Goal: Information Seeking & Learning: Check status

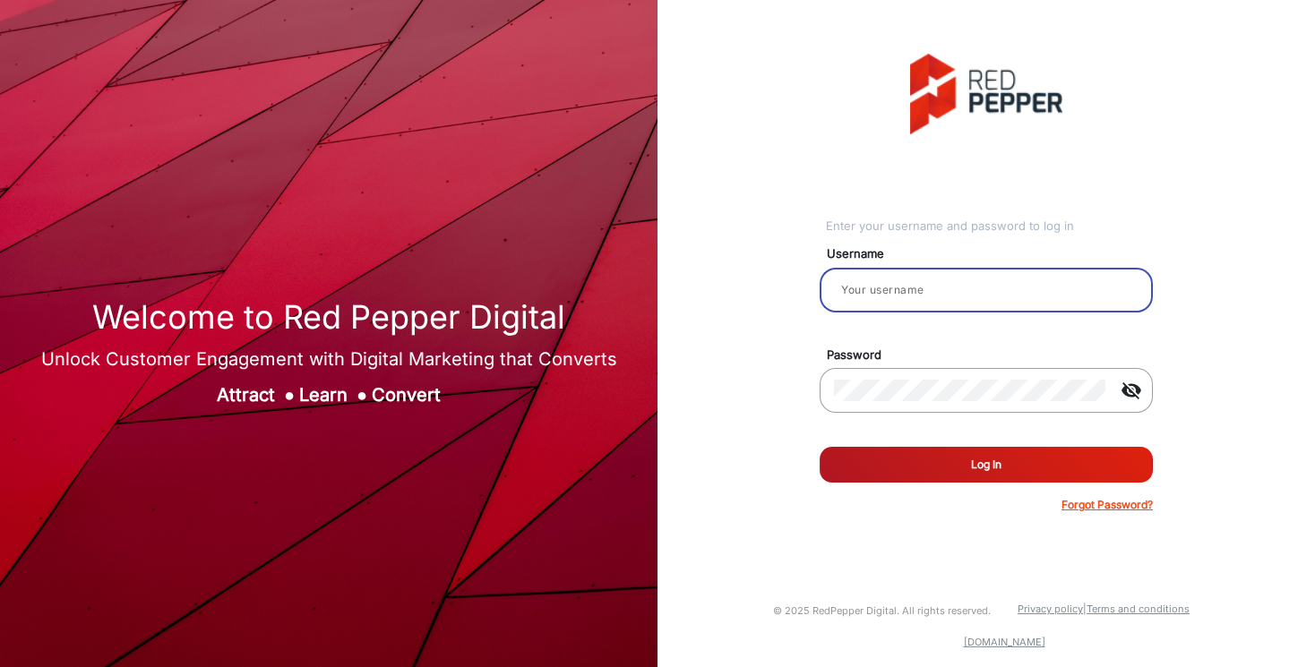
click at [903, 298] on input "email" at bounding box center [986, 291] width 305 height 22
type input "[PERSON_NAME]"
click at [1122, 387] on mat-icon "visibility_off" at bounding box center [1131, 391] width 43 height 22
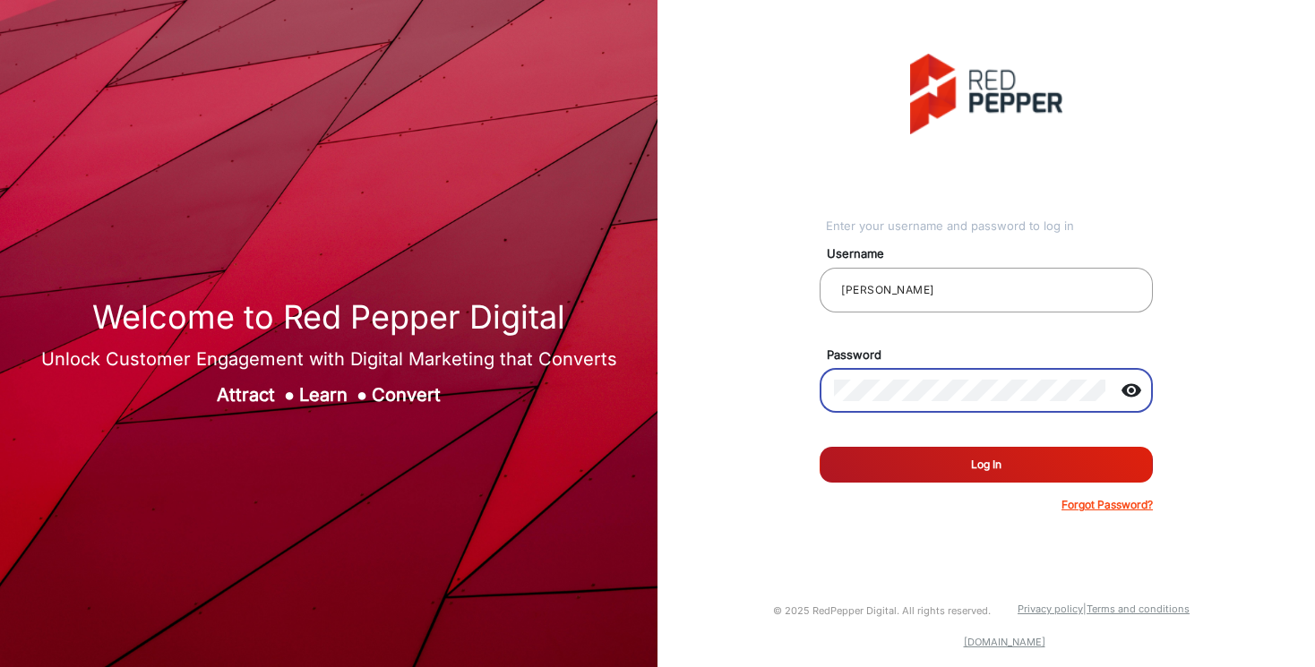
click at [1072, 467] on button "Log In" at bounding box center [986, 465] width 333 height 36
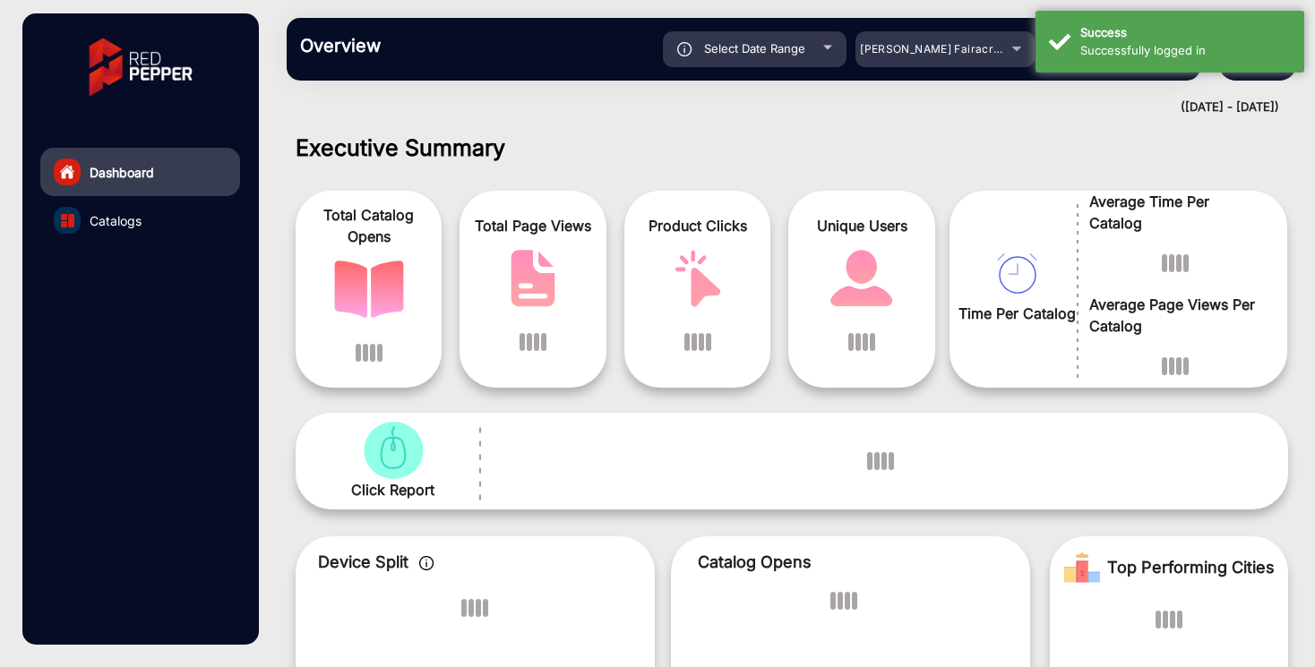
scroll to position [13, 0]
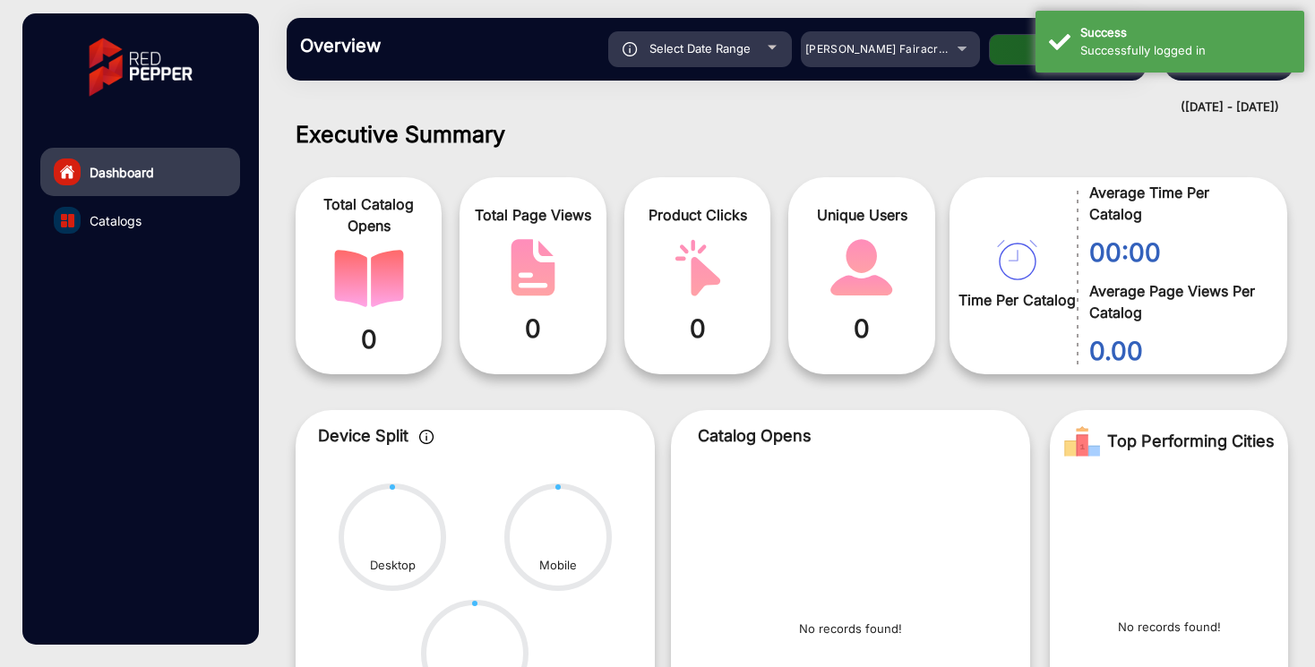
click at [967, 87] on div "Overview Reports Understand what makes your customers tick and learn how they a…" at bounding box center [792, 49] width 1046 height 99
click at [951, 56] on div "[PERSON_NAME] Fairacre Farms" at bounding box center [890, 50] width 179 height 22
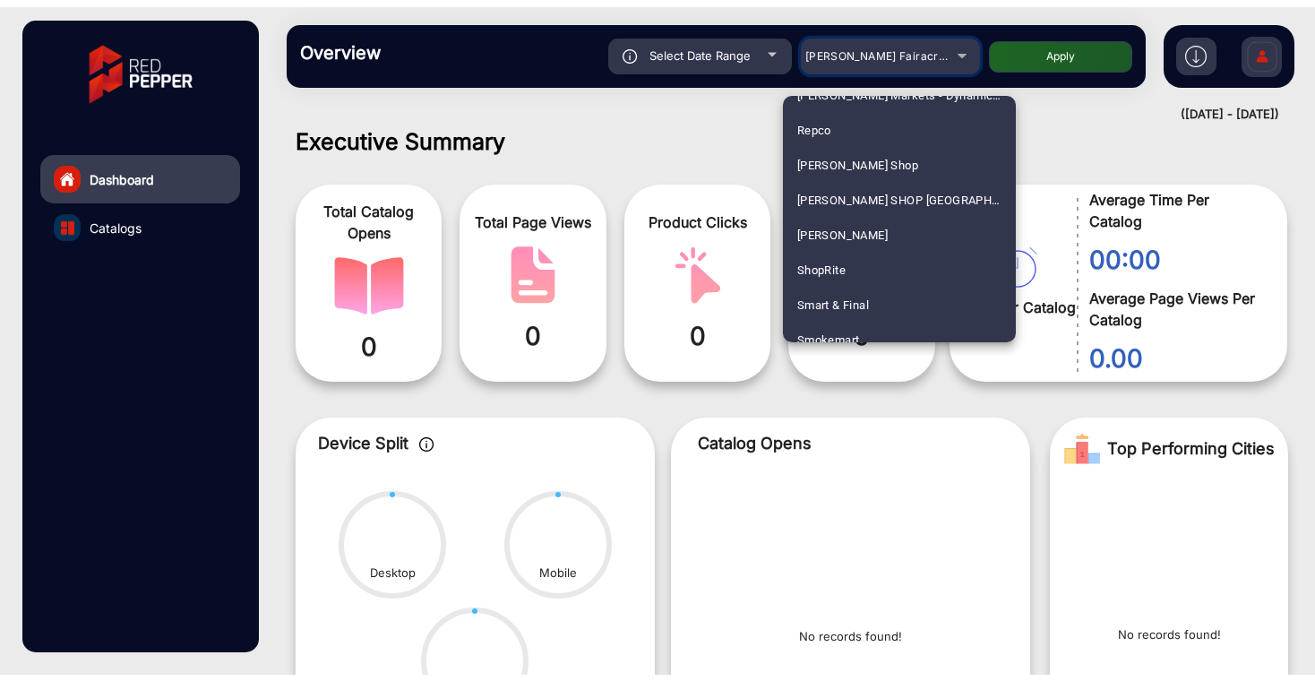
scroll to position [4397, 0]
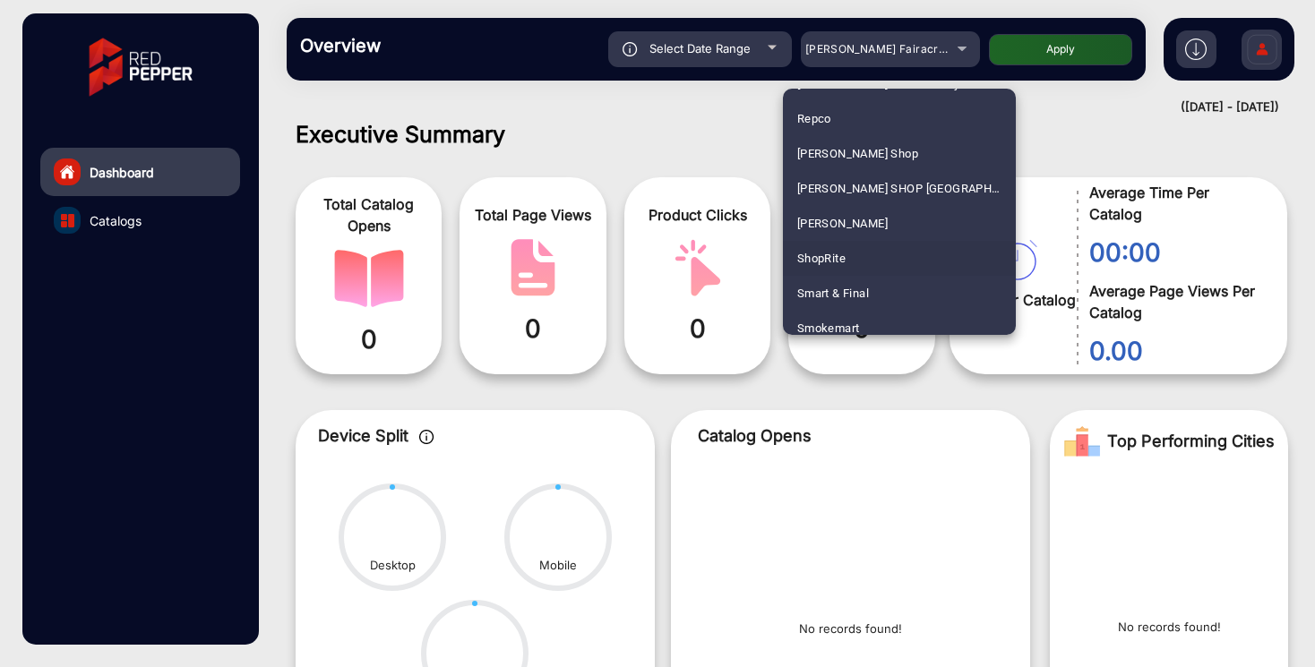
click at [857, 262] on mat-option "ShopRite" at bounding box center [899, 258] width 233 height 35
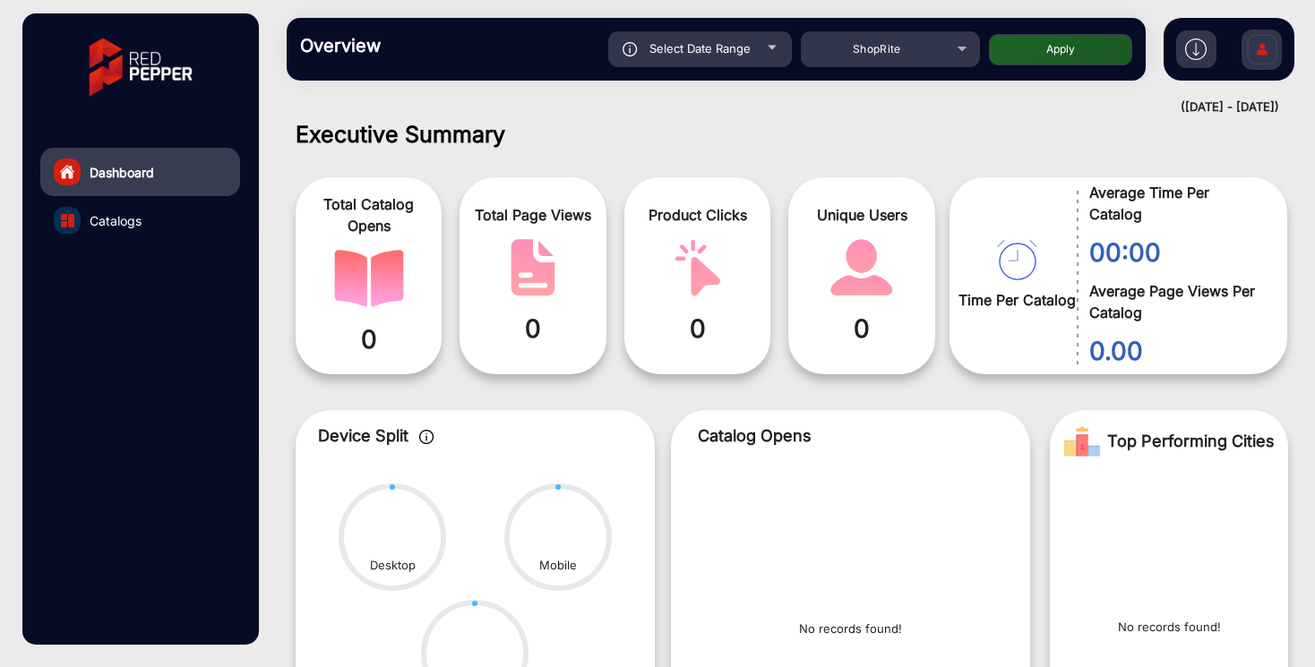
click at [1122, 51] on button "Apply" at bounding box center [1060, 49] width 143 height 31
type input "[DATE]"
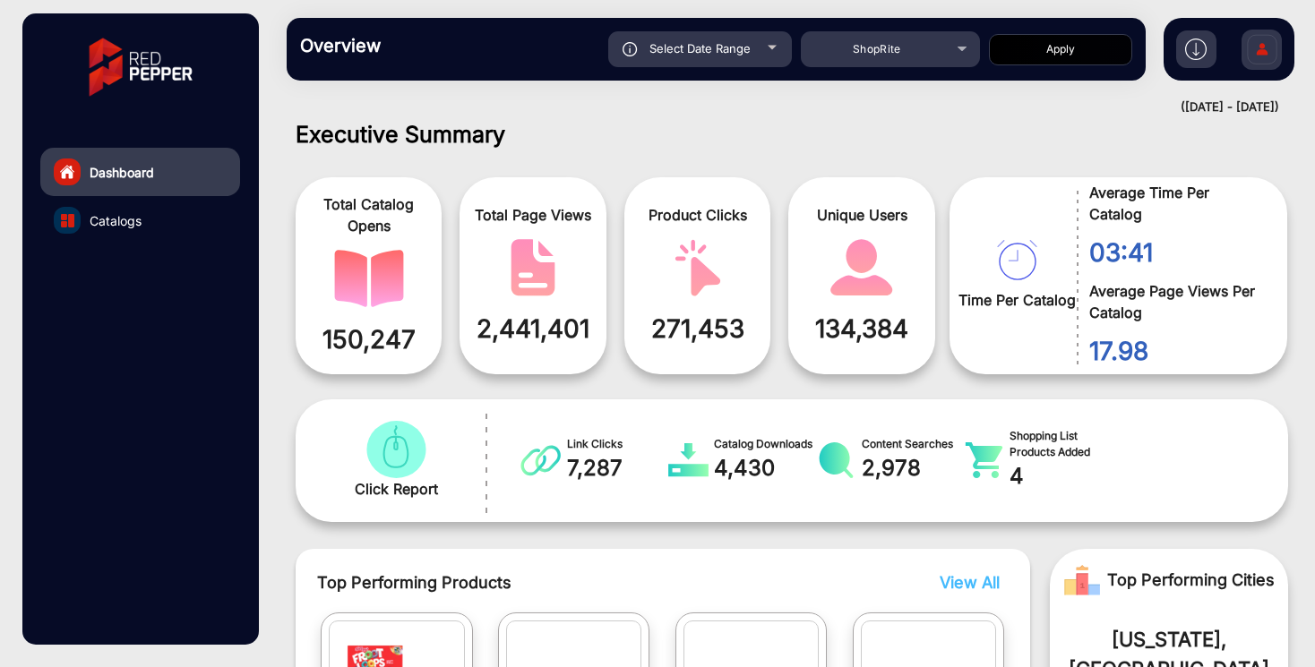
click at [754, 49] on div "Select Date Range" at bounding box center [700, 49] width 184 height 36
type input "[DATE]"
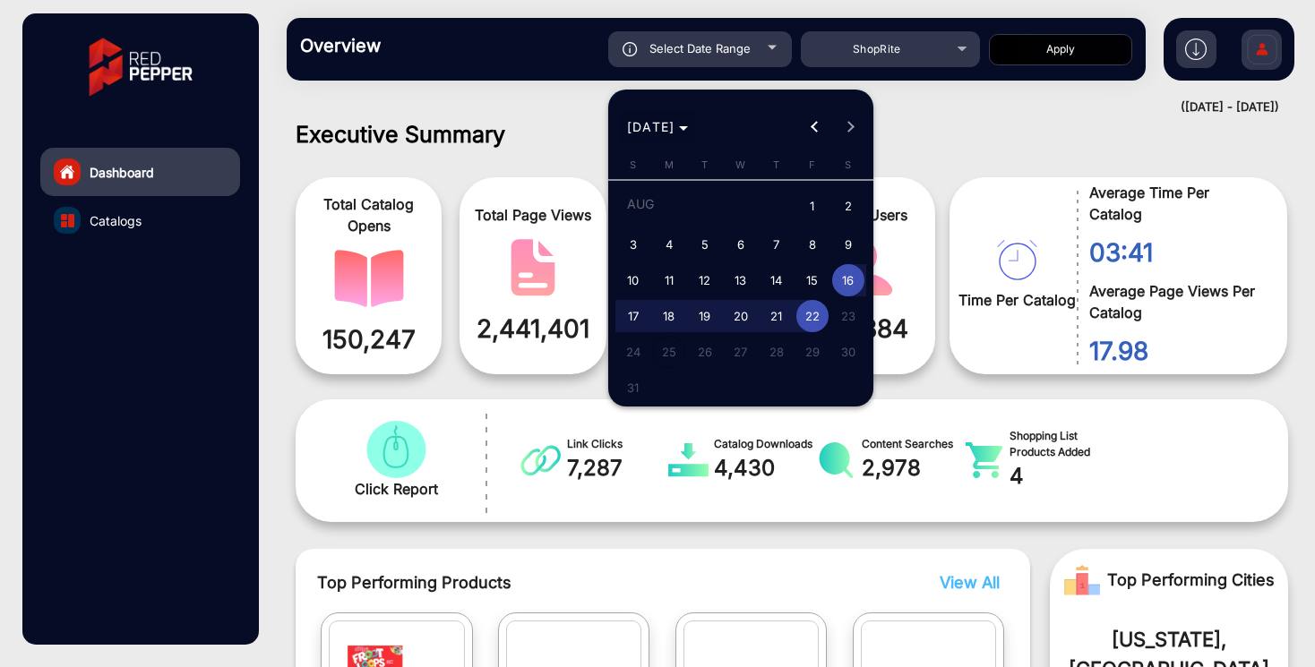
click at [689, 123] on span "[DATE]" at bounding box center [658, 126] width 62 height 19
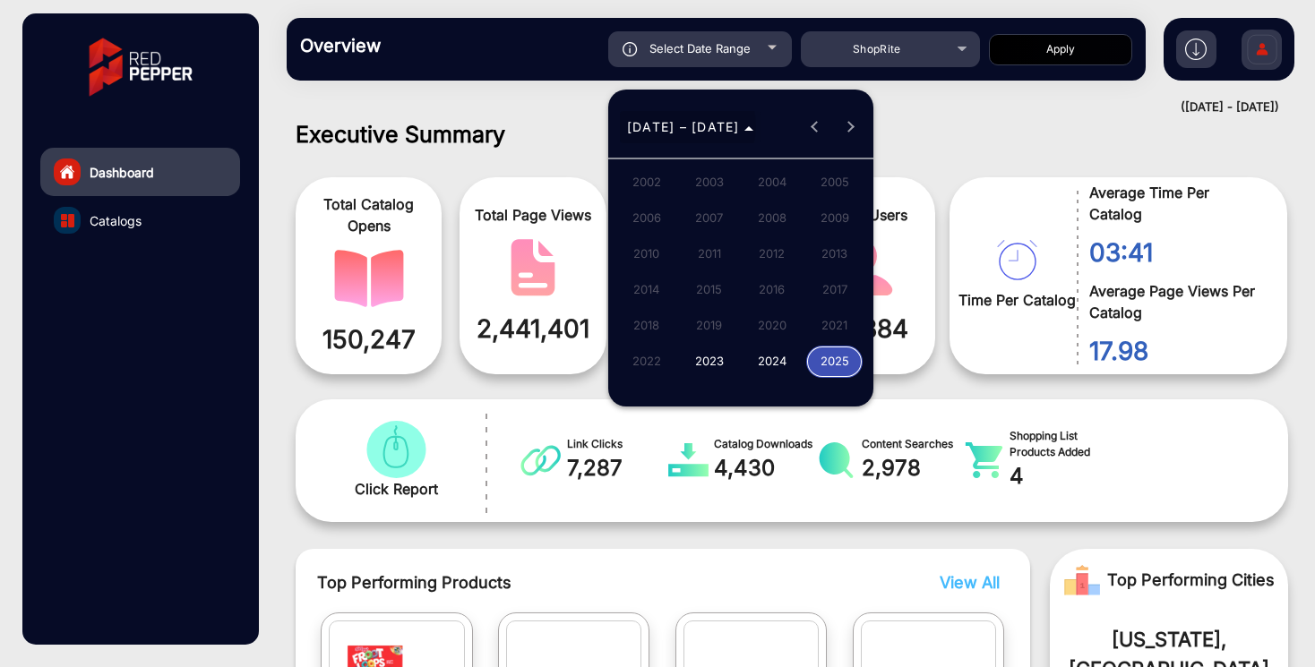
click at [687, 126] on span "[DATE] – [DATE]" at bounding box center [683, 126] width 113 height 15
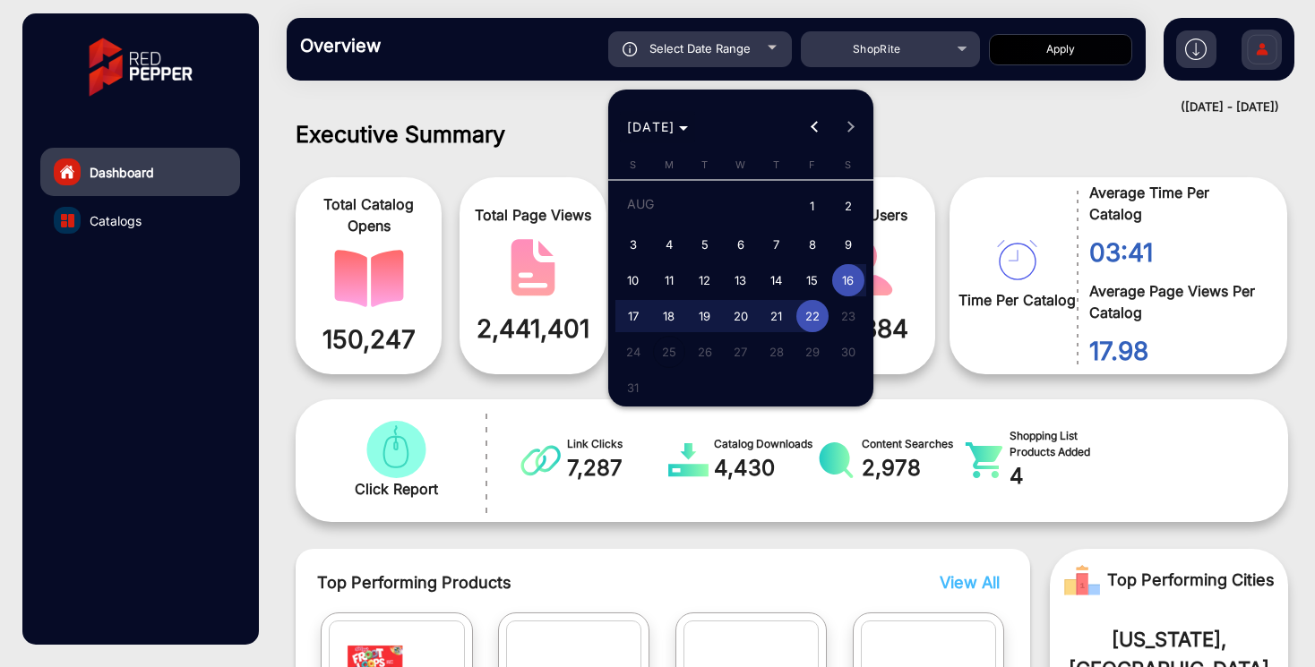
click at [675, 125] on span "[DATE]" at bounding box center [651, 126] width 48 height 15
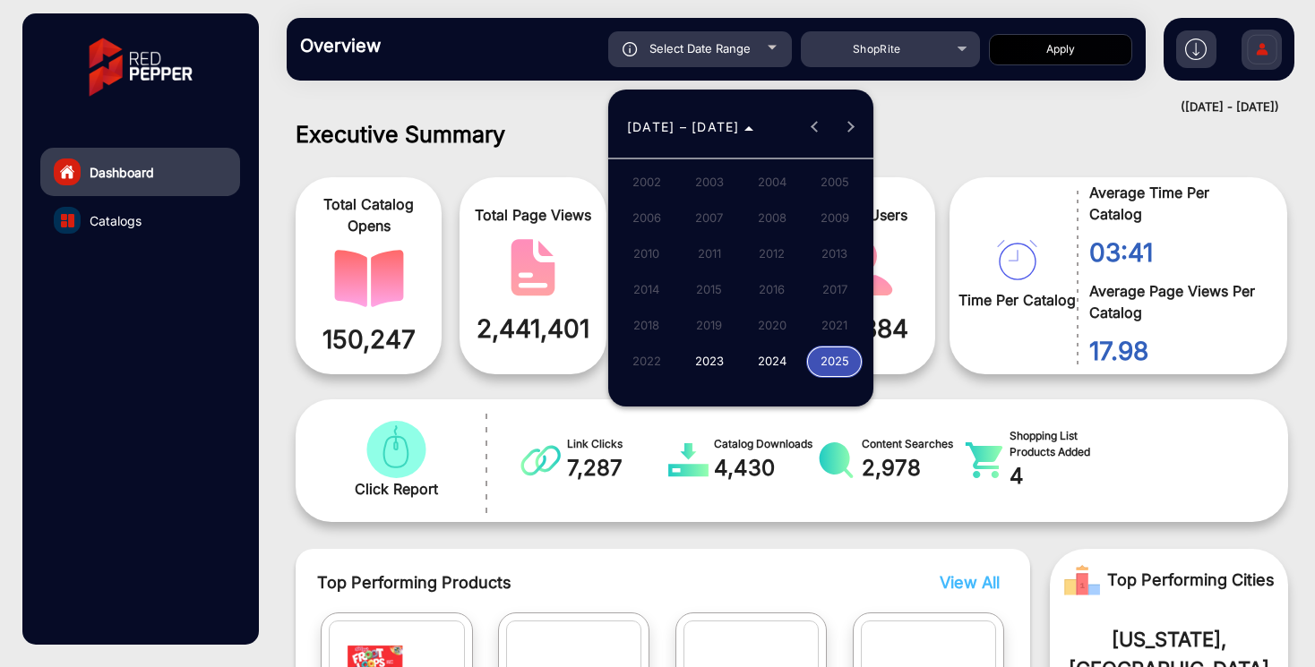
click at [722, 366] on span "2023" at bounding box center [709, 362] width 56 height 32
click at [825, 297] on span "DEC" at bounding box center [834, 290] width 56 height 32
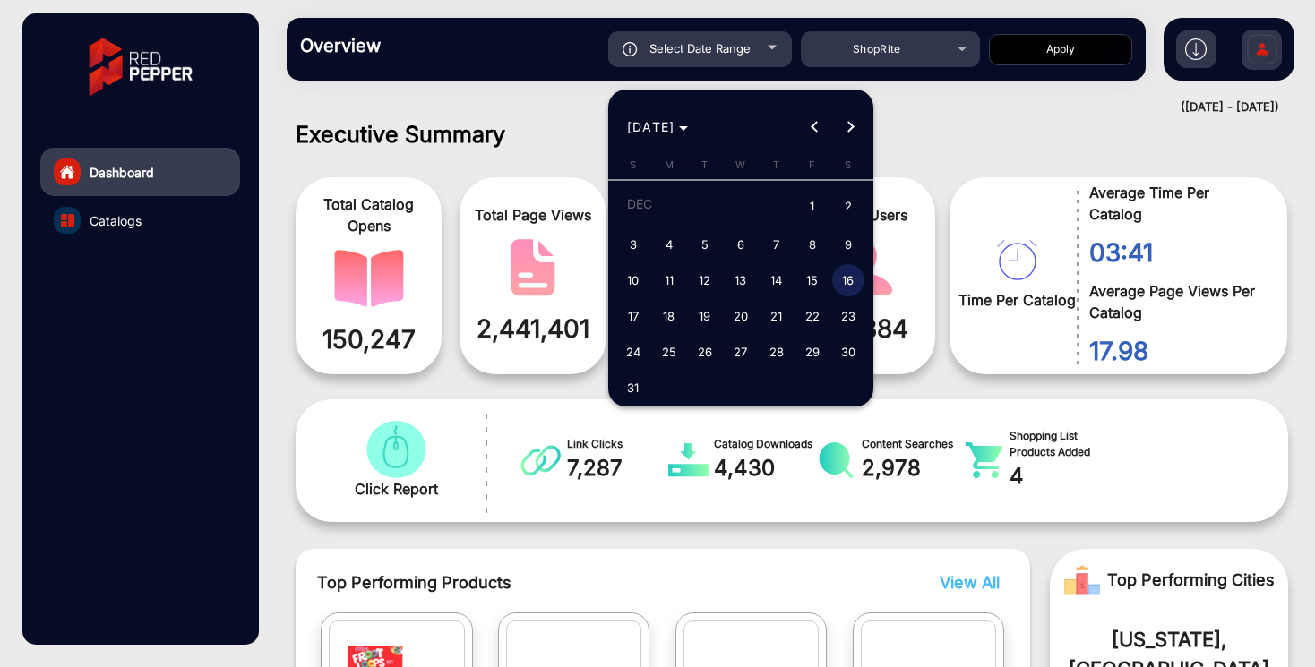
click at [815, 211] on span "1" at bounding box center [812, 207] width 32 height 37
type input "[DATE]"
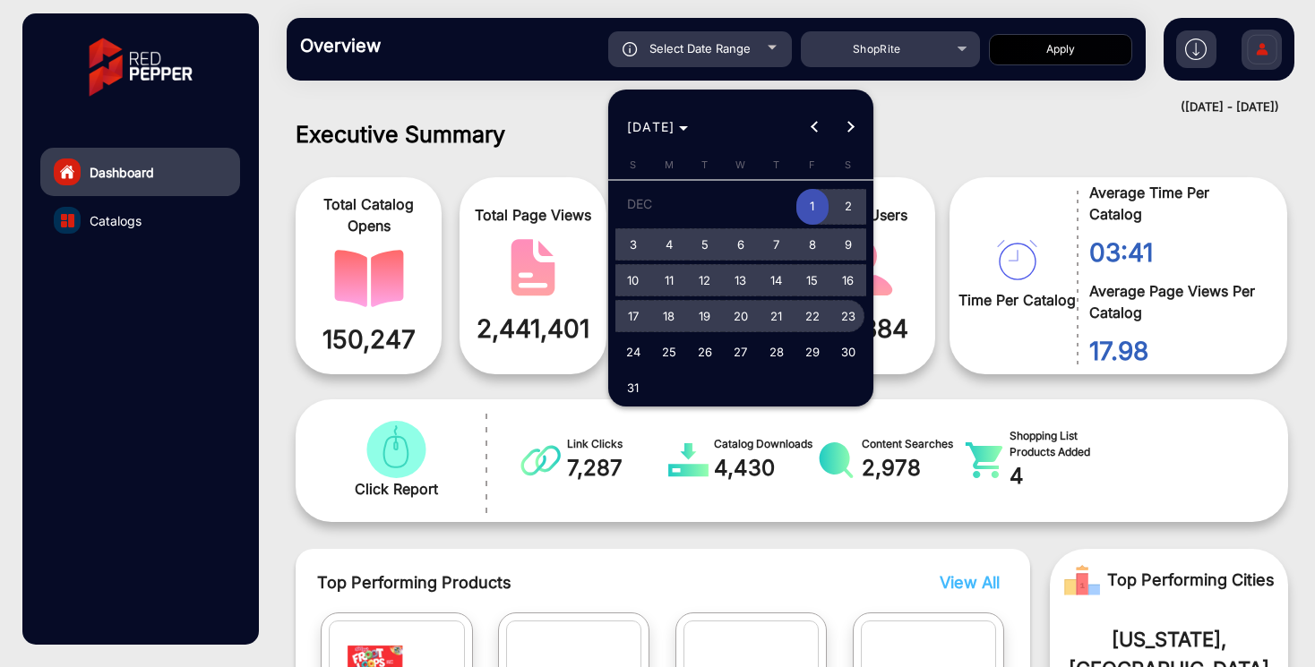
click at [841, 324] on span "23" at bounding box center [848, 316] width 32 height 32
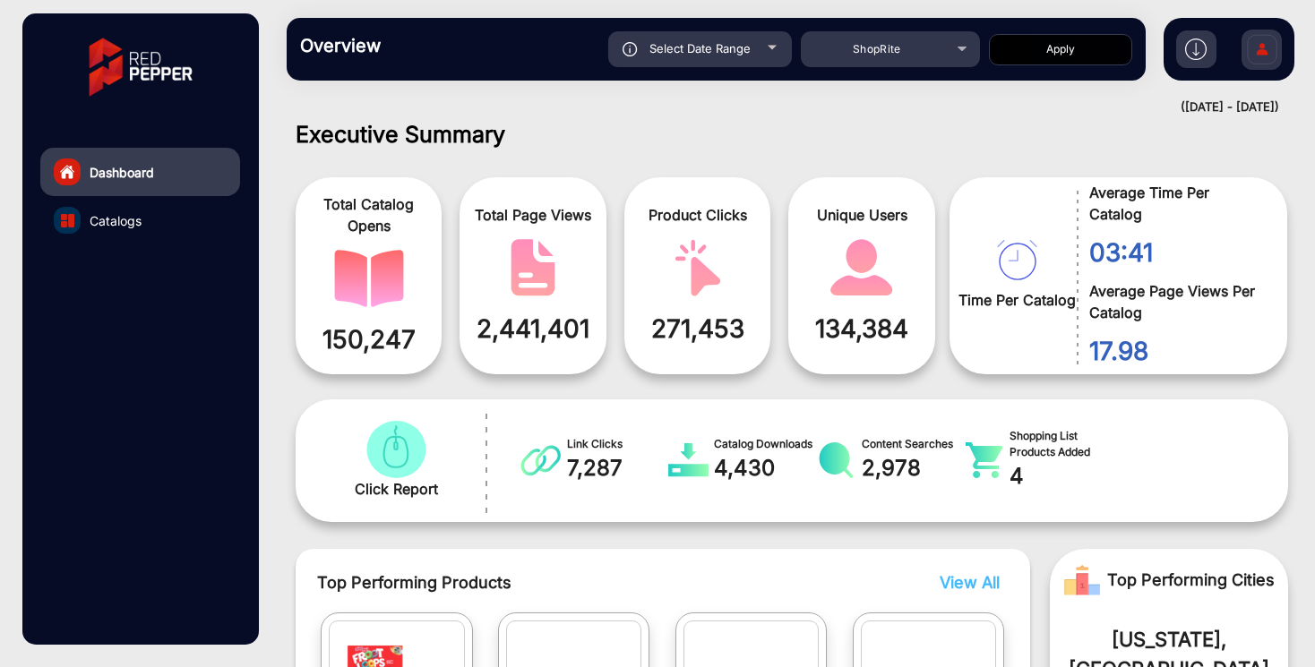
type input "[DATE]"
click at [1040, 56] on button "Apply" at bounding box center [1060, 49] width 143 height 31
type input "[DATE]"
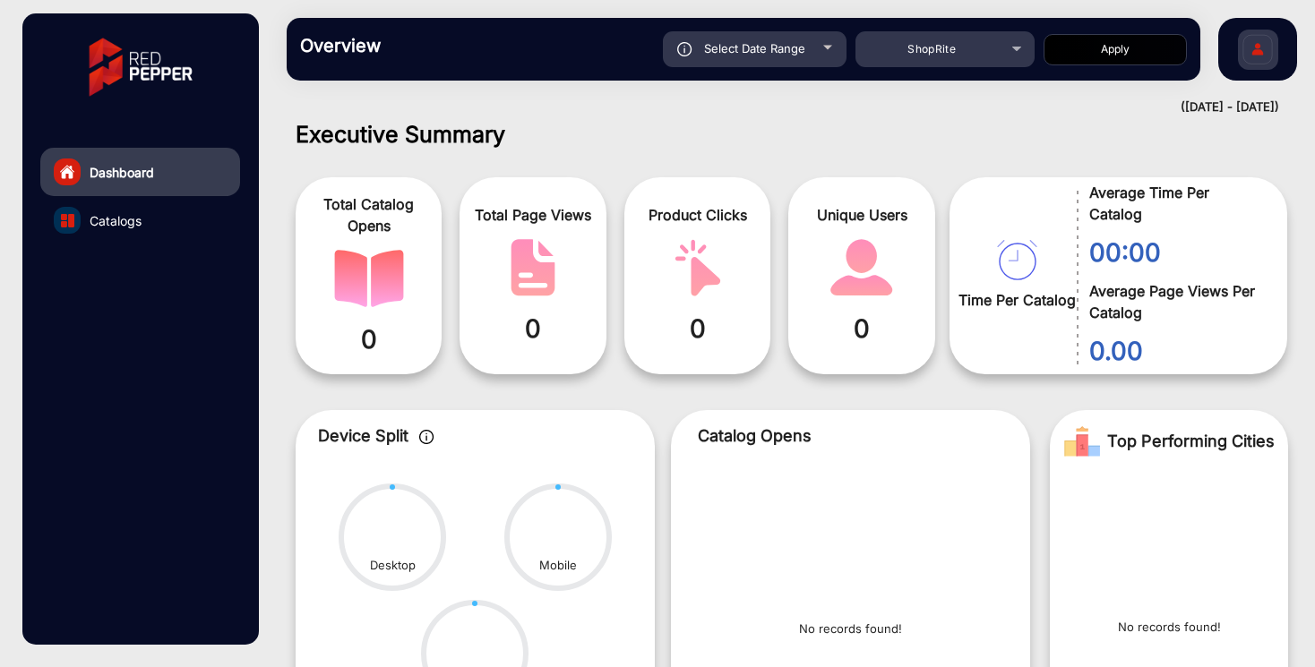
click at [825, 48] on div at bounding box center [827, 48] width 9 height 4
click at [825, 49] on div at bounding box center [827, 48] width 9 height 4
click at [777, 46] on span "Select Date Range" at bounding box center [754, 48] width 101 height 14
type input "[DATE]"
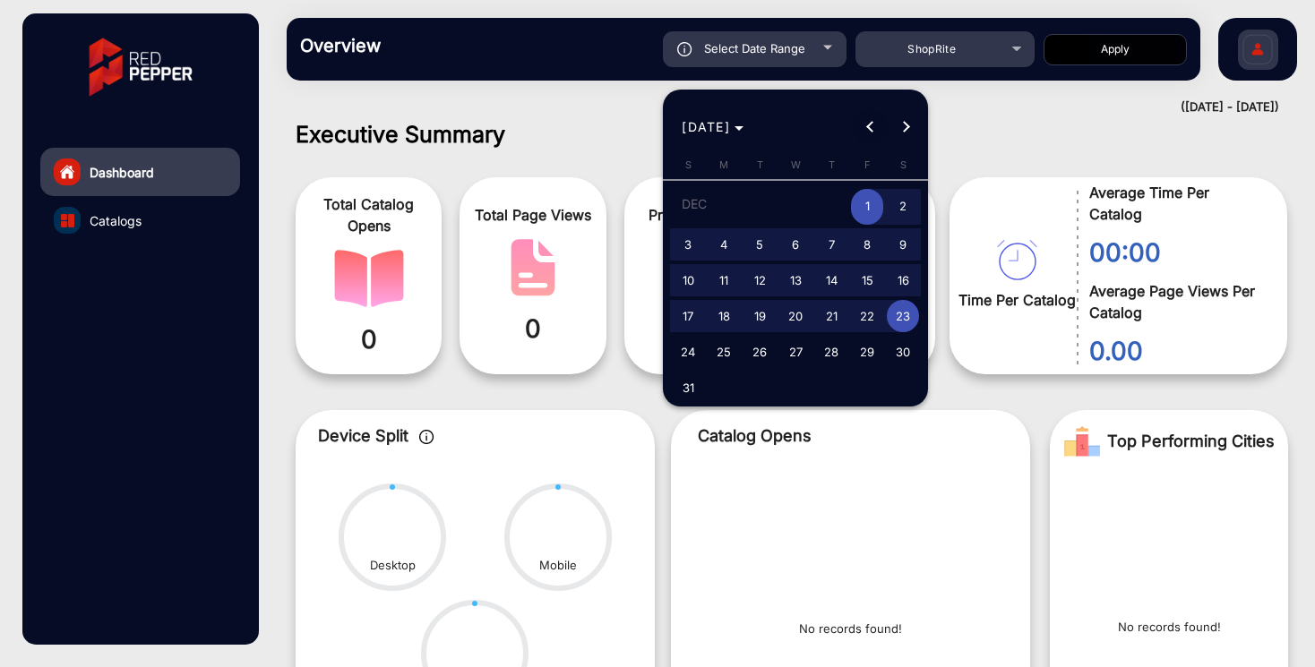
click at [868, 128] on button "Previous month" at bounding box center [870, 127] width 36 height 36
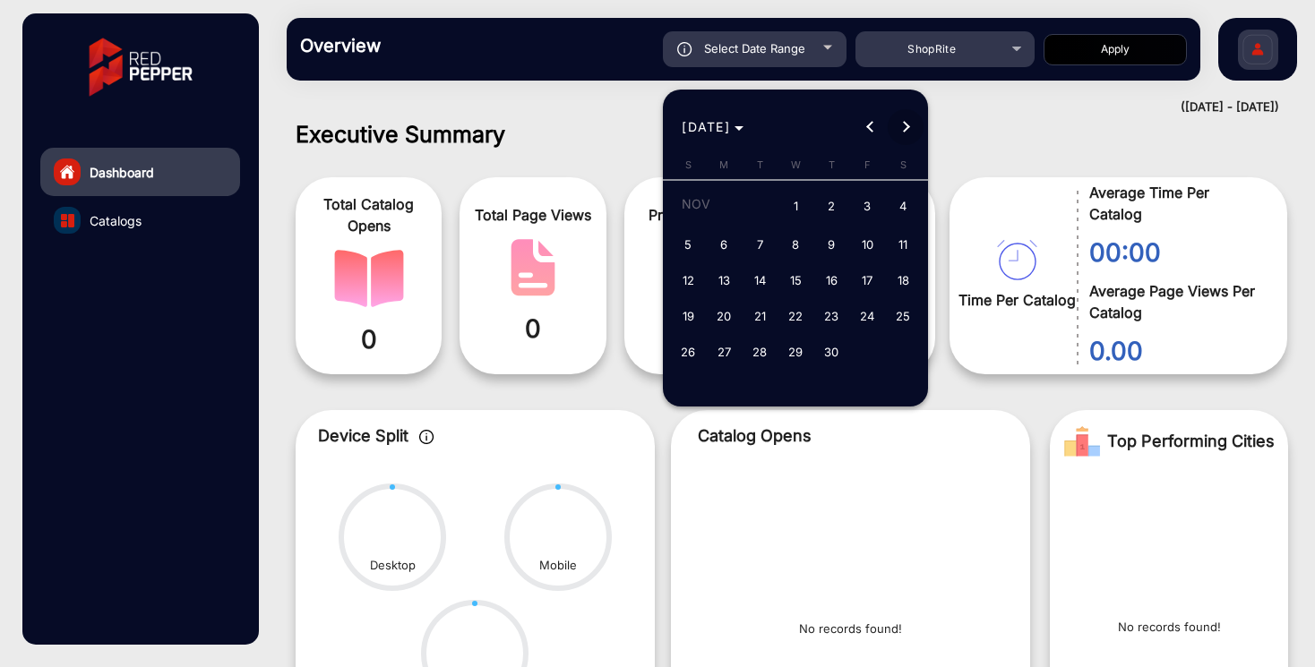
click at [907, 127] on button "Next month" at bounding box center [906, 127] width 36 height 36
click at [907, 129] on button "Next month" at bounding box center [906, 127] width 36 height 36
click at [751, 127] on span "Choose month and year" at bounding box center [713, 127] width 76 height 43
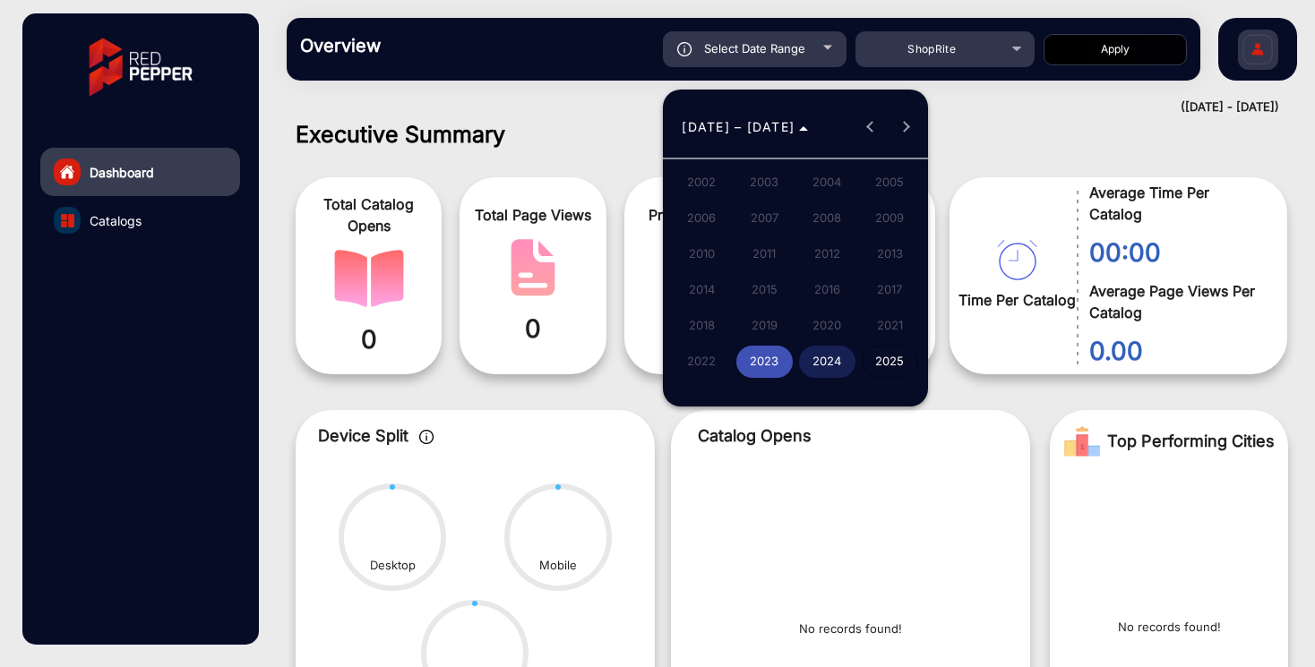
click at [885, 355] on span "2025" at bounding box center [890, 362] width 56 height 32
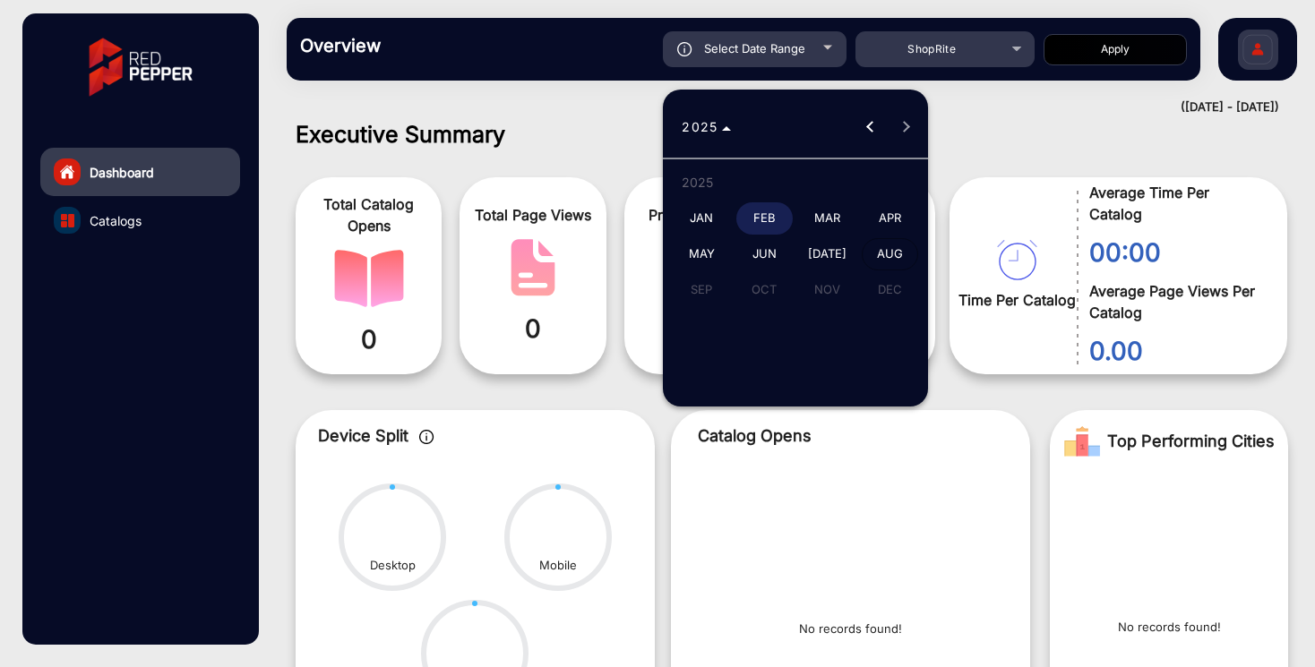
click at [884, 217] on span "APR" at bounding box center [890, 218] width 56 height 32
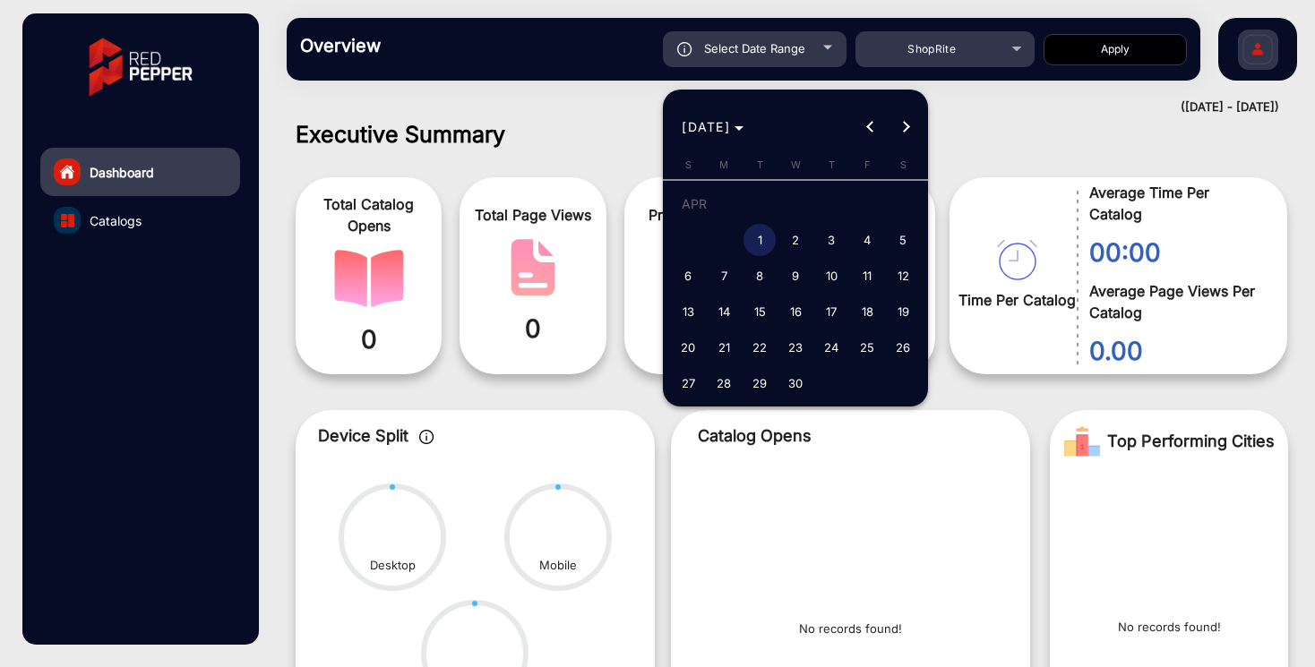
drag, startPoint x: 753, startPoint y: 237, endPoint x: 764, endPoint y: 236, distance: 10.8
click at [754, 236] on span "1" at bounding box center [760, 240] width 32 height 32
type input "[DATE]"
click at [912, 242] on span "5" at bounding box center [903, 240] width 32 height 32
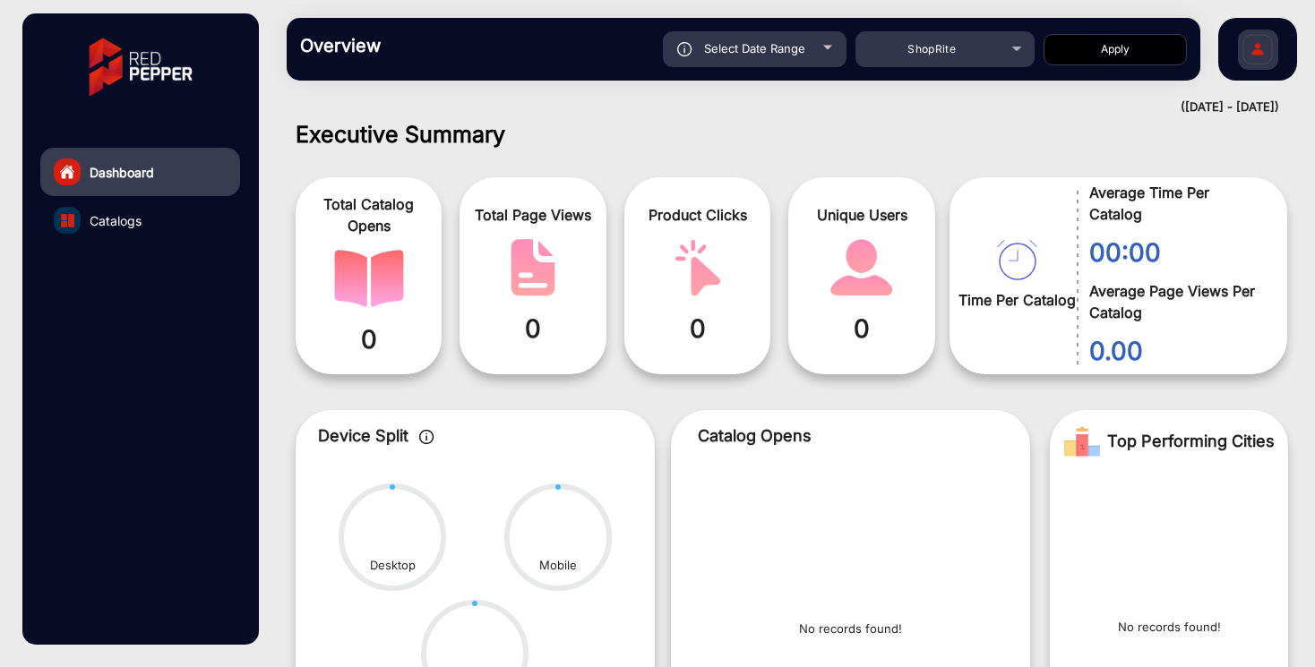
type input "[DATE]"
click at [1076, 65] on button "Apply" at bounding box center [1115, 49] width 143 height 31
type input "[DATE]"
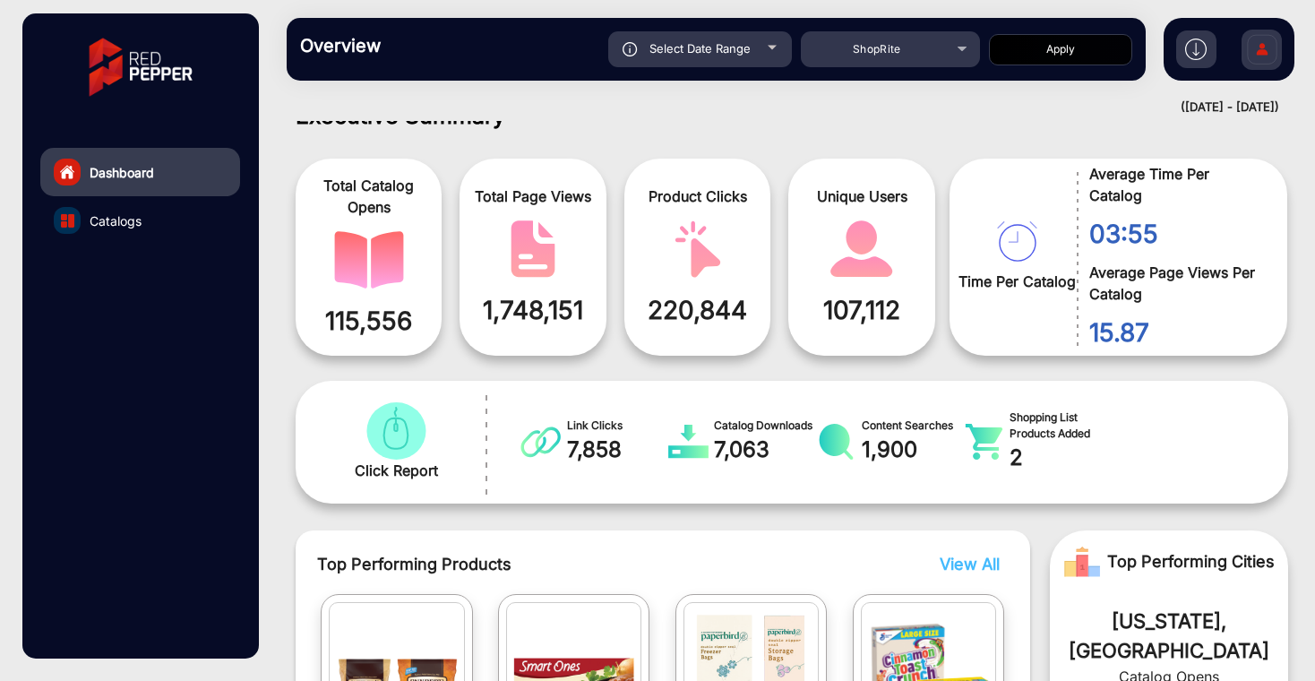
scroll to position [0, 0]
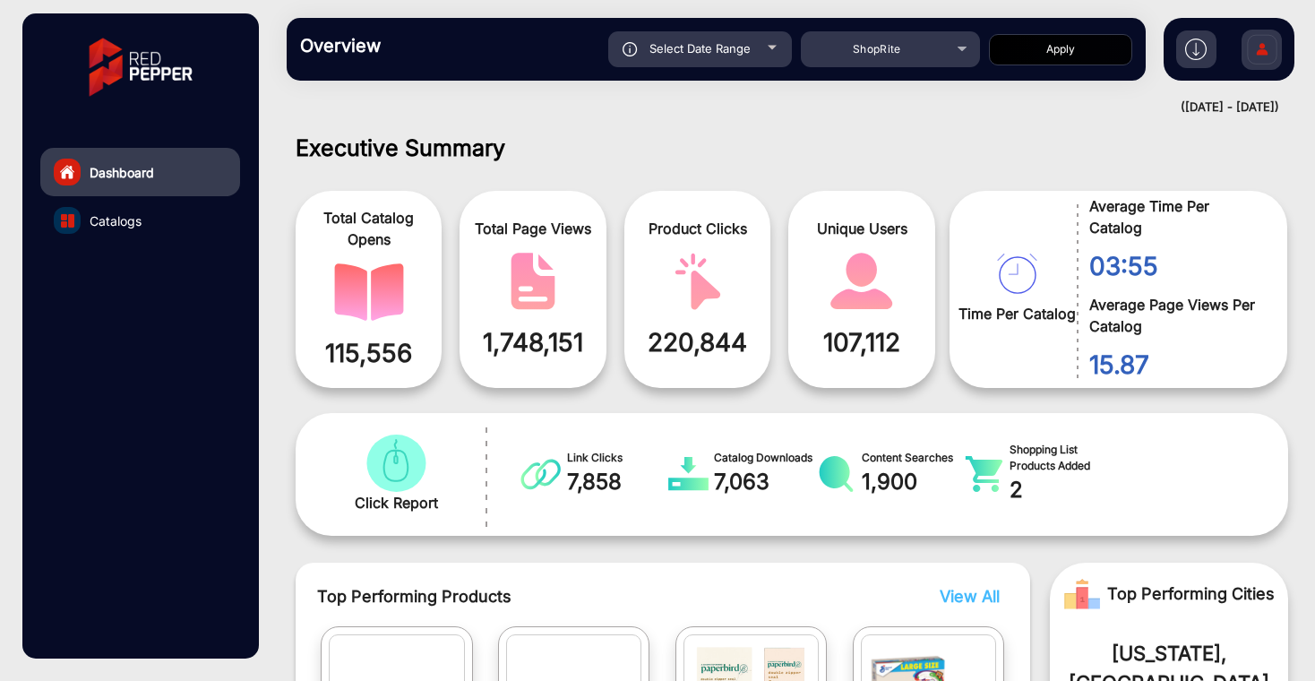
click at [733, 52] on span "Select Date Range" at bounding box center [699, 48] width 101 height 14
type input "[DATE]"
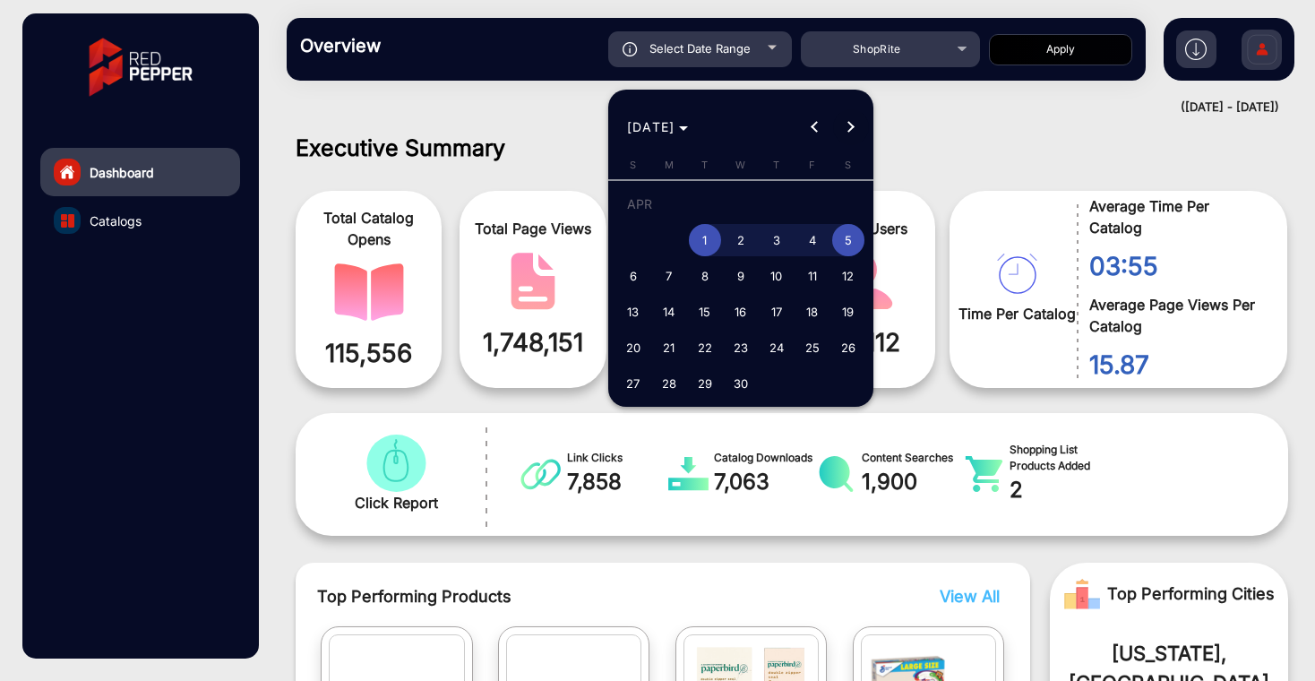
click at [845, 126] on button "Next month" at bounding box center [851, 127] width 36 height 36
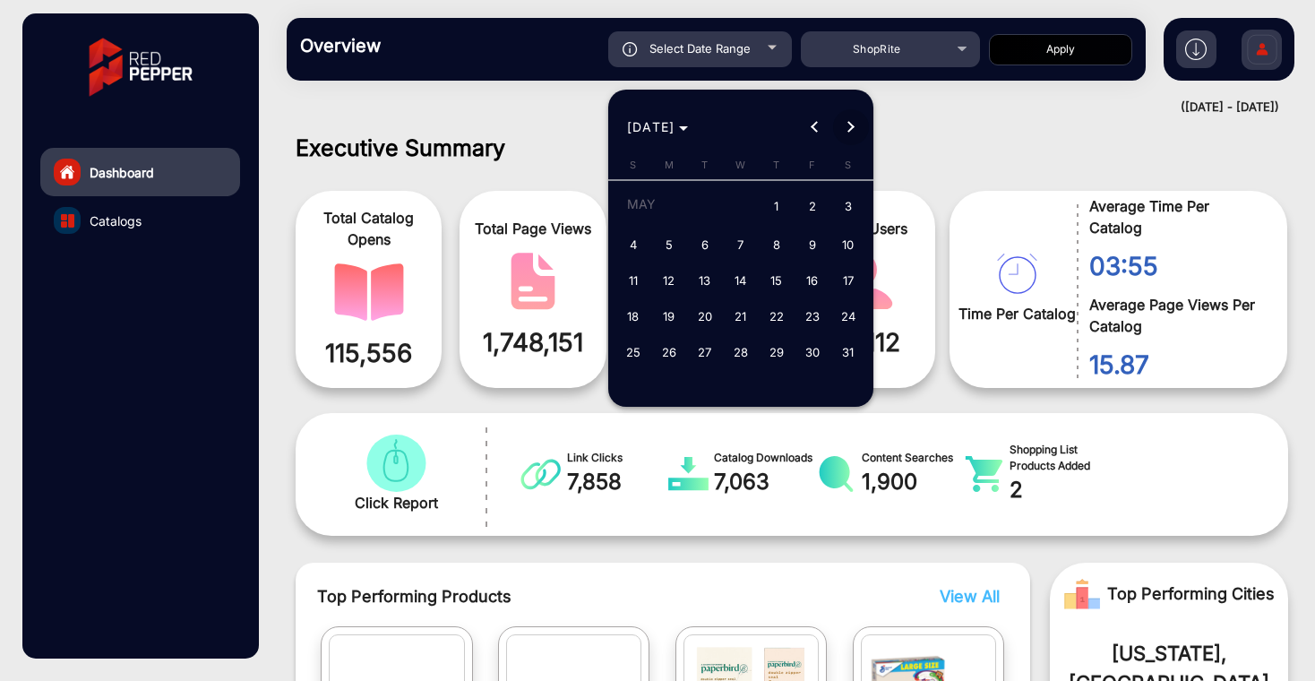
click at [847, 128] on button "Next month" at bounding box center [851, 127] width 36 height 36
click at [697, 237] on span "1" at bounding box center [705, 240] width 32 height 32
type input "[DATE]"
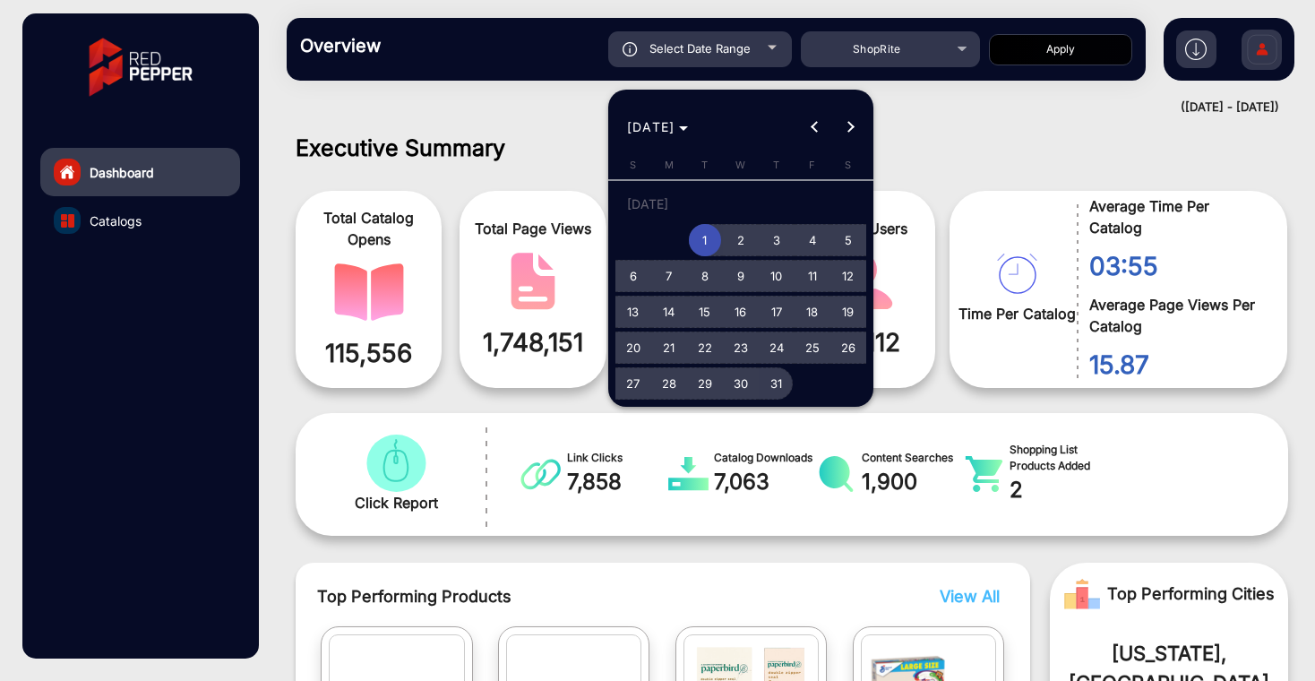
click at [768, 376] on span "31" at bounding box center [777, 383] width 32 height 32
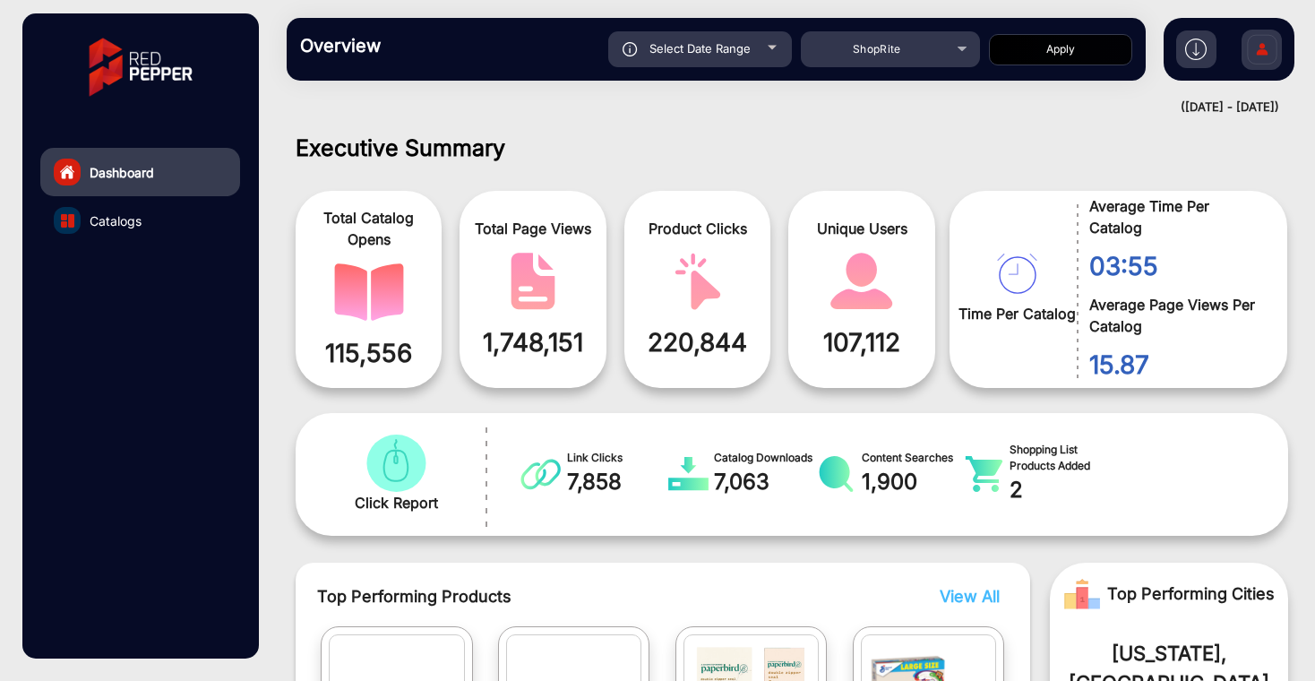
type input "[DATE]"
click at [1070, 70] on div "Overview Reports Understand what makes your customers tick and learn how they a…" at bounding box center [716, 49] width 859 height 63
click at [1070, 56] on button "Apply" at bounding box center [1060, 49] width 143 height 31
type input "[DATE]"
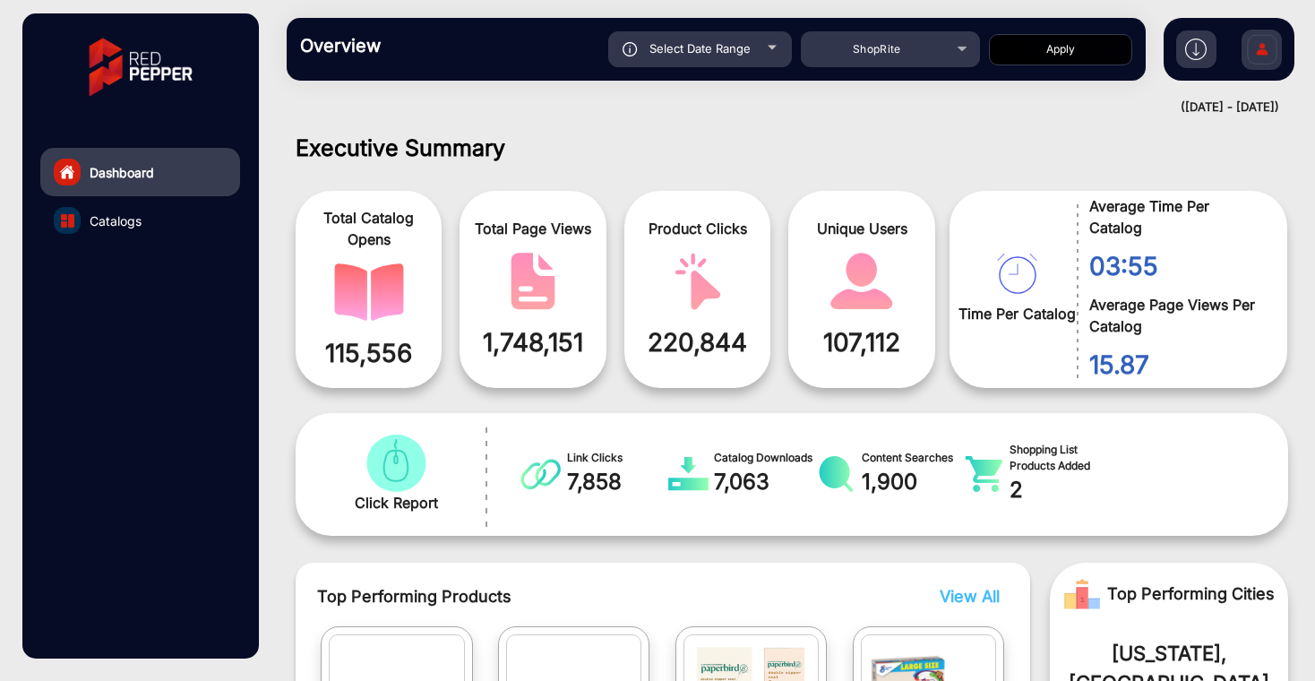
scroll to position [13, 0]
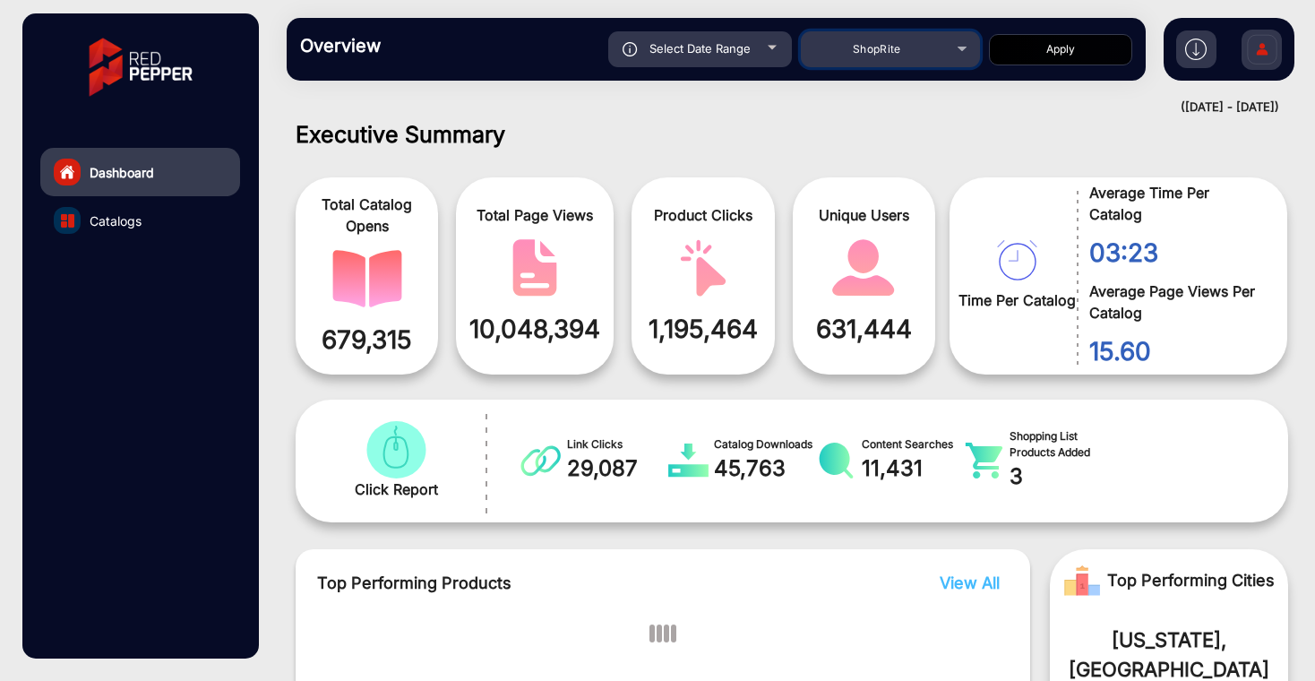
click at [965, 56] on div "ShopRite" at bounding box center [890, 50] width 179 height 22
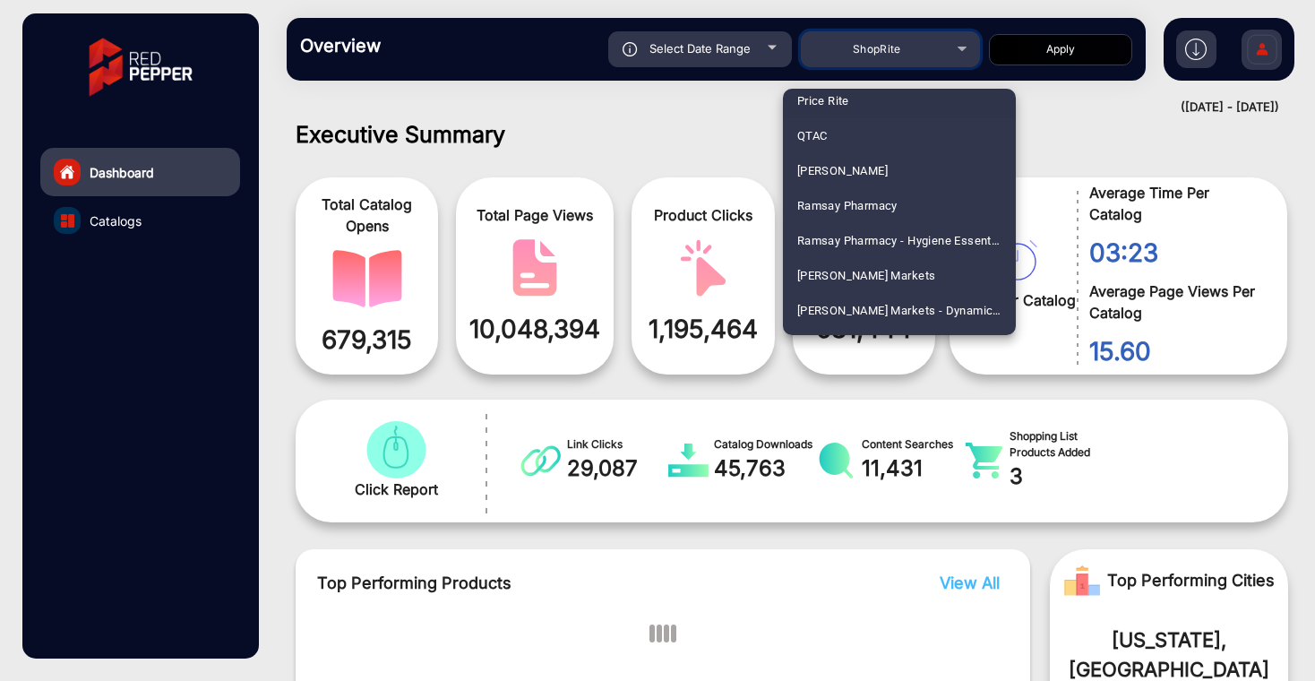
scroll to position [4208, 0]
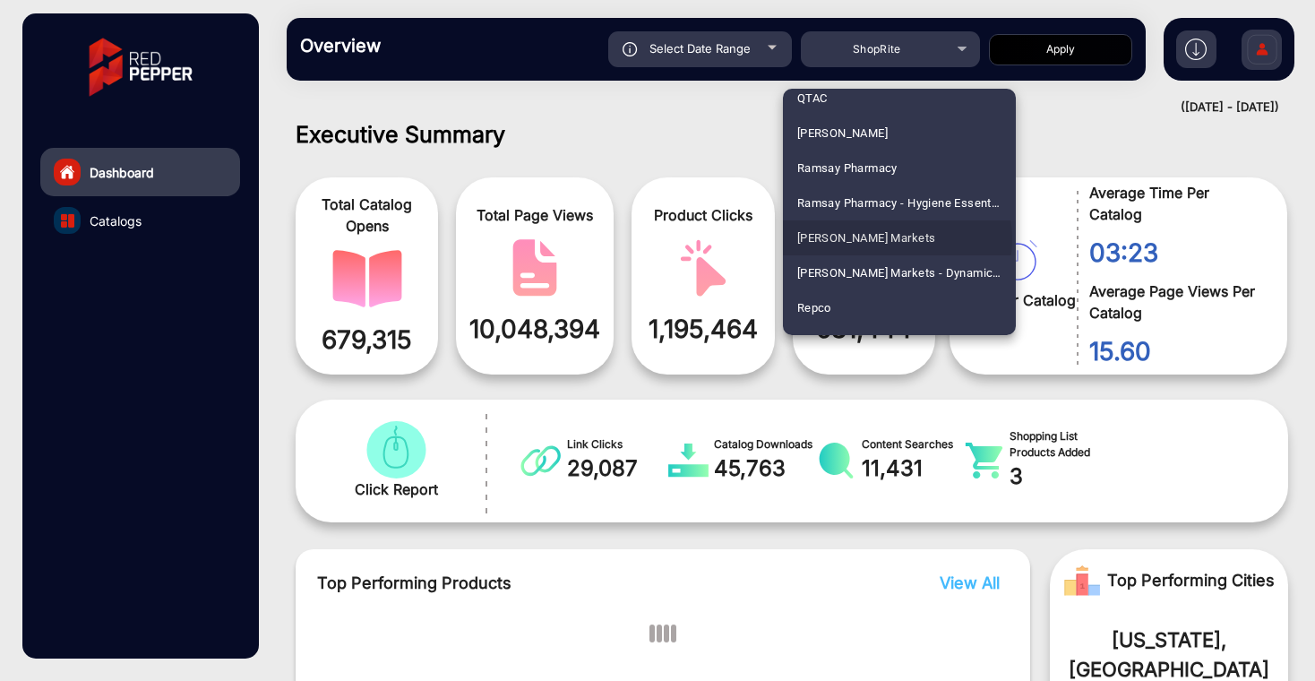
click at [894, 239] on mat-option "[PERSON_NAME] Markets" at bounding box center [899, 237] width 233 height 35
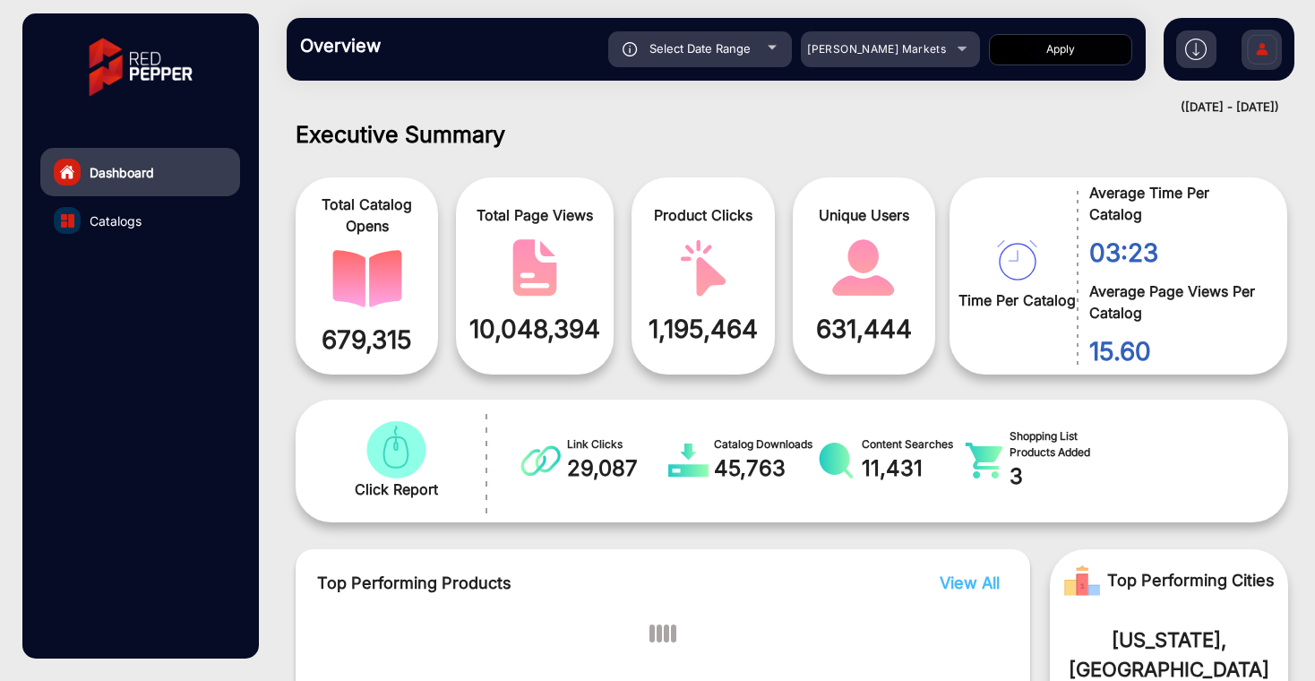
click at [1047, 31] on div "Select Date Range [DATE] [DATE] – [DATE] [DATE] [PERSON_NAME] Markets Apply" at bounding box center [757, 49] width 749 height 36
click at [1043, 45] on button "Apply" at bounding box center [1060, 49] width 143 height 31
type input "[DATE]"
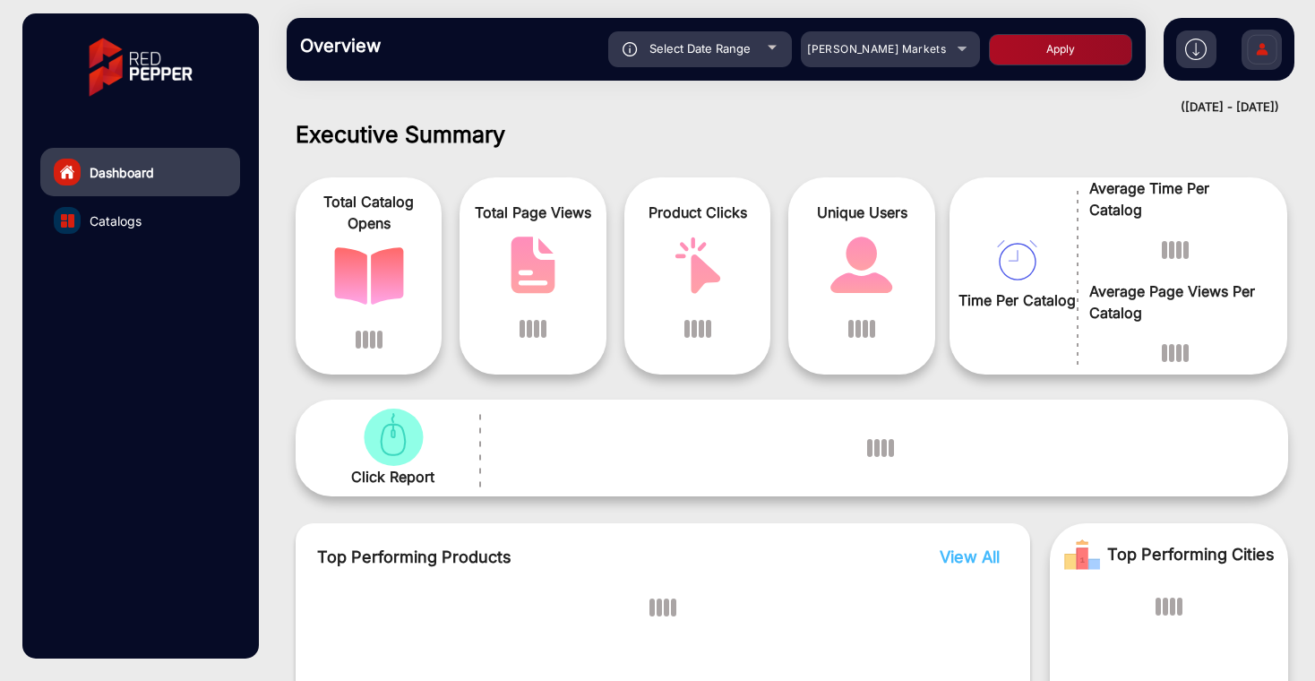
click at [1021, 55] on button "Apply" at bounding box center [1060, 49] width 143 height 31
type input "[DATE]"
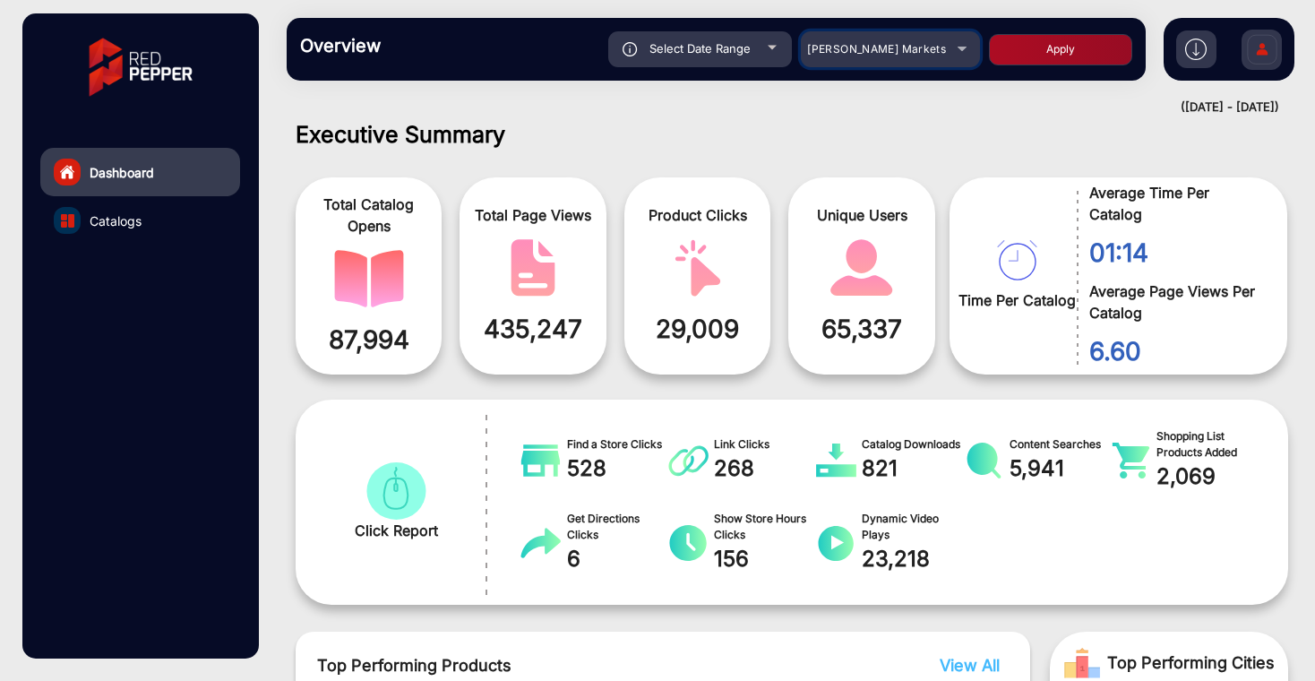
click at [950, 55] on div "[PERSON_NAME] Markets" at bounding box center [890, 50] width 179 height 22
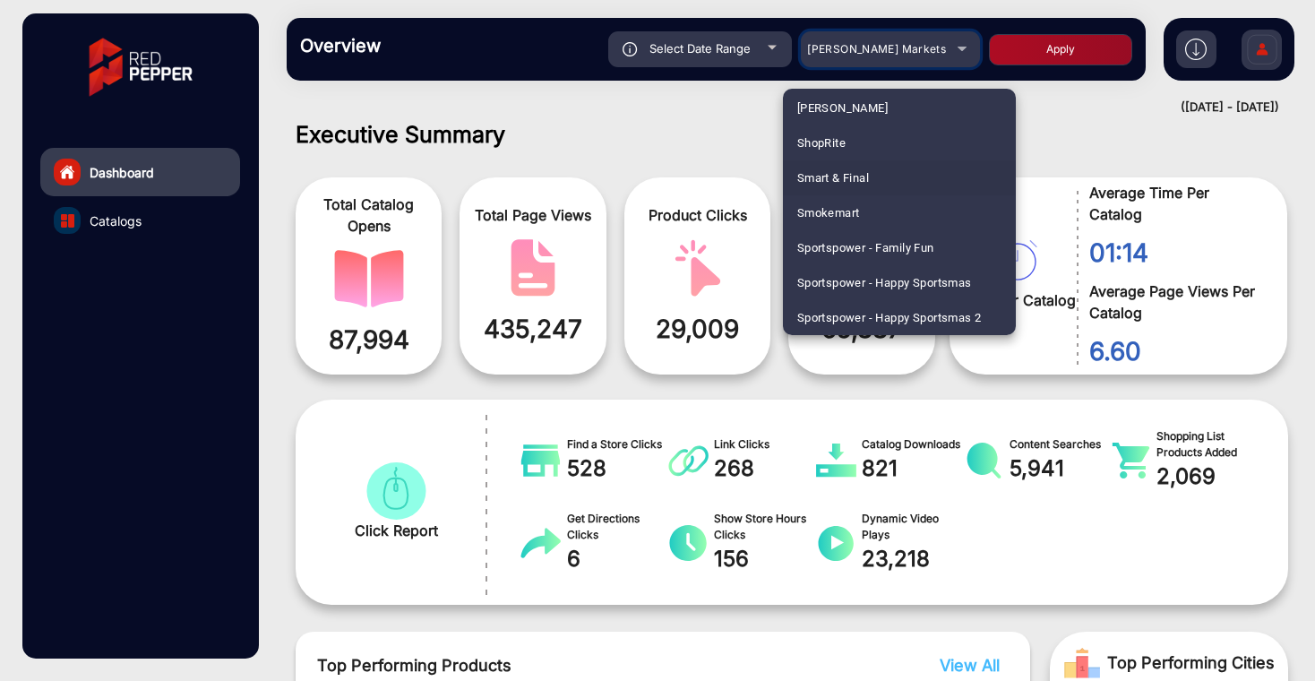
scroll to position [4506, 0]
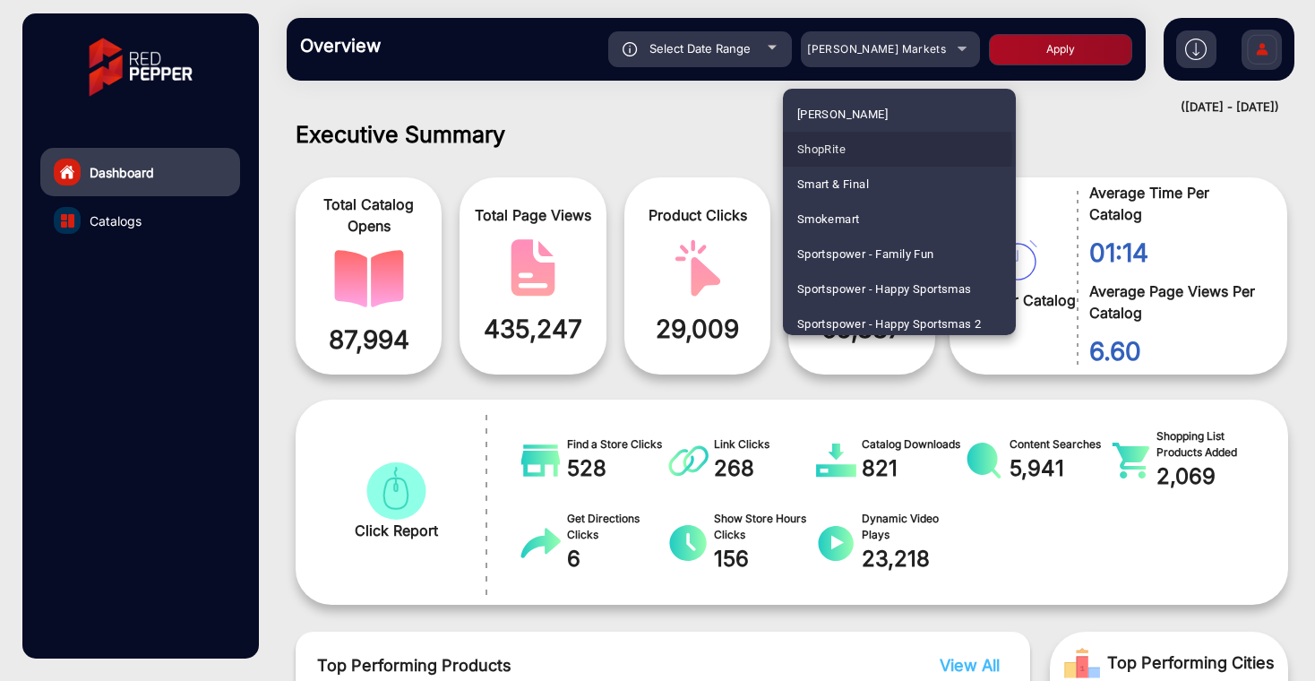
click at [846, 150] on span "ShopRite" at bounding box center [821, 149] width 48 height 35
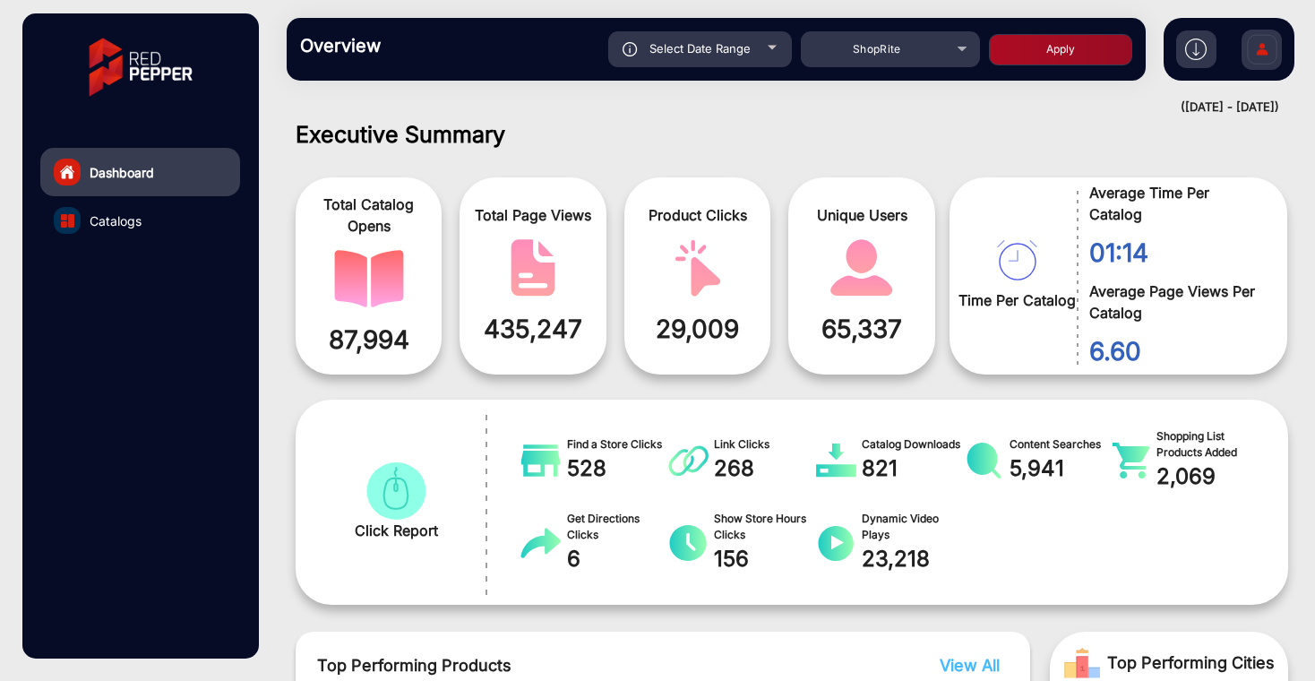
click at [1050, 46] on button "Apply" at bounding box center [1060, 49] width 143 height 31
type input "[DATE]"
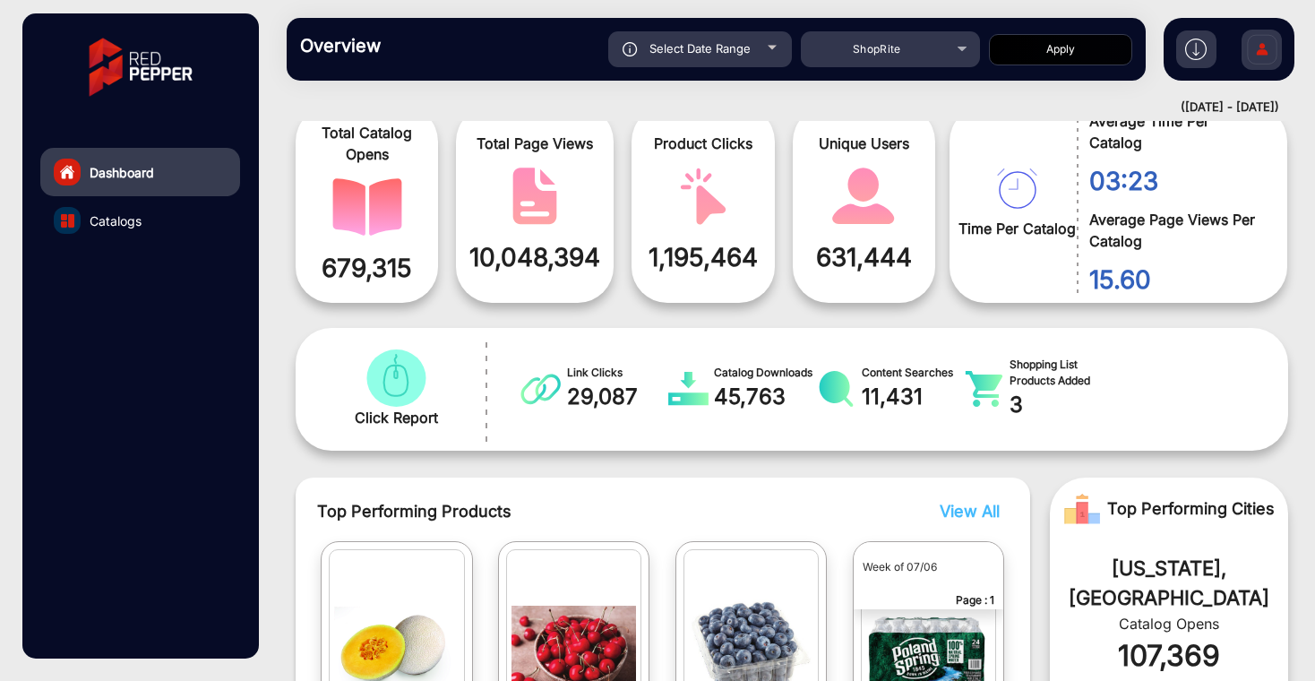
scroll to position [0, 0]
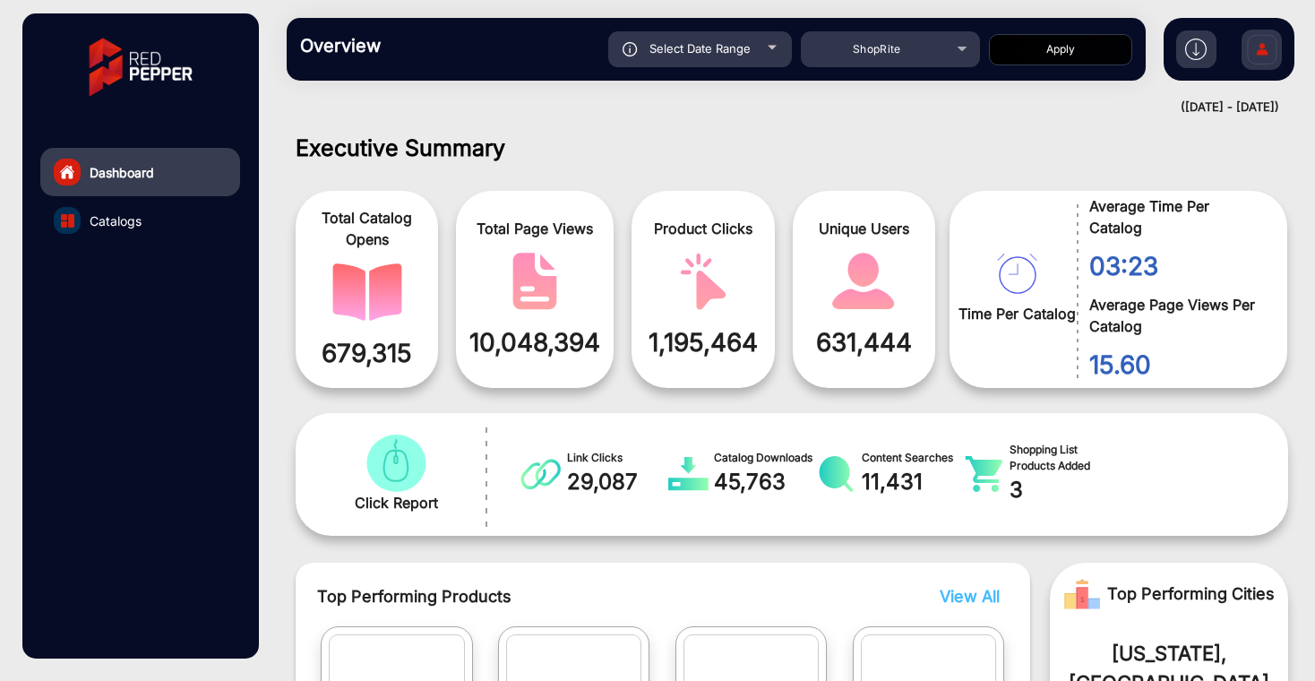
click at [739, 59] on div "Select Date Range" at bounding box center [700, 49] width 184 height 36
type input "[DATE]"
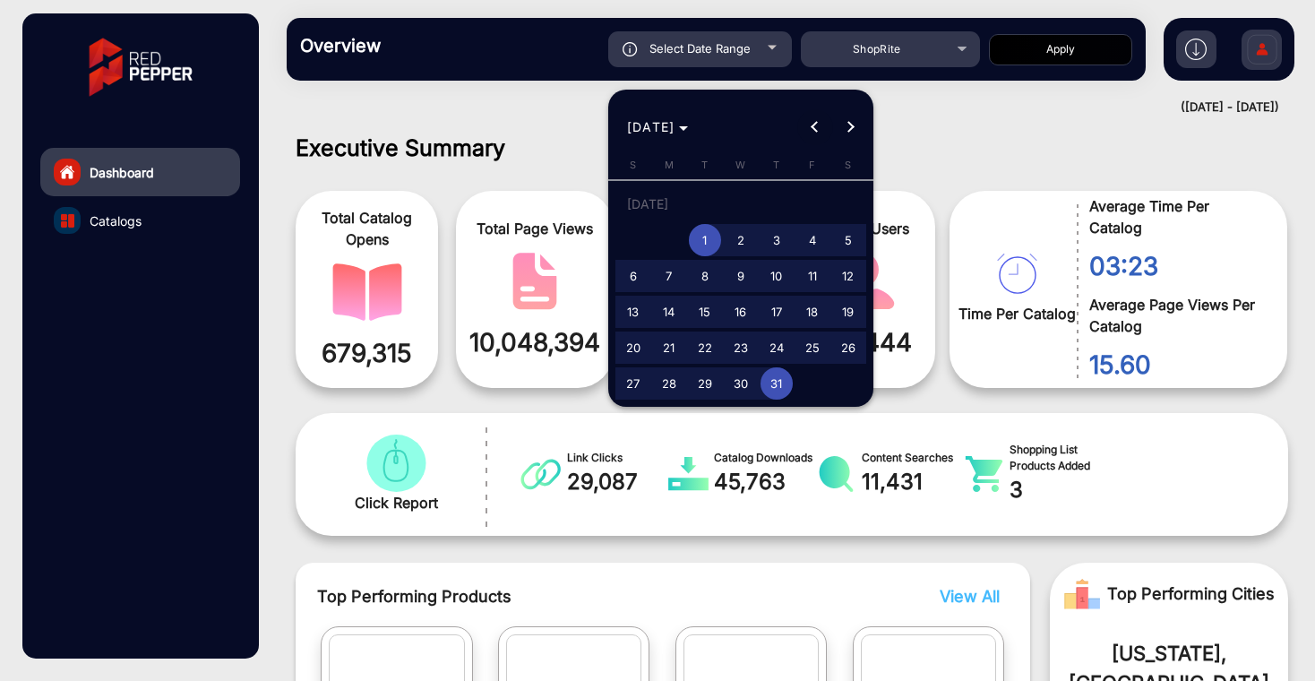
click at [813, 136] on span "Previous month" at bounding box center [815, 127] width 36 height 36
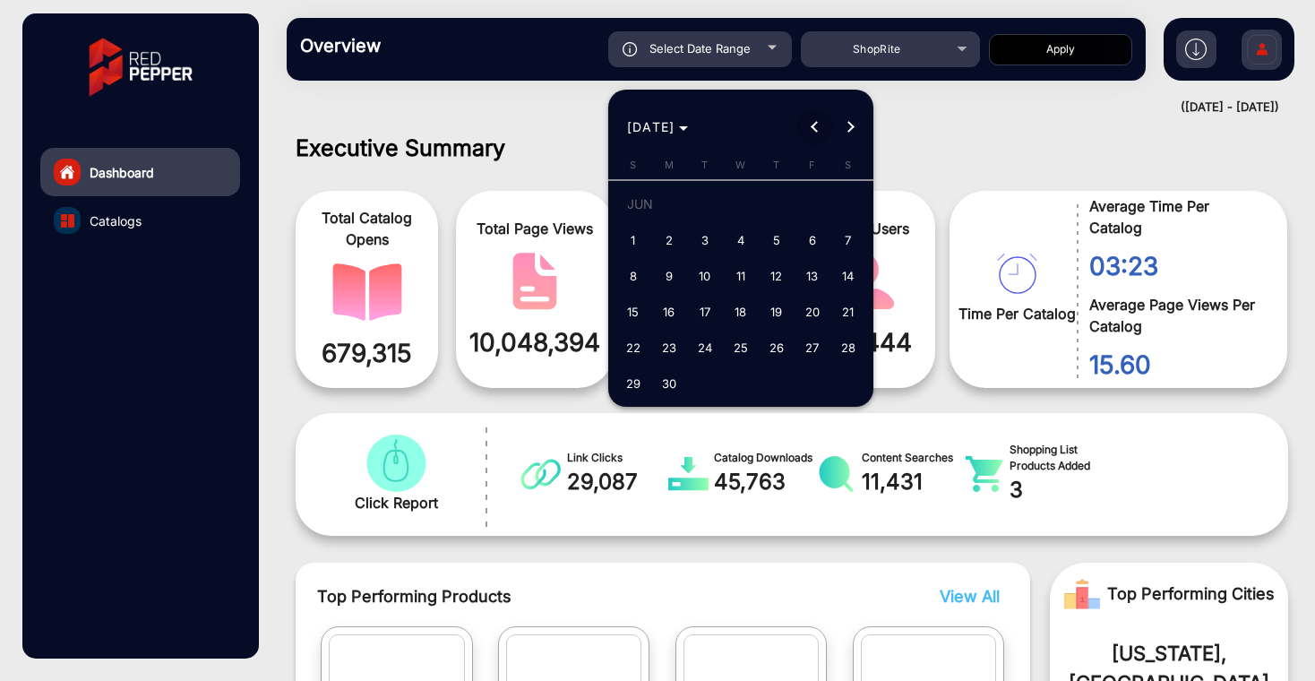
click at [813, 134] on span "Previous month" at bounding box center [815, 127] width 36 height 36
click at [813, 135] on span "Previous month" at bounding box center [815, 127] width 36 height 36
drag, startPoint x: 710, startPoint y: 245, endPoint x: 778, endPoint y: 245, distance: 67.2
click at [712, 245] on span "1" at bounding box center [705, 240] width 32 height 32
type input "[DATE]"
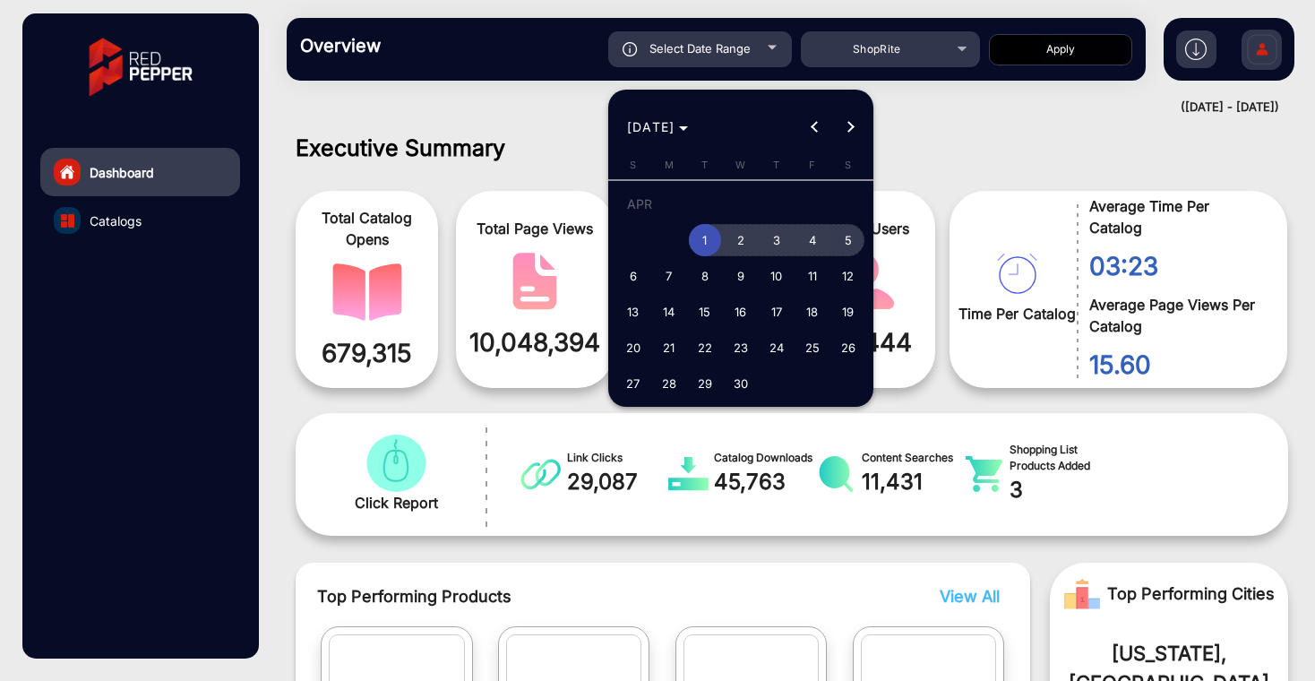
click at [856, 240] on span "5" at bounding box center [848, 240] width 32 height 32
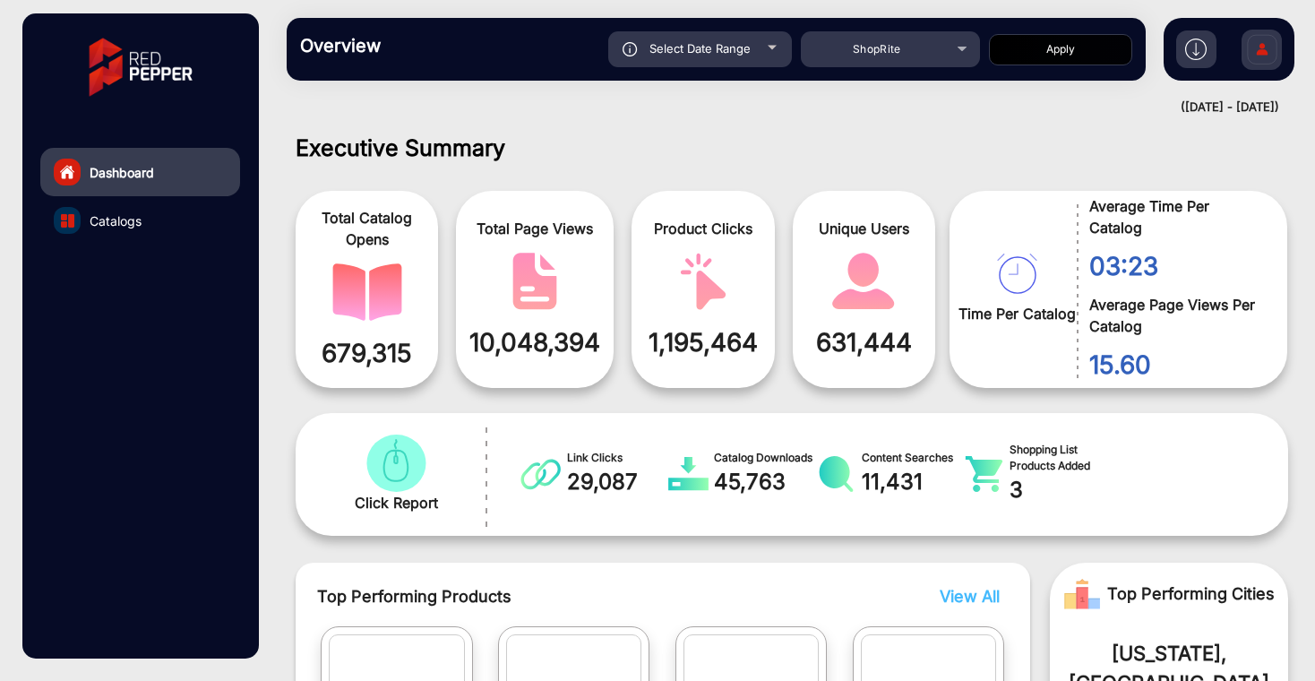
type input "[DATE]"
click at [1082, 50] on button "Apply" at bounding box center [1060, 49] width 143 height 31
type input "[DATE]"
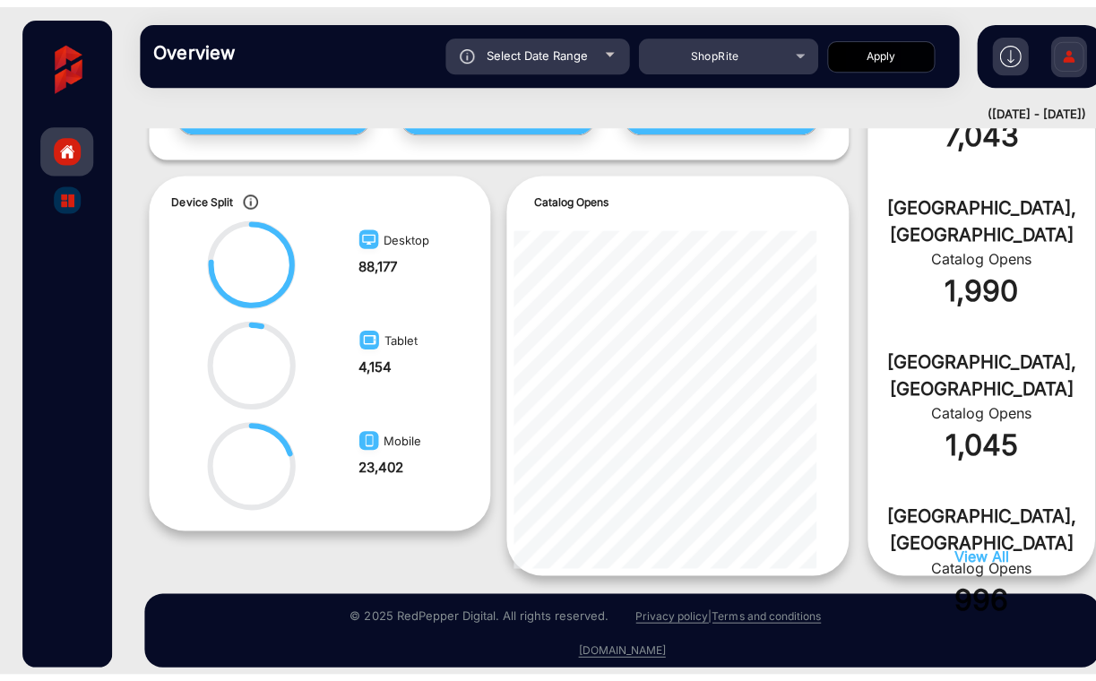
scroll to position [767, 0]
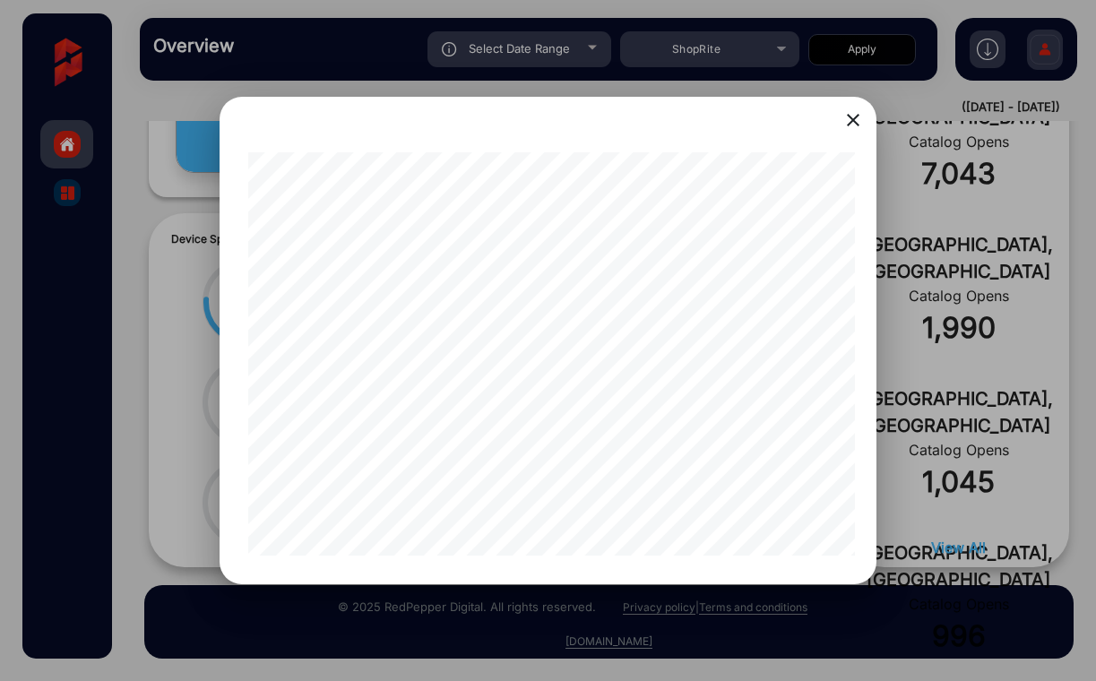
click at [860, 120] on mat-icon "close" at bounding box center [853, 120] width 22 height 22
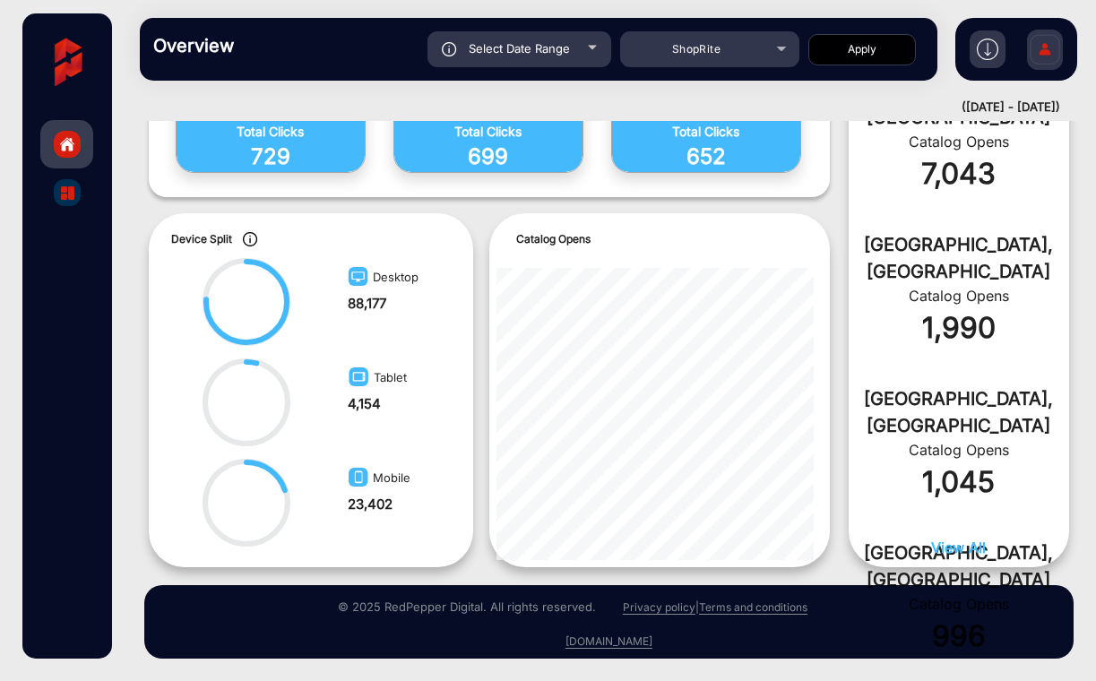
click at [73, 201] on div at bounding box center [67, 192] width 27 height 27
click at [65, 194] on img "catalog" at bounding box center [67, 192] width 13 height 13
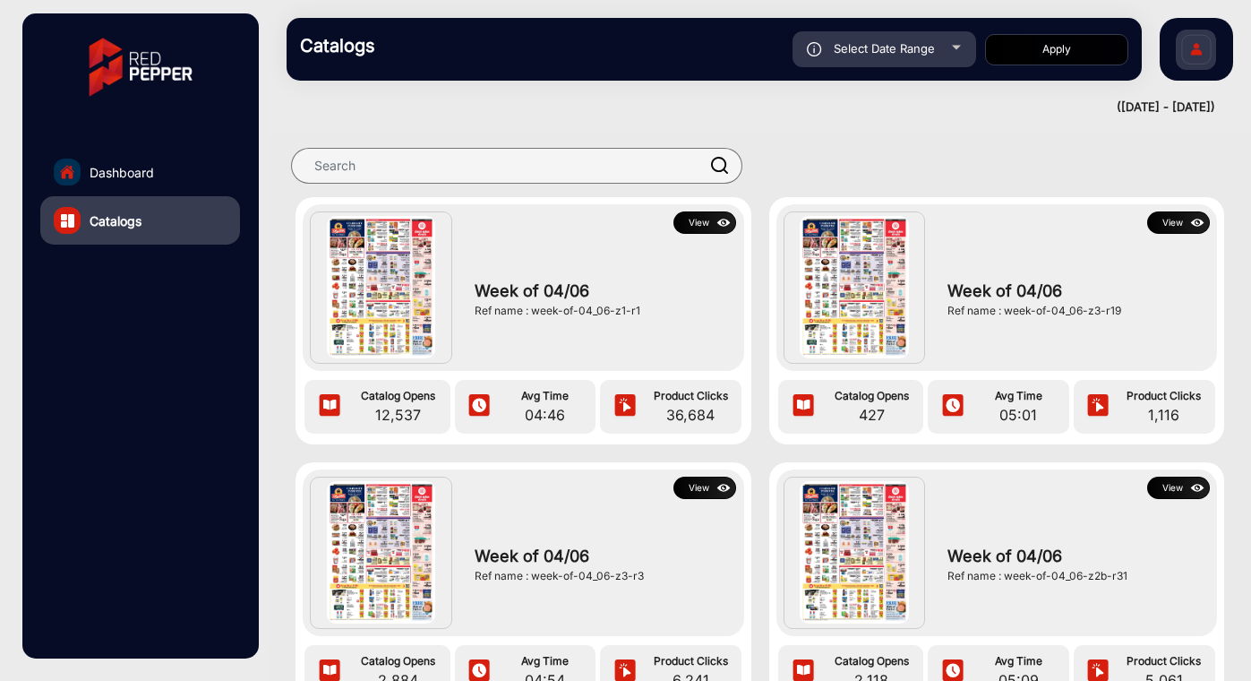
click at [695, 223] on button "View" at bounding box center [705, 222] width 63 height 22
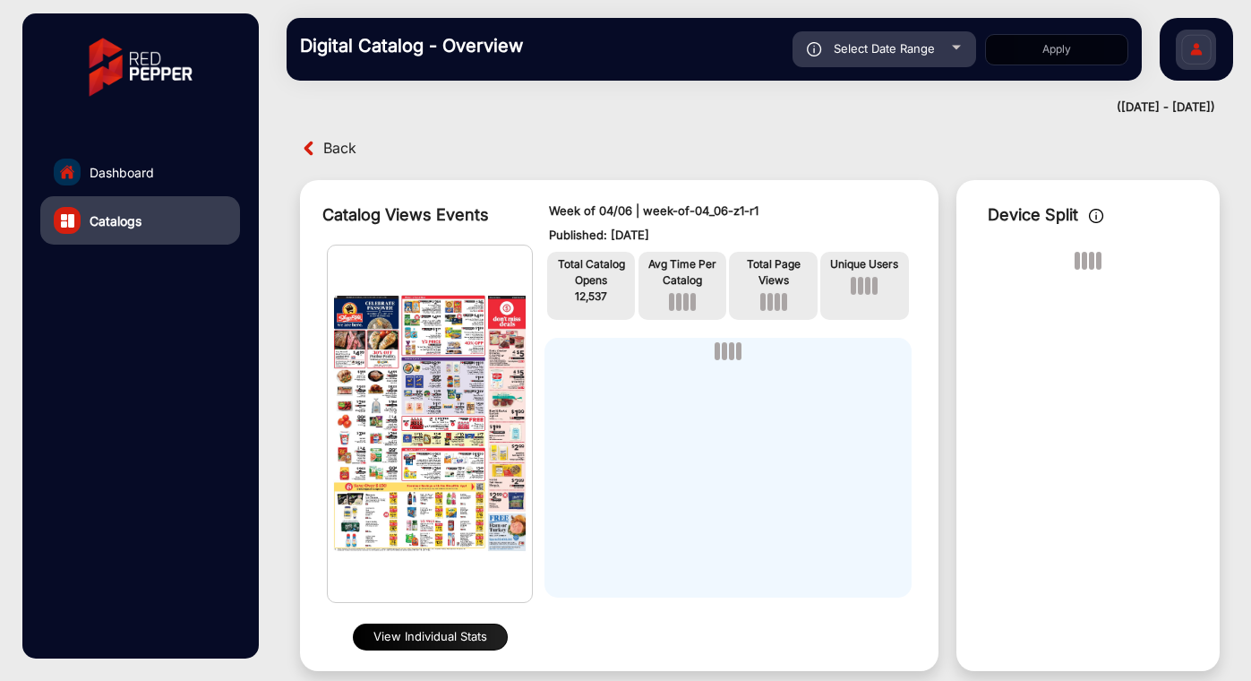
scroll to position [13, 0]
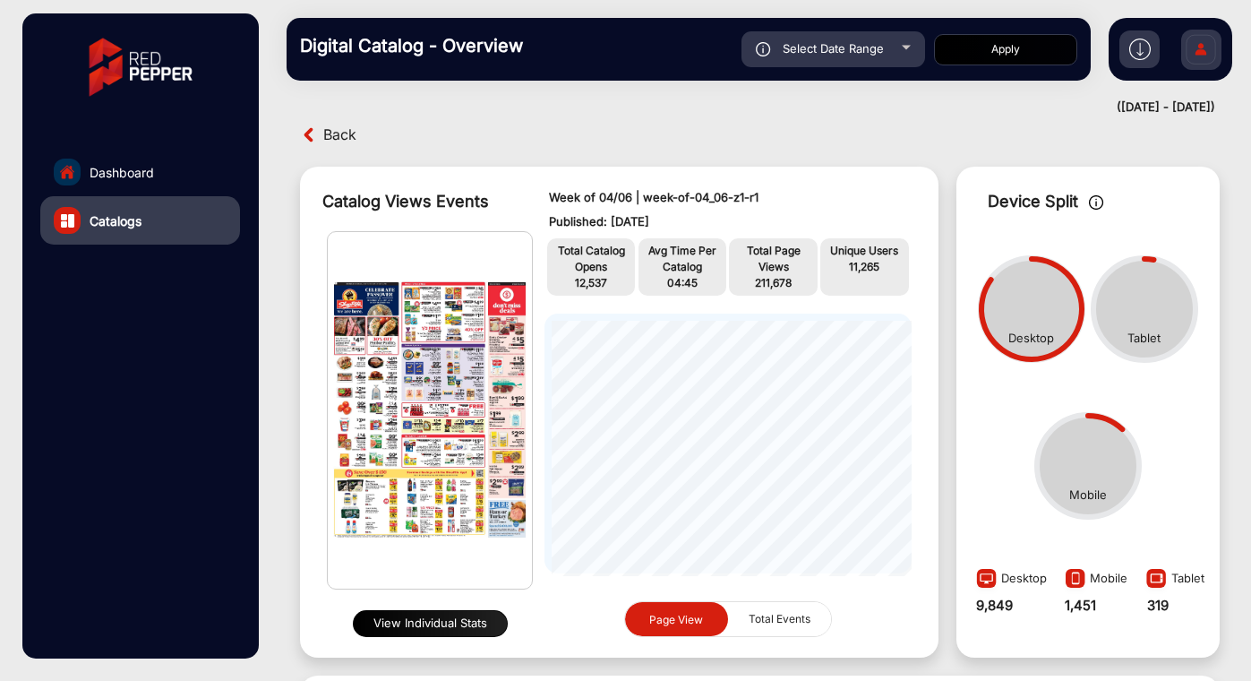
click at [331, 132] on span "Back" at bounding box center [339, 135] width 33 height 28
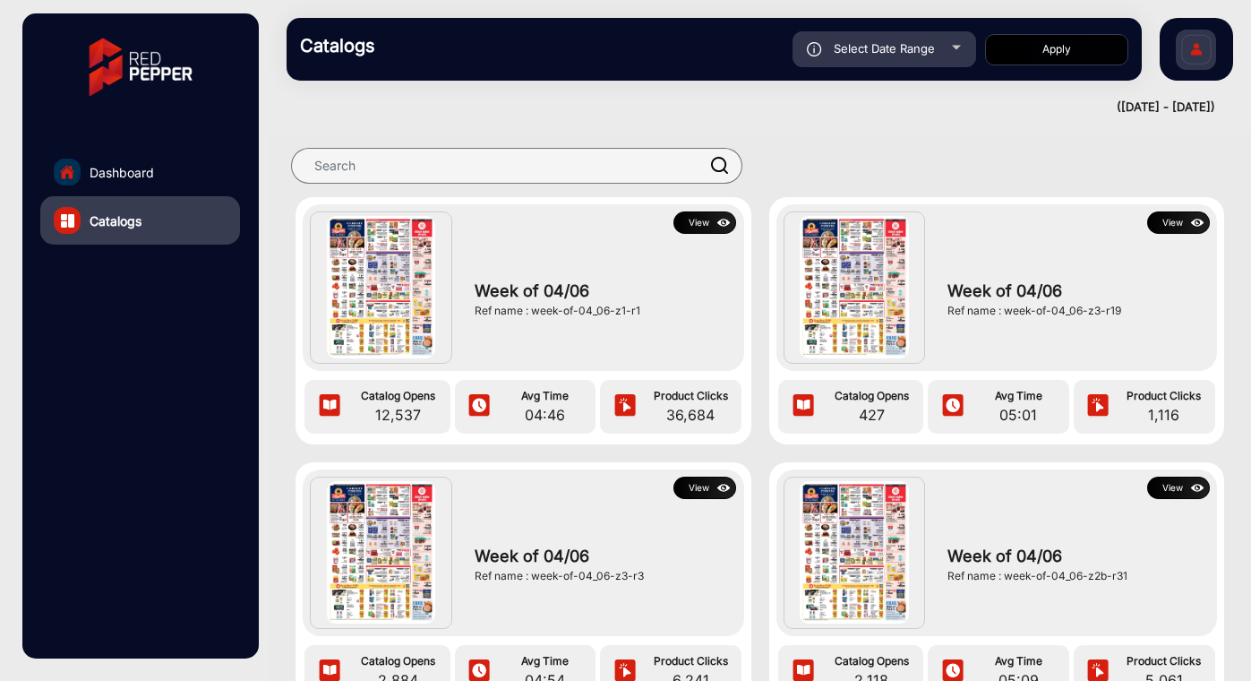
click at [1172, 225] on button "View" at bounding box center [1179, 222] width 63 height 22
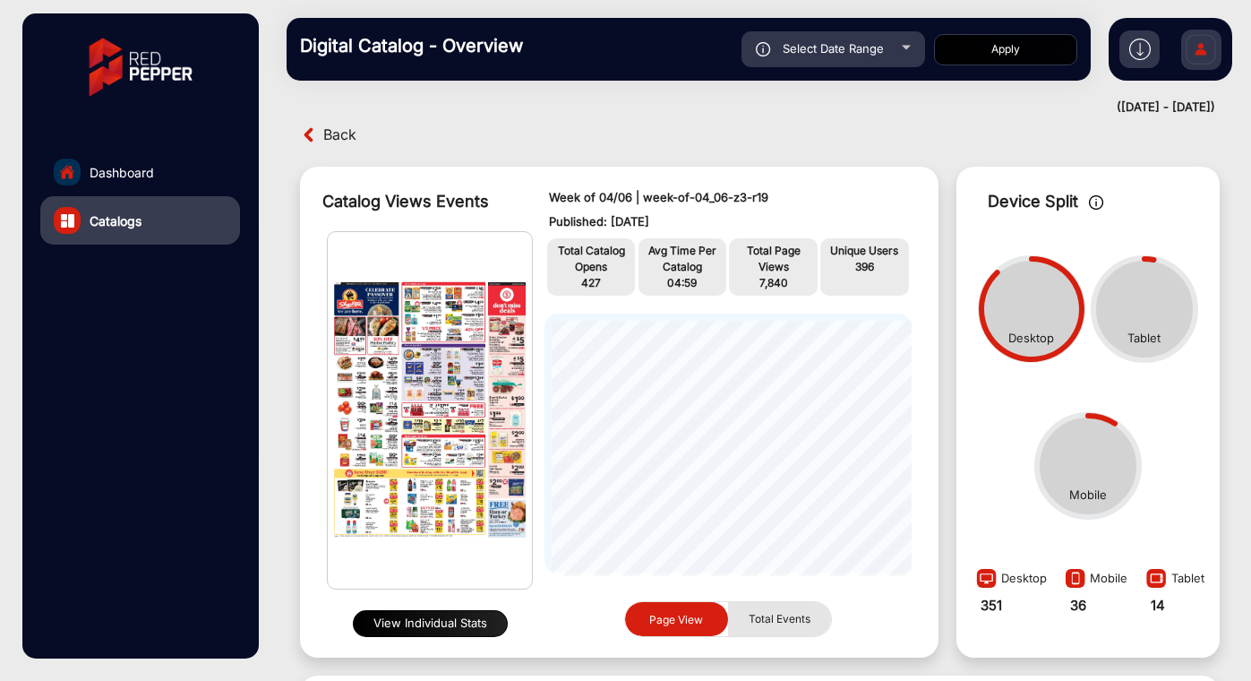
click at [790, 615] on span "Total Events" at bounding box center [779, 619] width 83 height 34
click at [697, 618] on span "Page View" at bounding box center [676, 618] width 54 height 13
click at [797, 619] on span "Total Events" at bounding box center [779, 619] width 83 height 34
click at [703, 620] on span "Page View" at bounding box center [676, 619] width 75 height 35
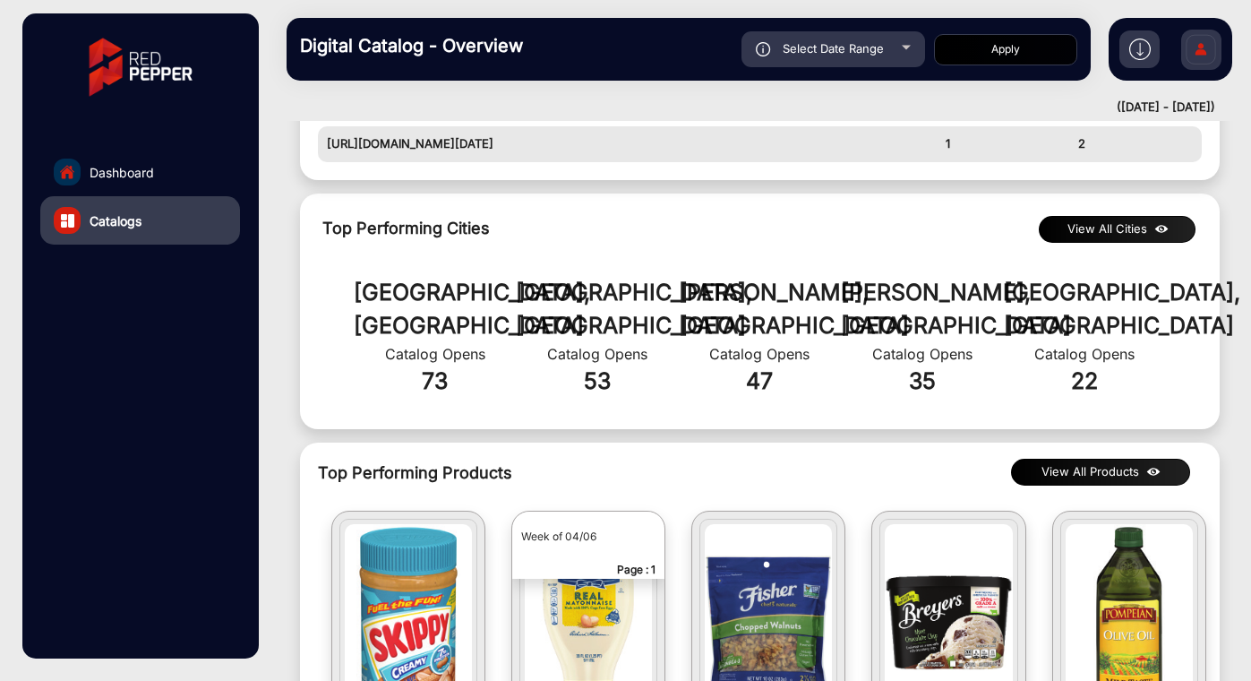
scroll to position [886, 0]
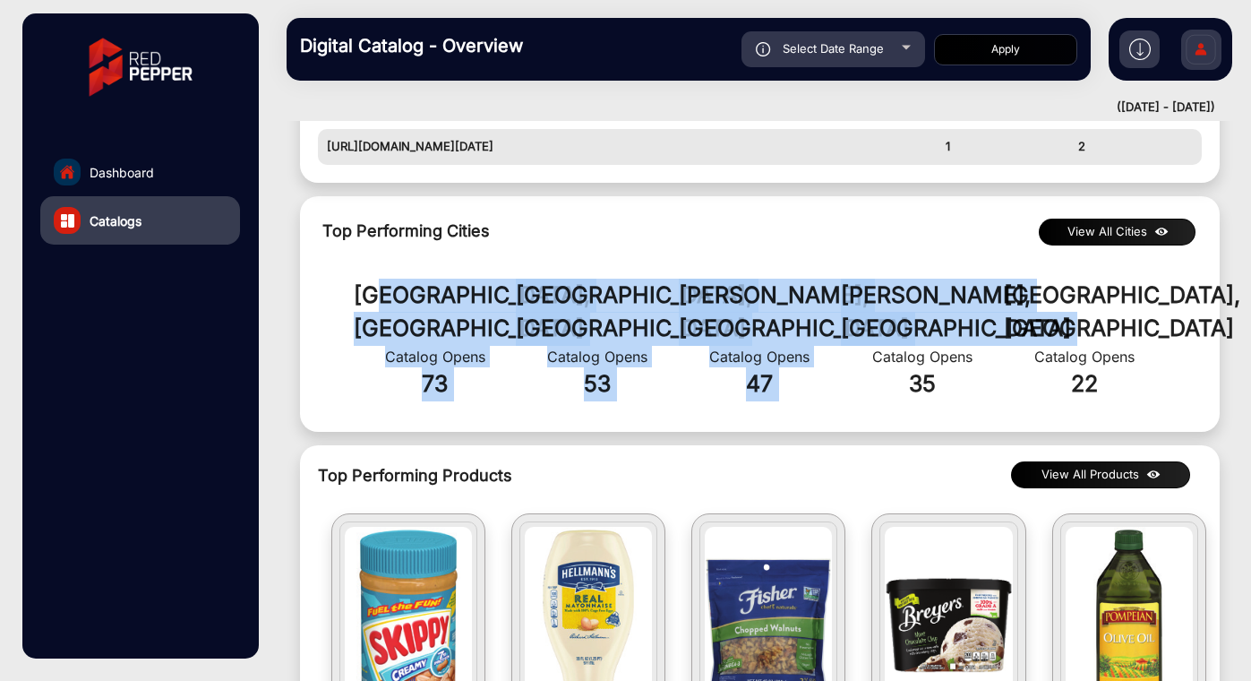
drag, startPoint x: 403, startPoint y: 310, endPoint x: 869, endPoint y: 322, distance: 466.0
click at [869, 322] on div "Bridgeport, [GEOGRAPHIC_DATA] Catalog Opens 73 Waterbury, [GEOGRAPHIC_DATA] Cat…" at bounding box center [760, 340] width 902 height 168
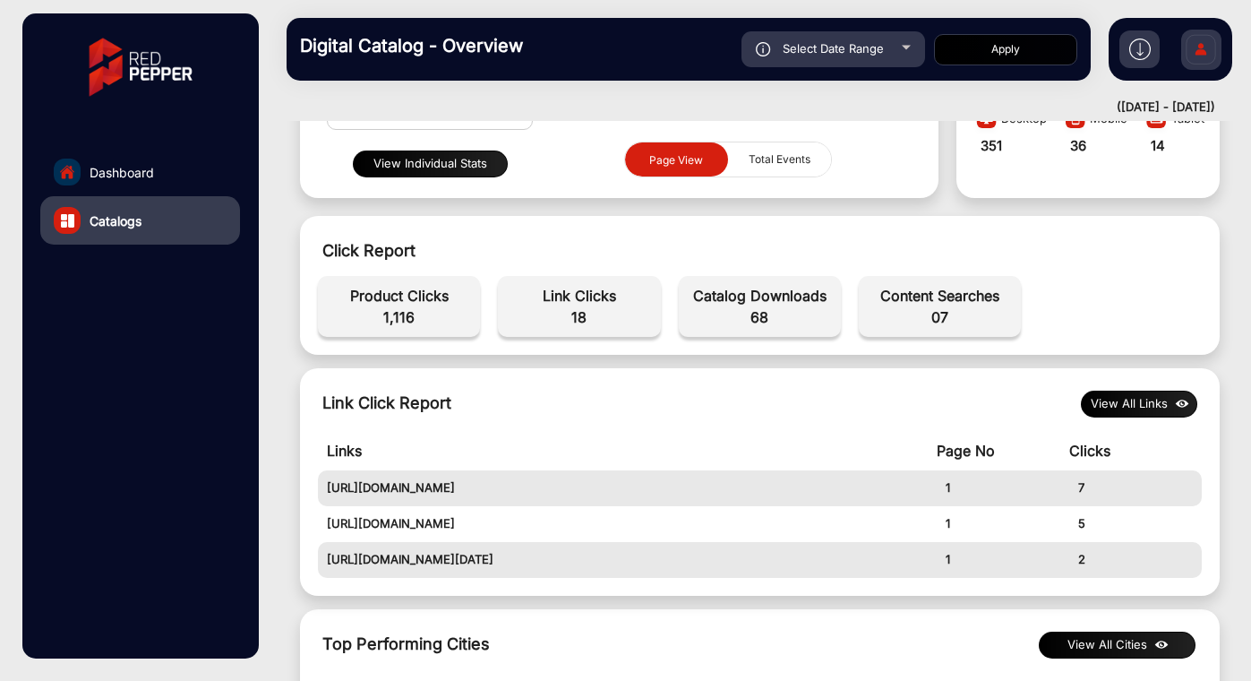
scroll to position [0, 0]
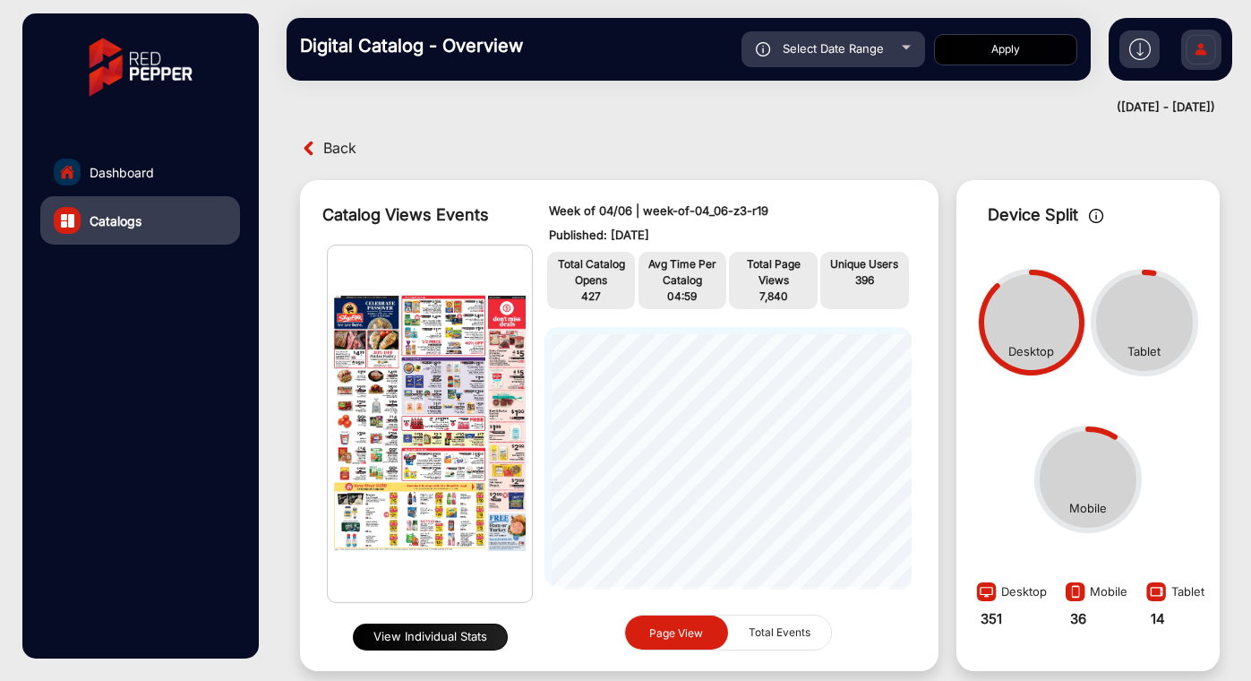
click at [345, 148] on span "Back" at bounding box center [339, 148] width 33 height 28
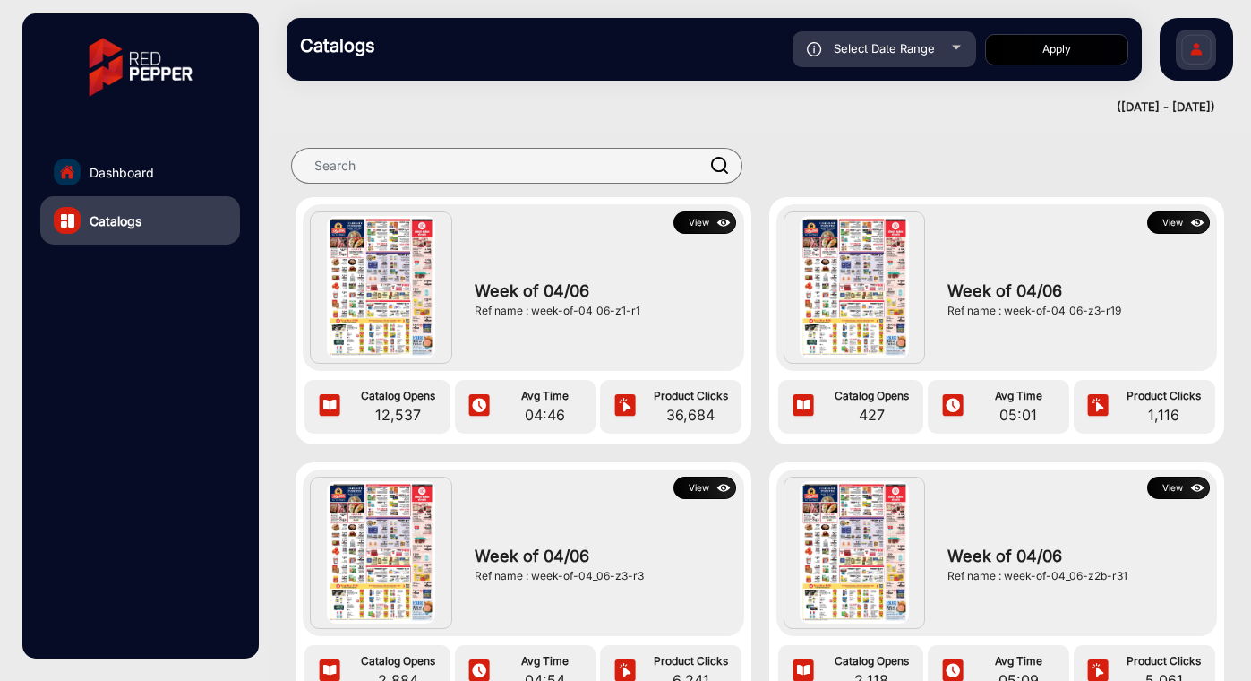
click at [714, 221] on img at bounding box center [724, 223] width 21 height 20
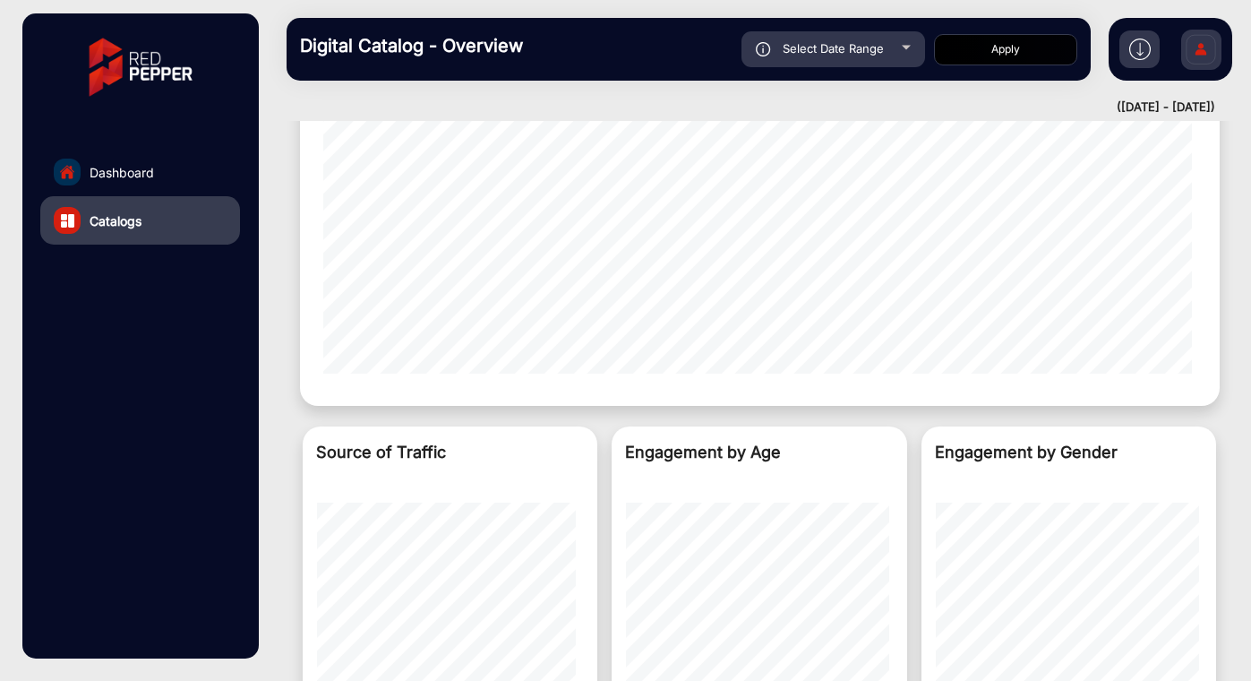
scroll to position [1982, 0]
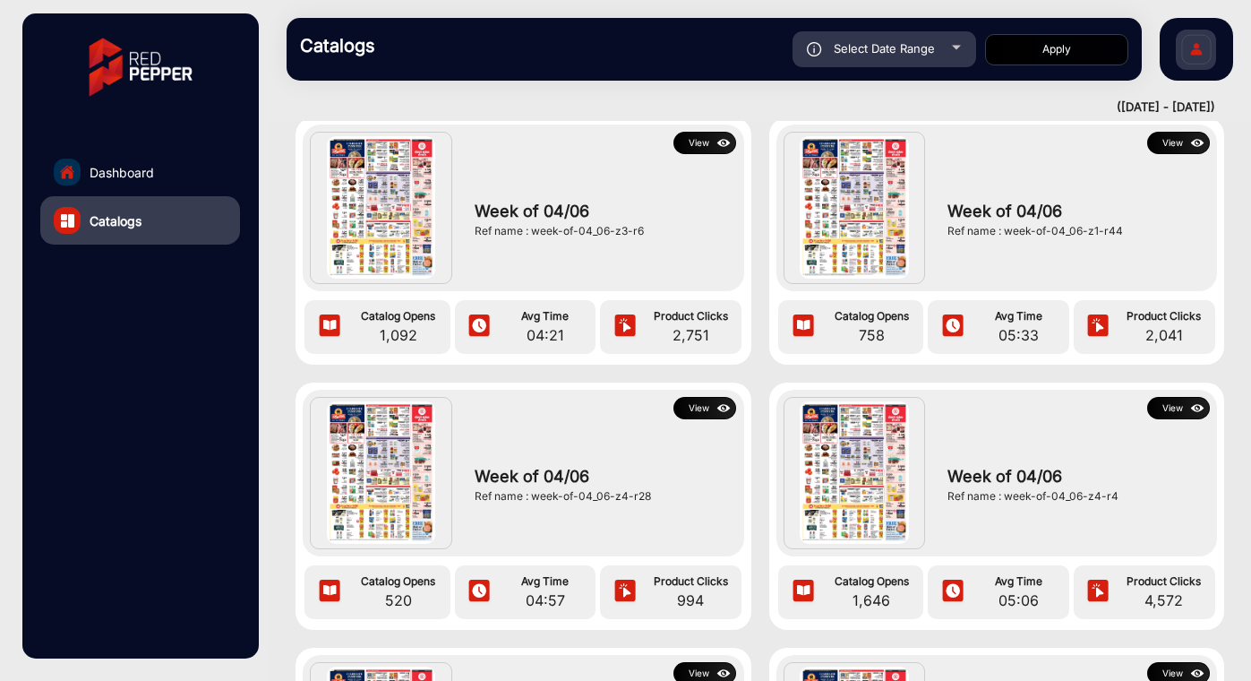
scroll to position [856, 0]
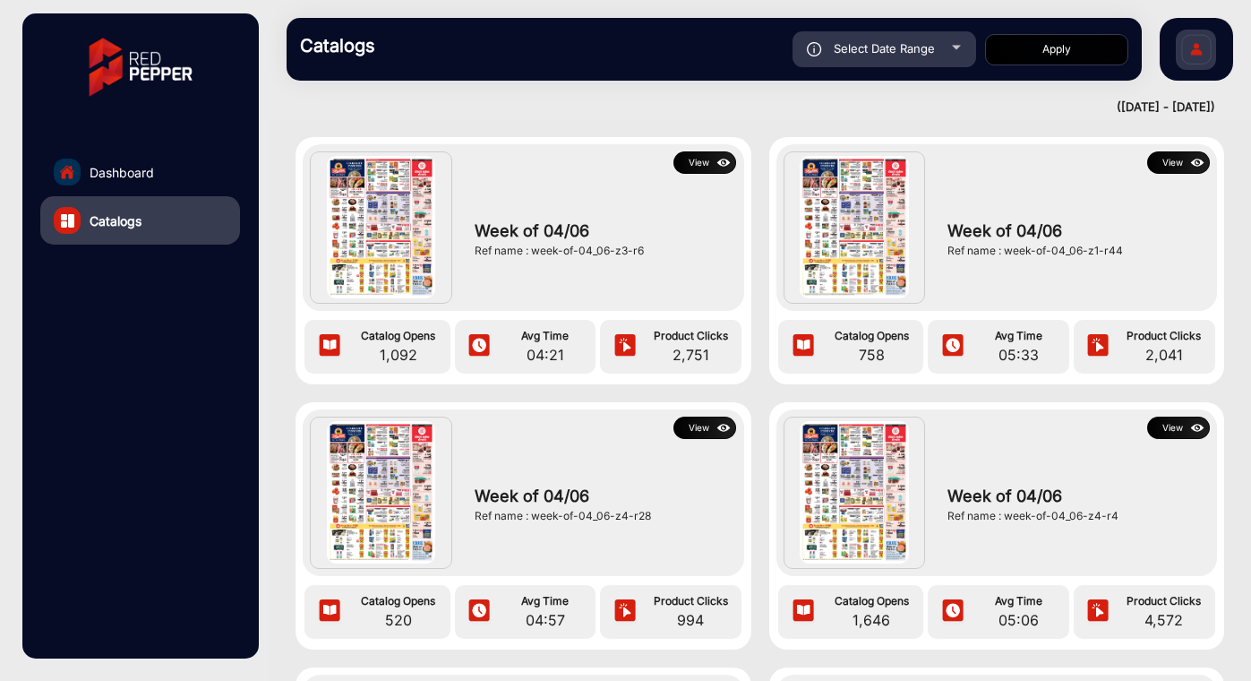
click at [1172, 431] on button "View" at bounding box center [1179, 428] width 63 height 22
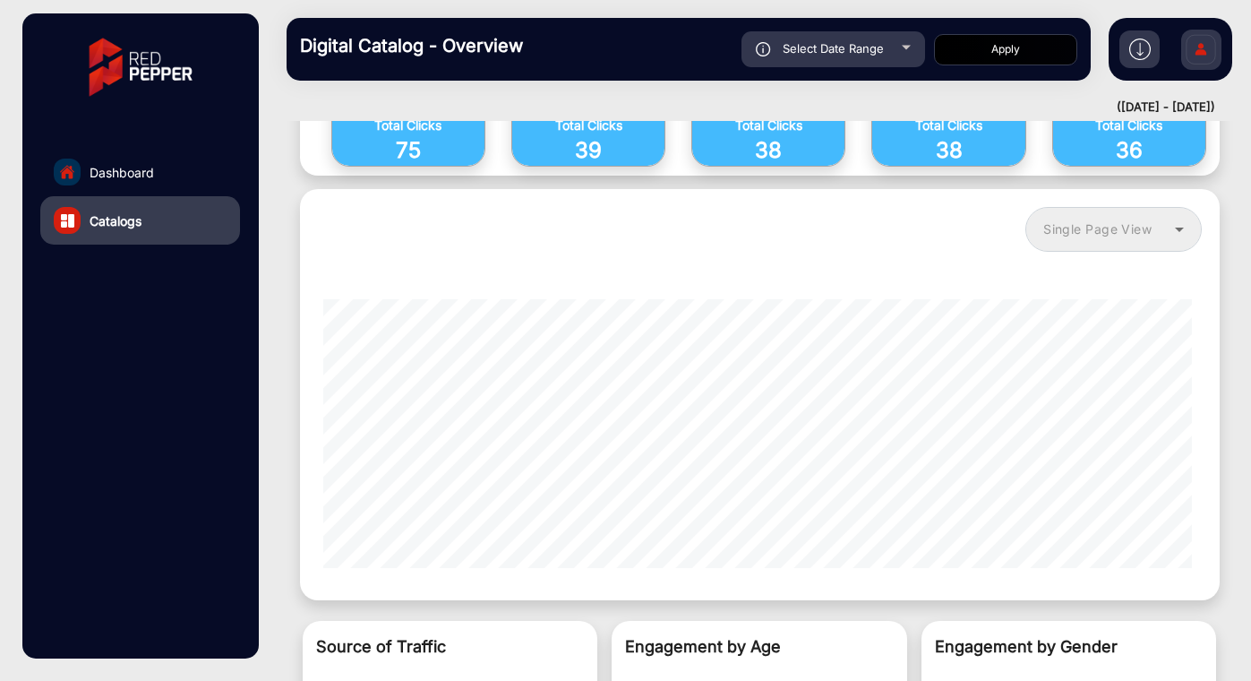
scroll to position [1982, 0]
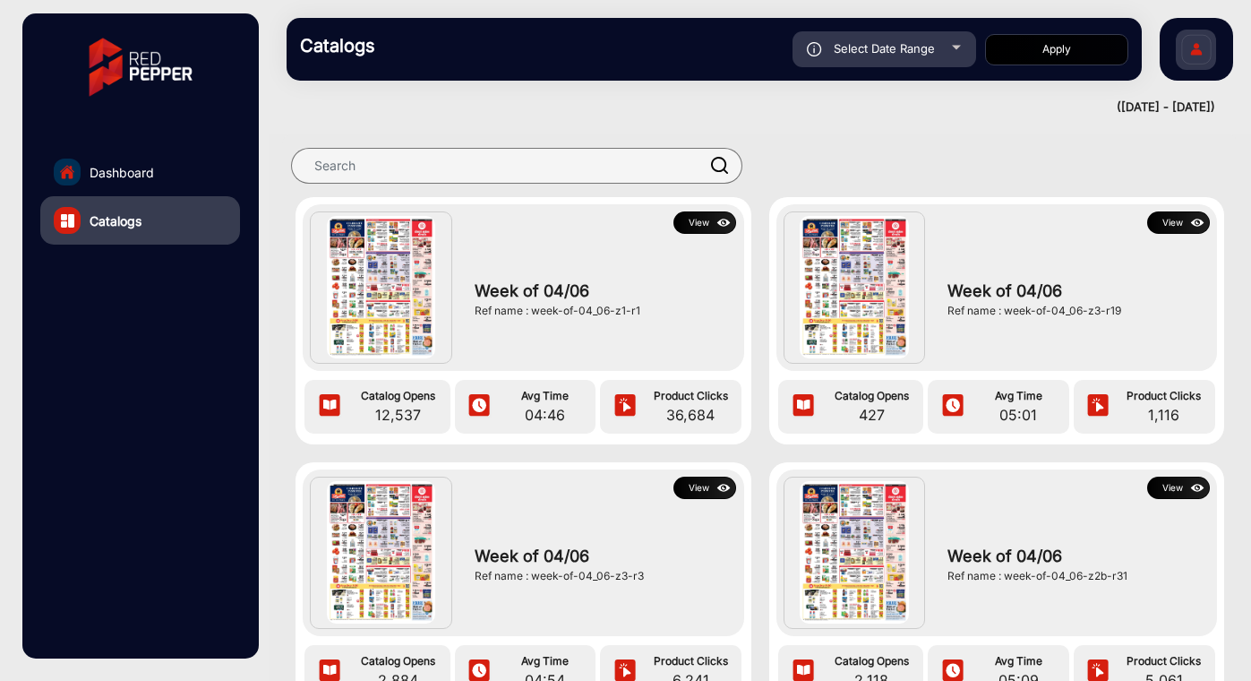
click at [708, 489] on button "View" at bounding box center [705, 488] width 63 height 22
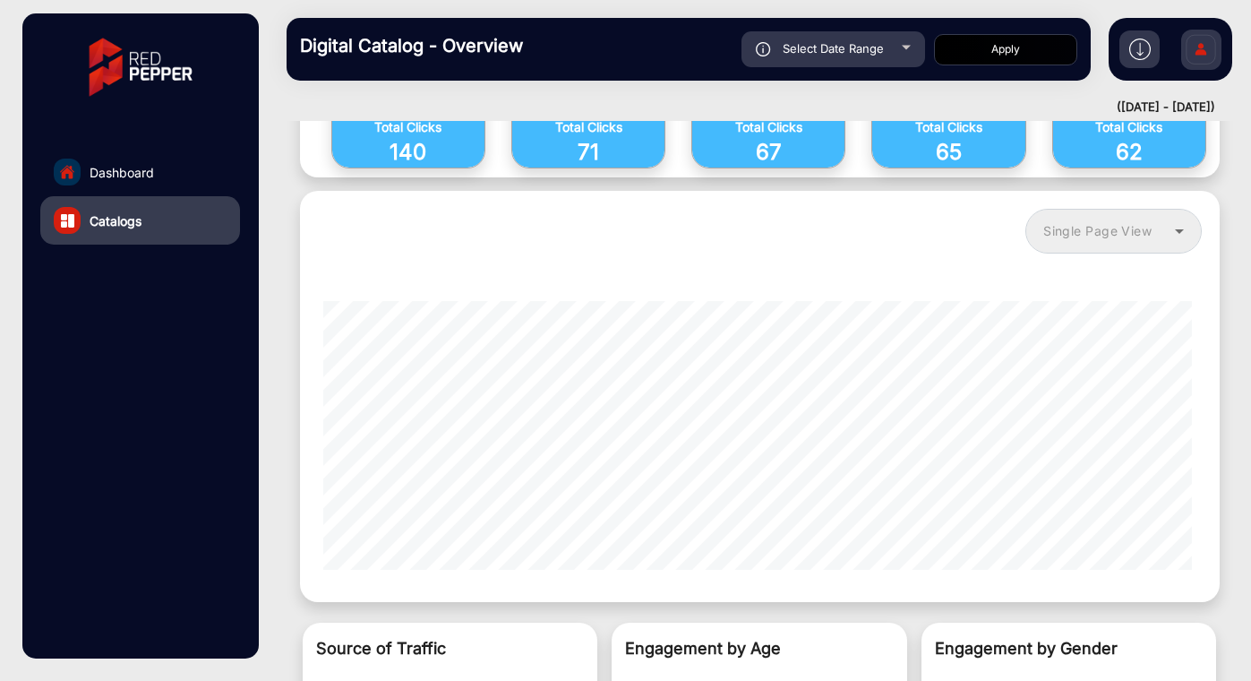
scroll to position [1574, 0]
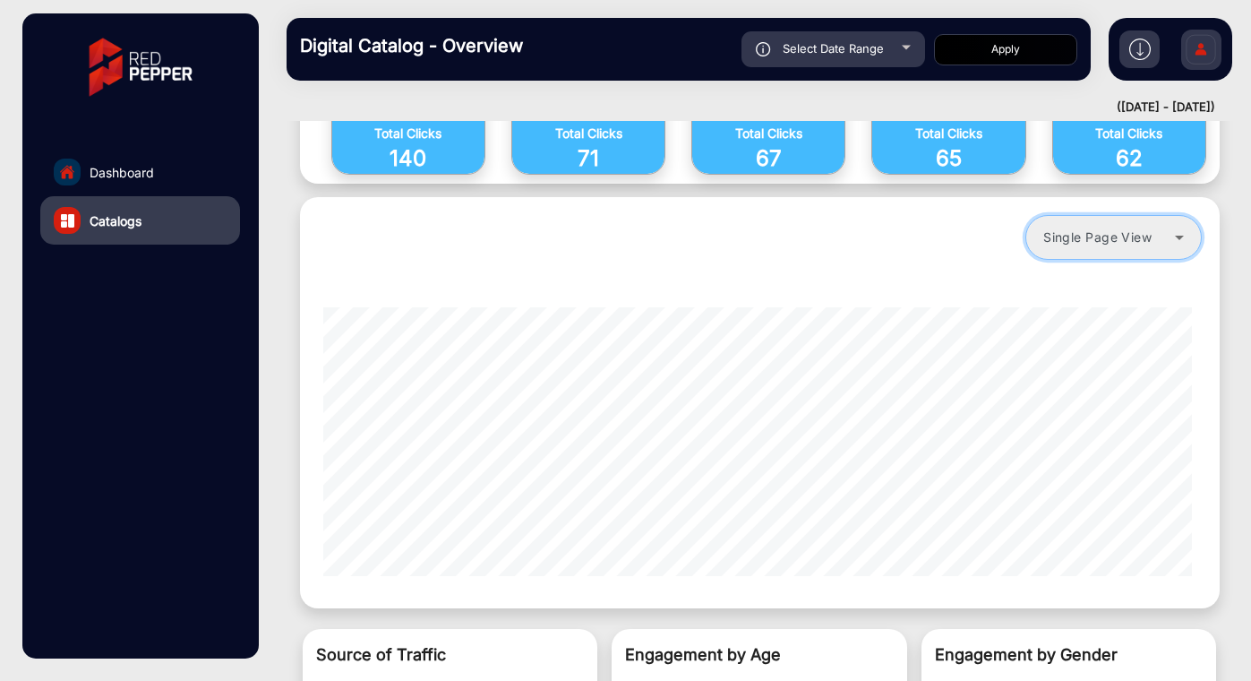
click at [1121, 253] on mat-select "Single Page View" at bounding box center [1114, 237] width 176 height 45
click at [1122, 248] on mat-select "Single Page View" at bounding box center [1114, 237] width 176 height 45
click at [1174, 241] on icon at bounding box center [1180, 238] width 22 height 22
click at [917, 219] on div "Single Page View" at bounding box center [760, 237] width 902 height 63
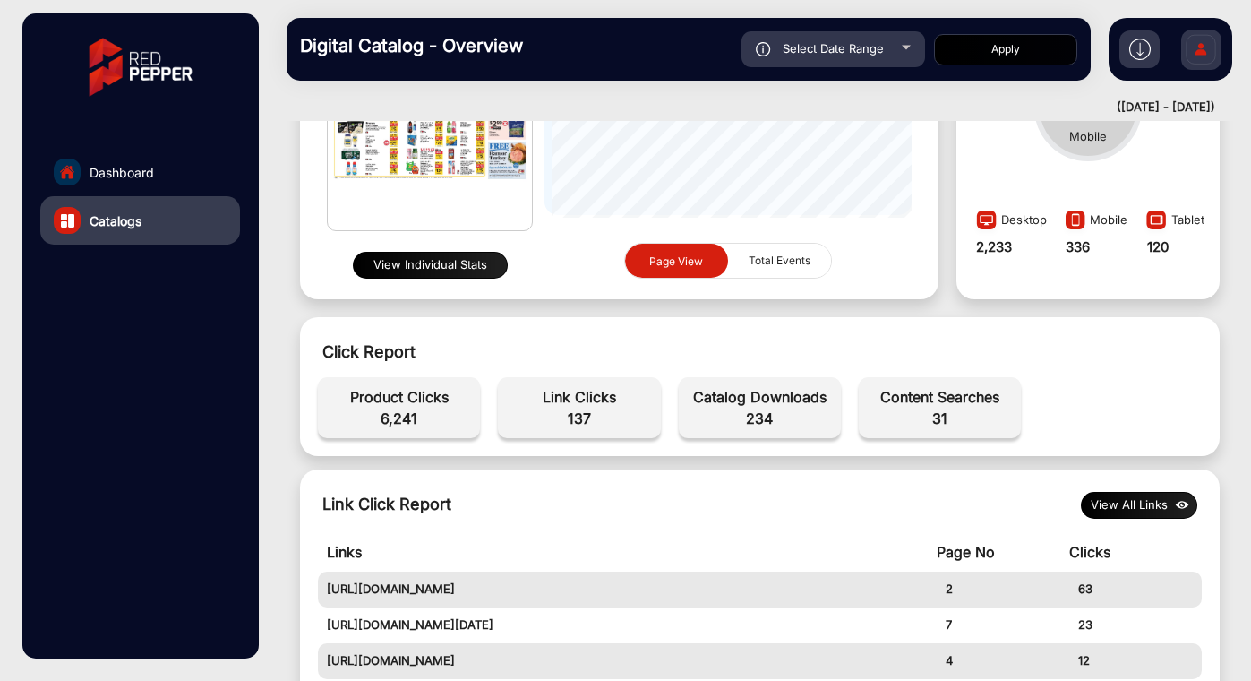
scroll to position [0, 0]
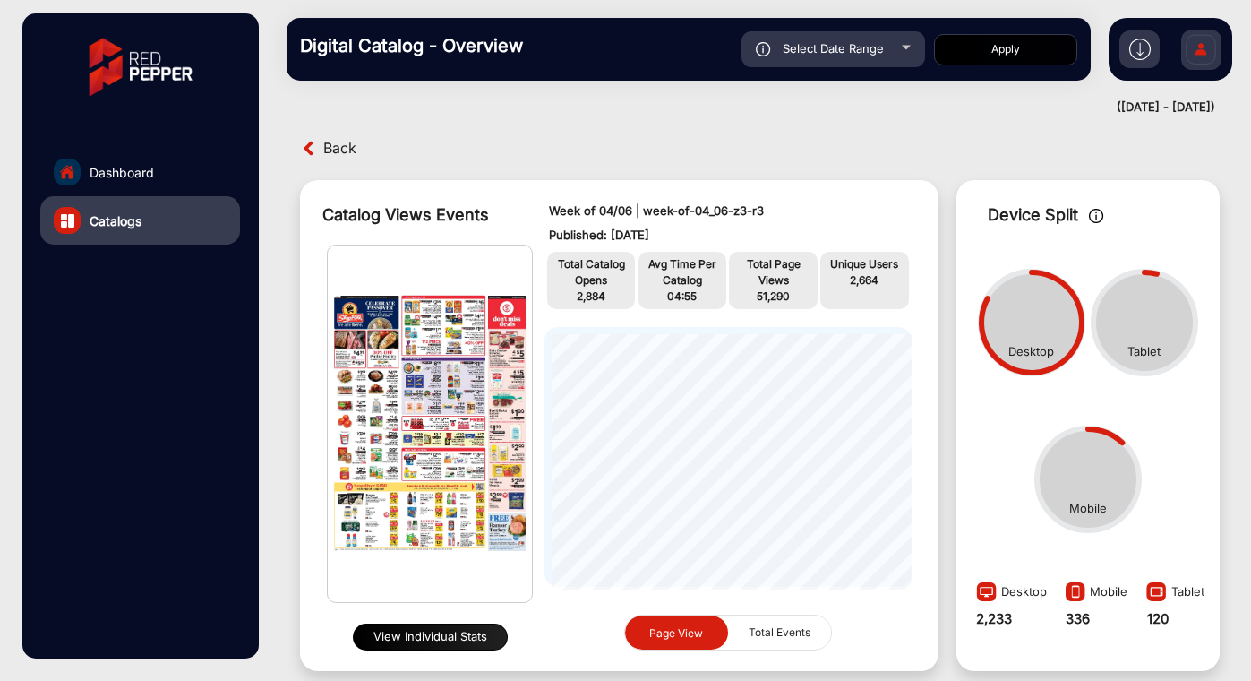
click at [431, 496] on img at bounding box center [430, 423] width 204 height 357
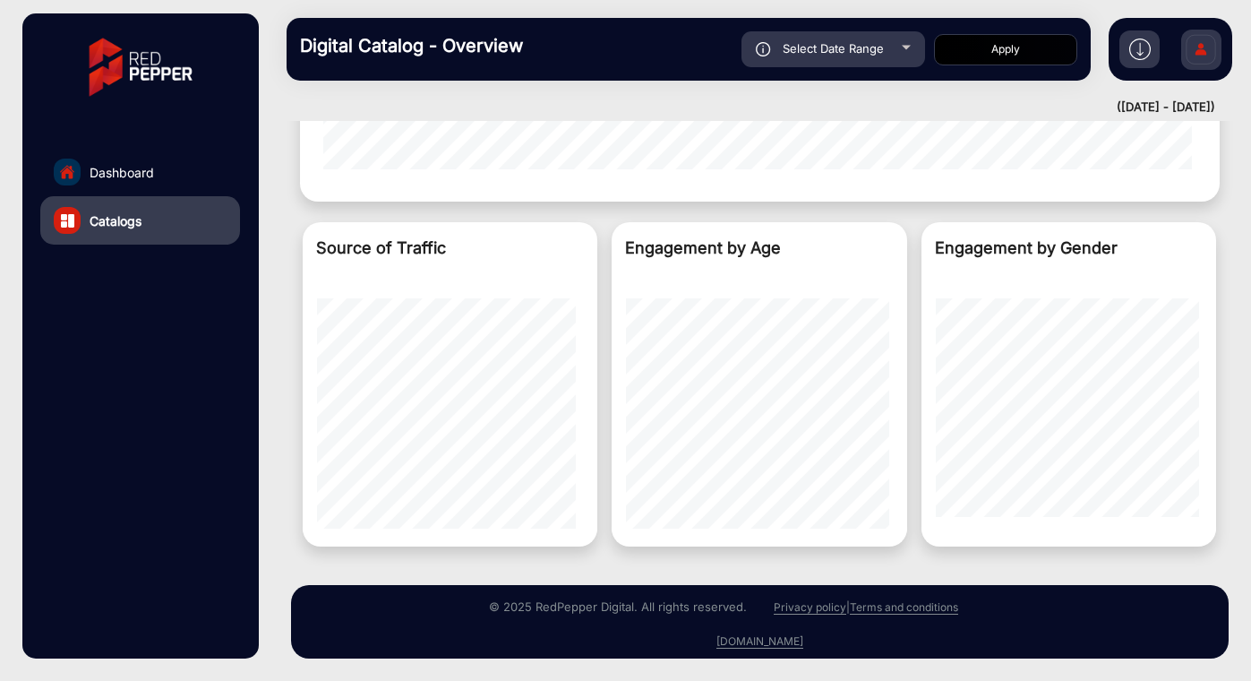
scroll to position [1981, 0]
click at [138, 227] on span "Catalogs" at bounding box center [116, 220] width 52 height 19
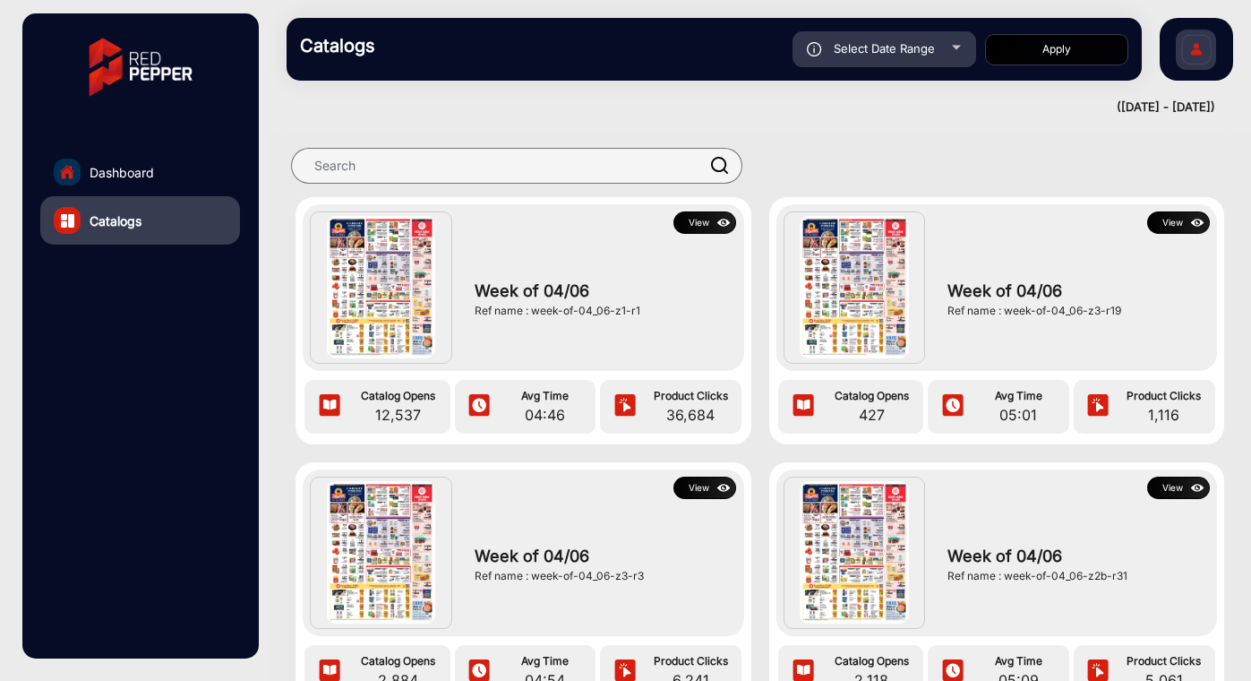
click at [383, 304] on img at bounding box center [381, 287] width 108 height 142
click at [708, 222] on button "View" at bounding box center [705, 222] width 63 height 22
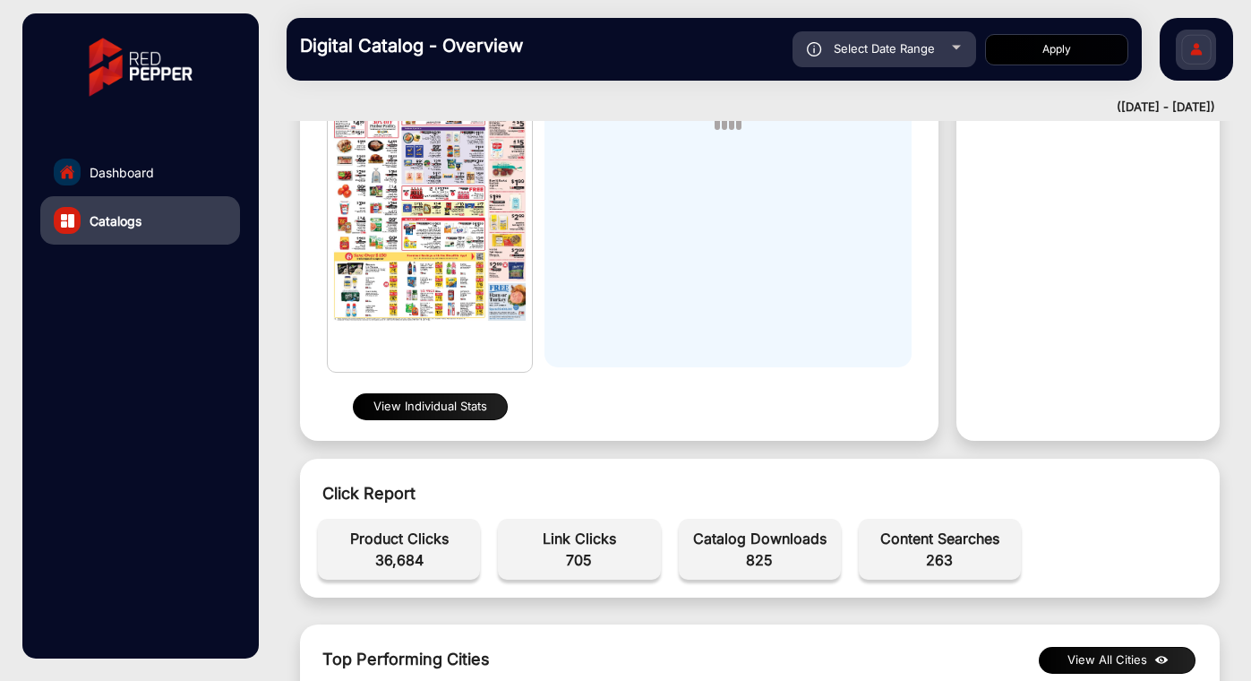
scroll to position [232, 0]
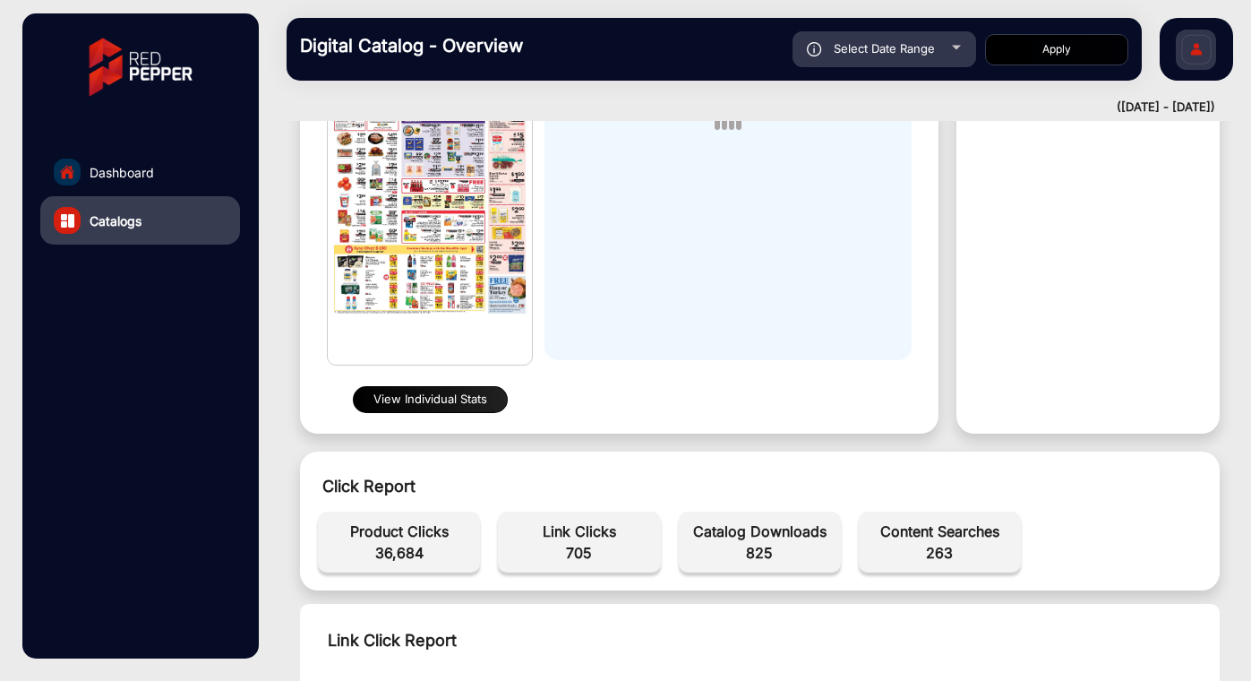
click at [441, 404] on button "View Individual Stats" at bounding box center [430, 399] width 155 height 27
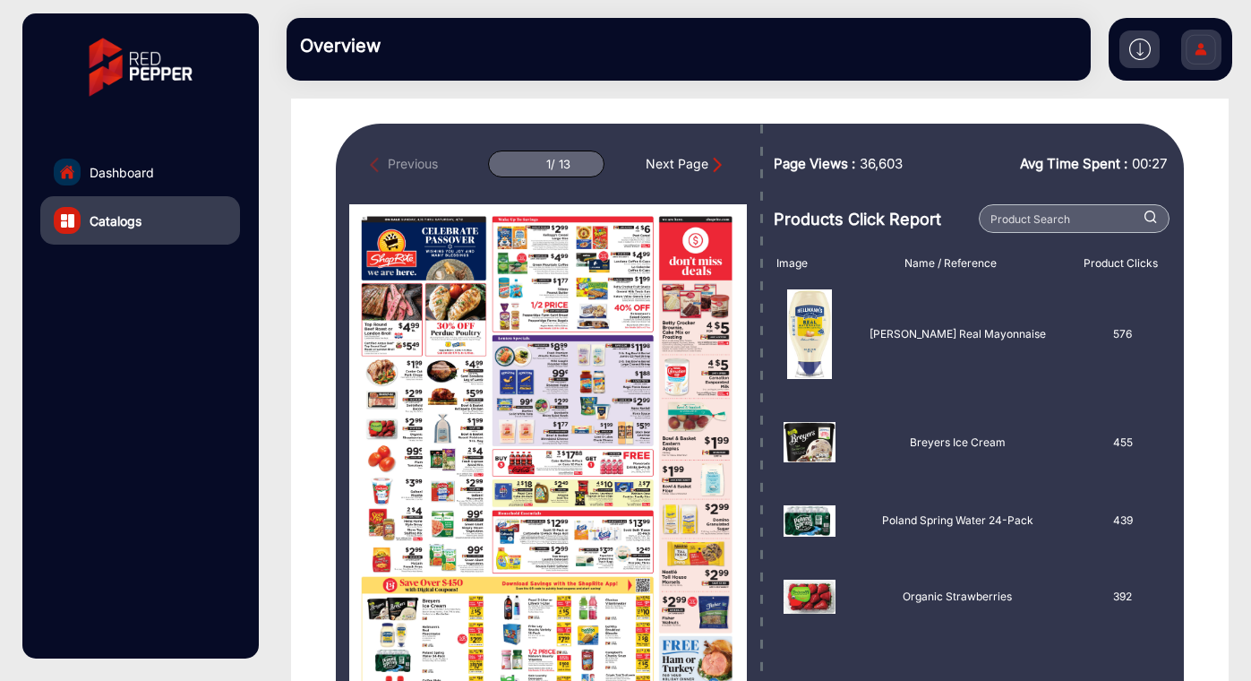
click at [681, 166] on div "Next Page" at bounding box center [686, 164] width 81 height 20
click at [682, 166] on div "Next Page" at bounding box center [686, 164] width 81 height 20
click at [705, 165] on div "Next Page" at bounding box center [686, 164] width 81 height 20
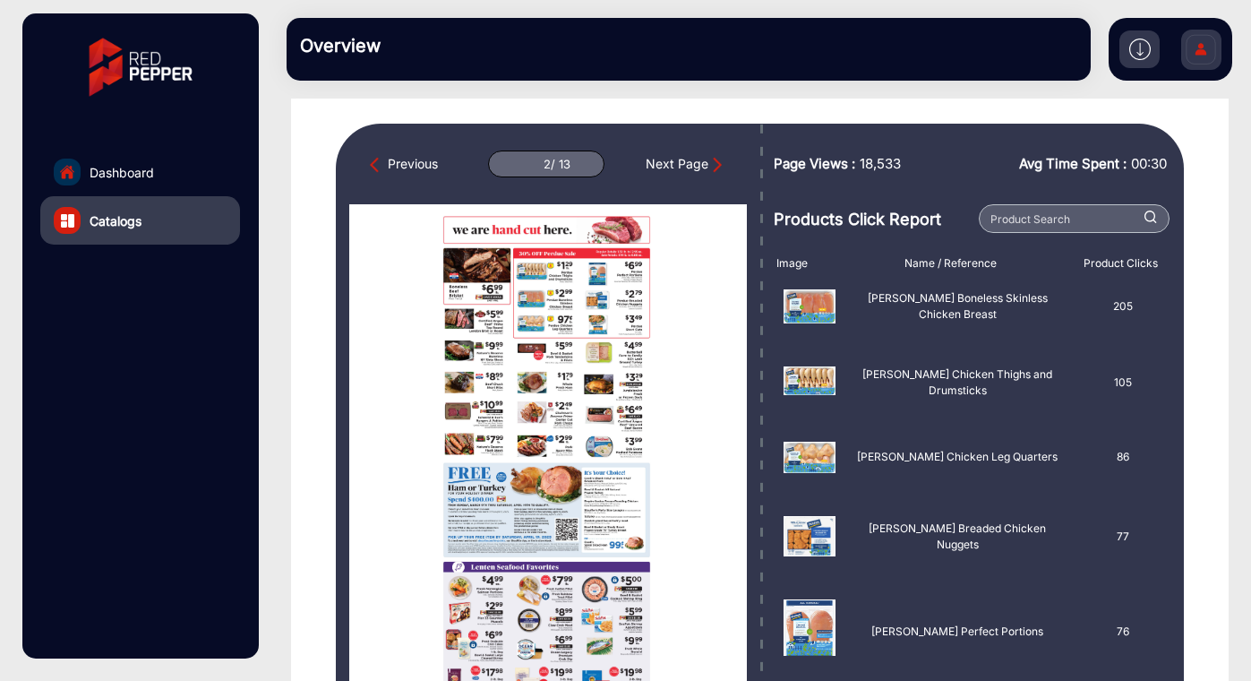
click at [705, 165] on div "Next Page" at bounding box center [686, 164] width 81 height 20
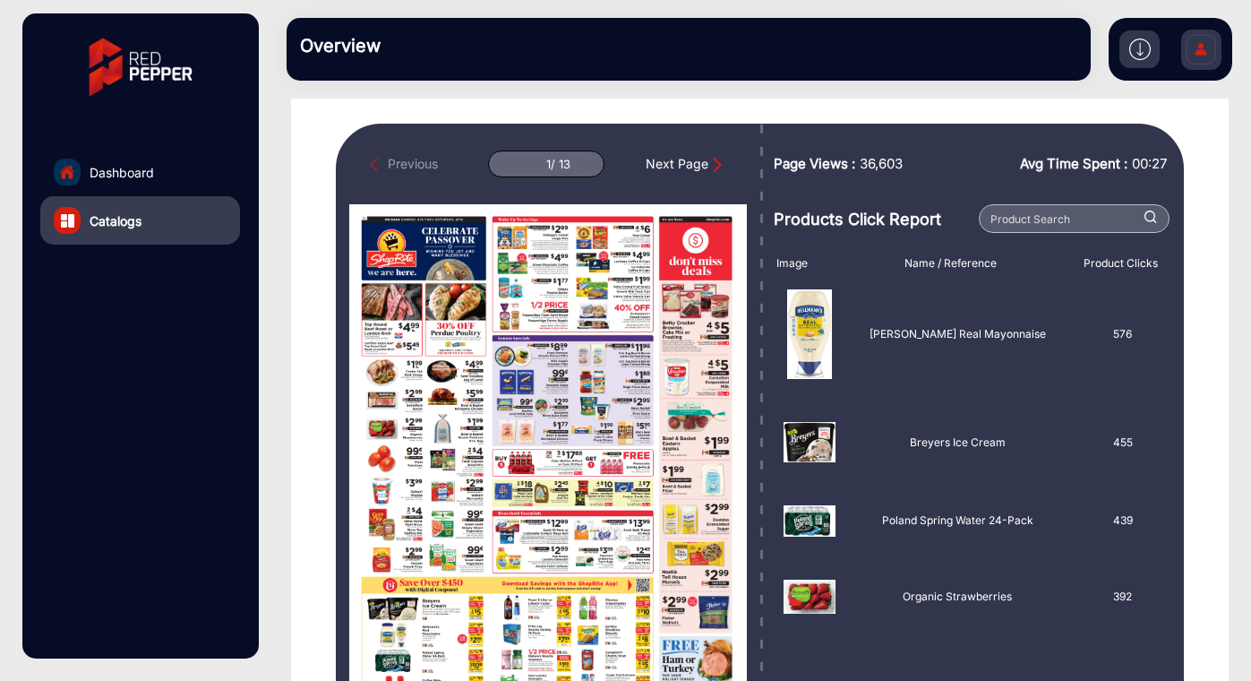
click at [705, 165] on div "Next Page" at bounding box center [686, 164] width 81 height 20
click at [709, 167] on img "Next Page" at bounding box center [718, 165] width 18 height 18
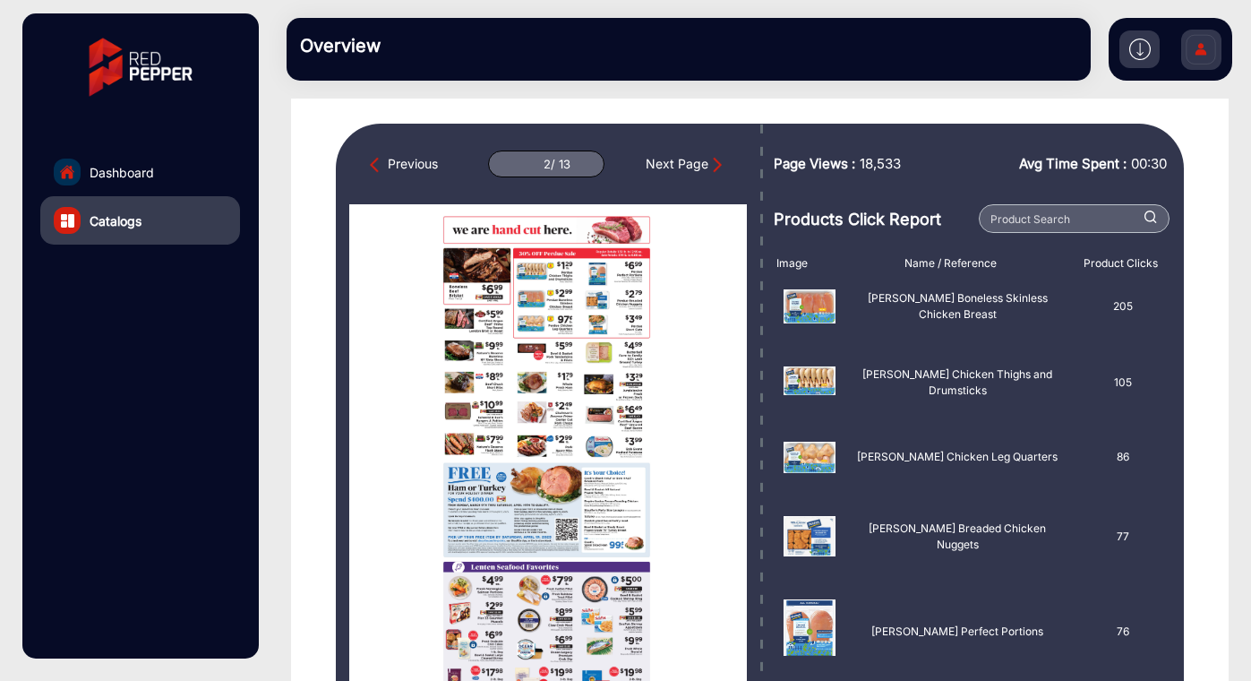
scroll to position [125, 0]
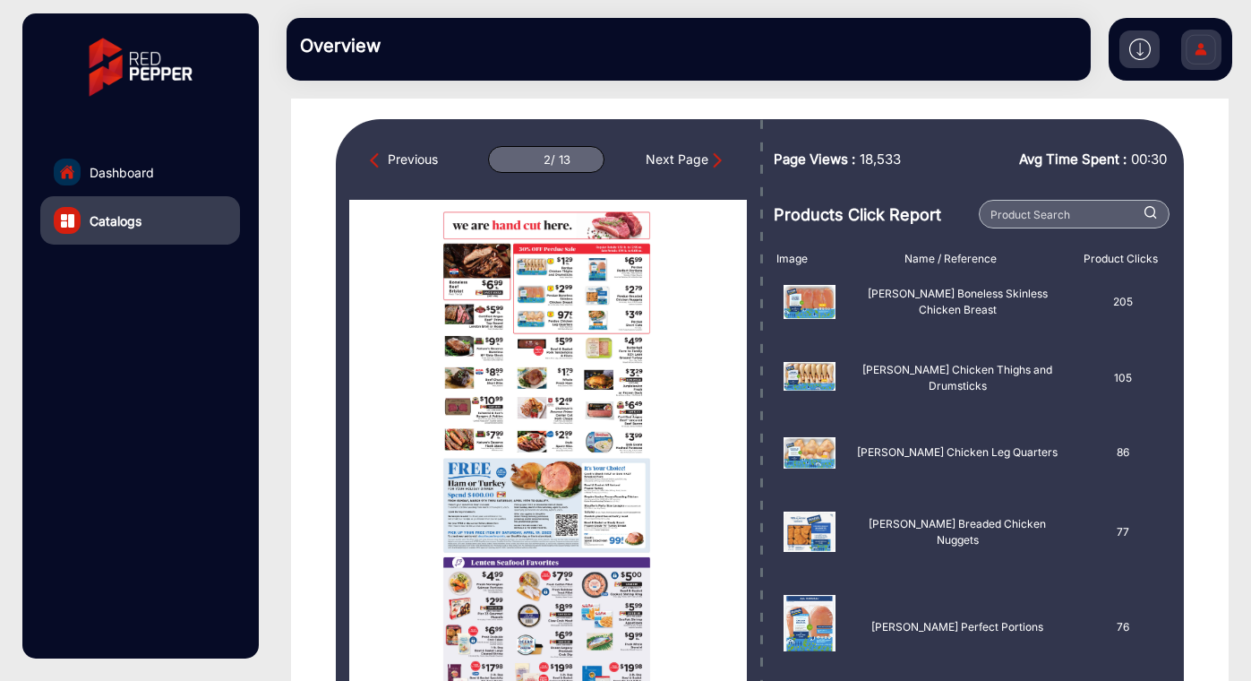
click at [701, 166] on div "Next Page" at bounding box center [686, 160] width 81 height 20
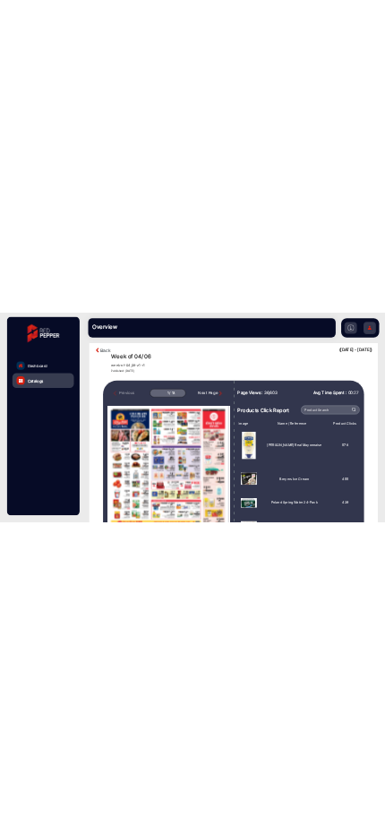
scroll to position [142, 0]
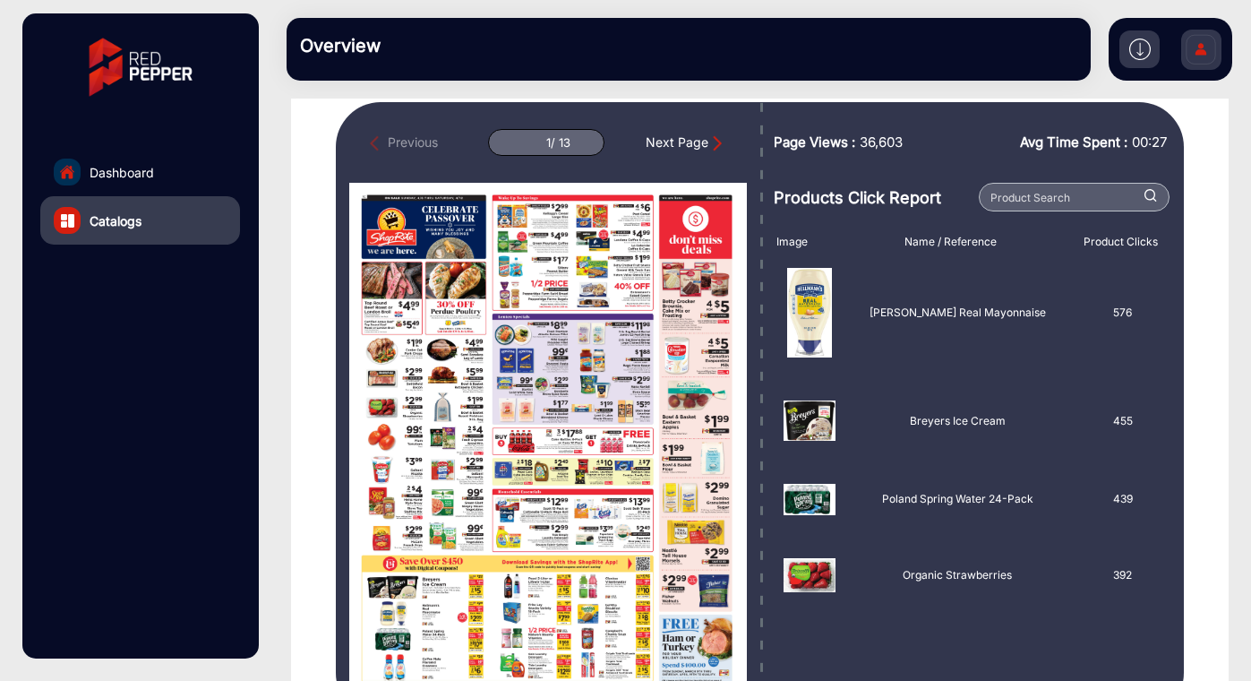
click at [686, 145] on div "Next Page" at bounding box center [686, 143] width 81 height 20
click at [672, 142] on div "Next Page" at bounding box center [686, 143] width 81 height 20
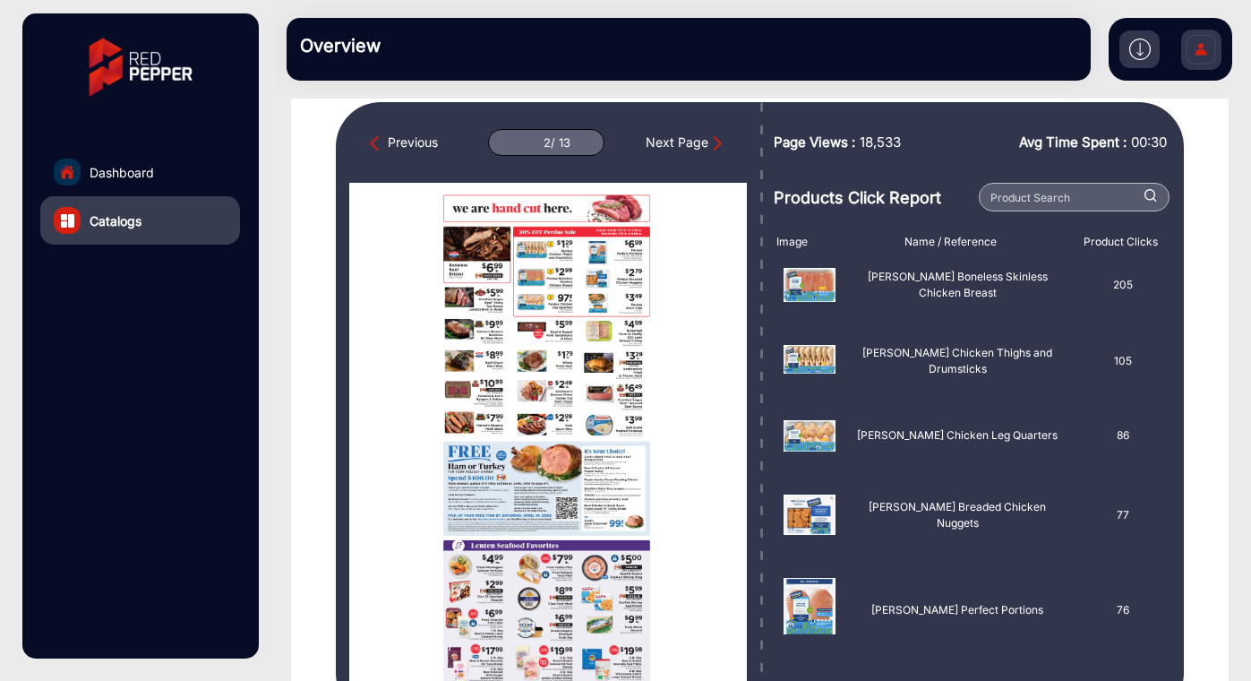
click at [672, 142] on div "Next Page" at bounding box center [686, 143] width 81 height 20
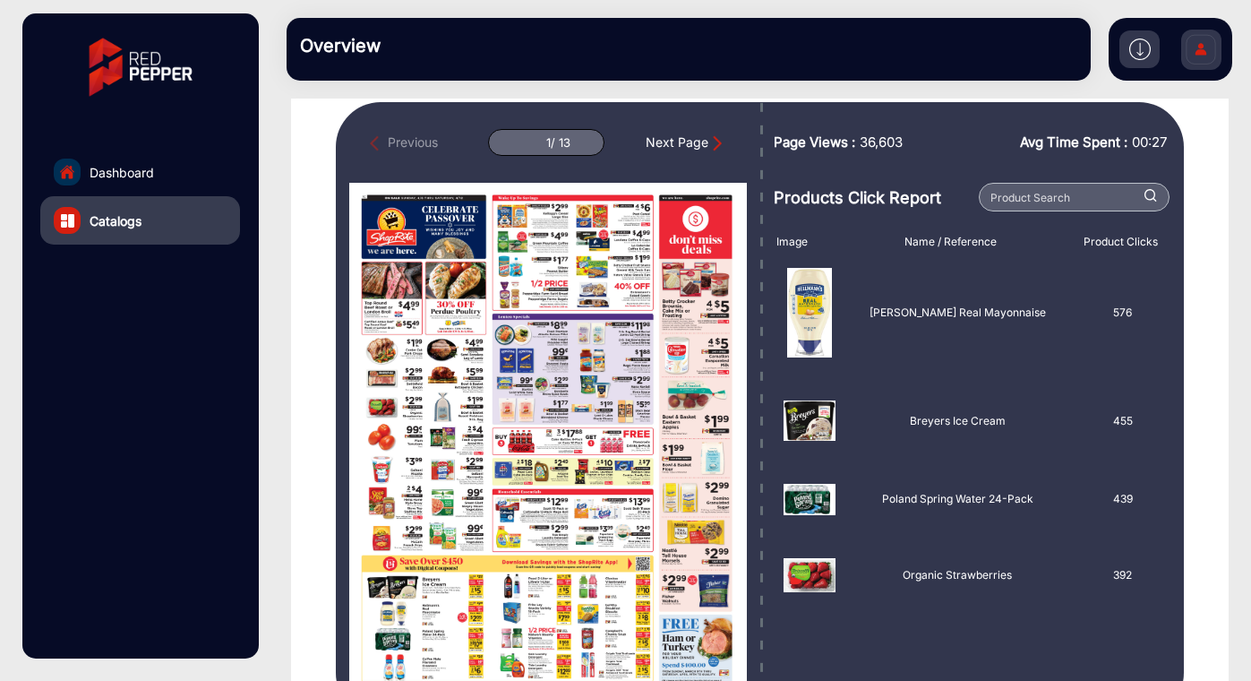
click at [688, 143] on div "Next Page" at bounding box center [686, 143] width 81 height 20
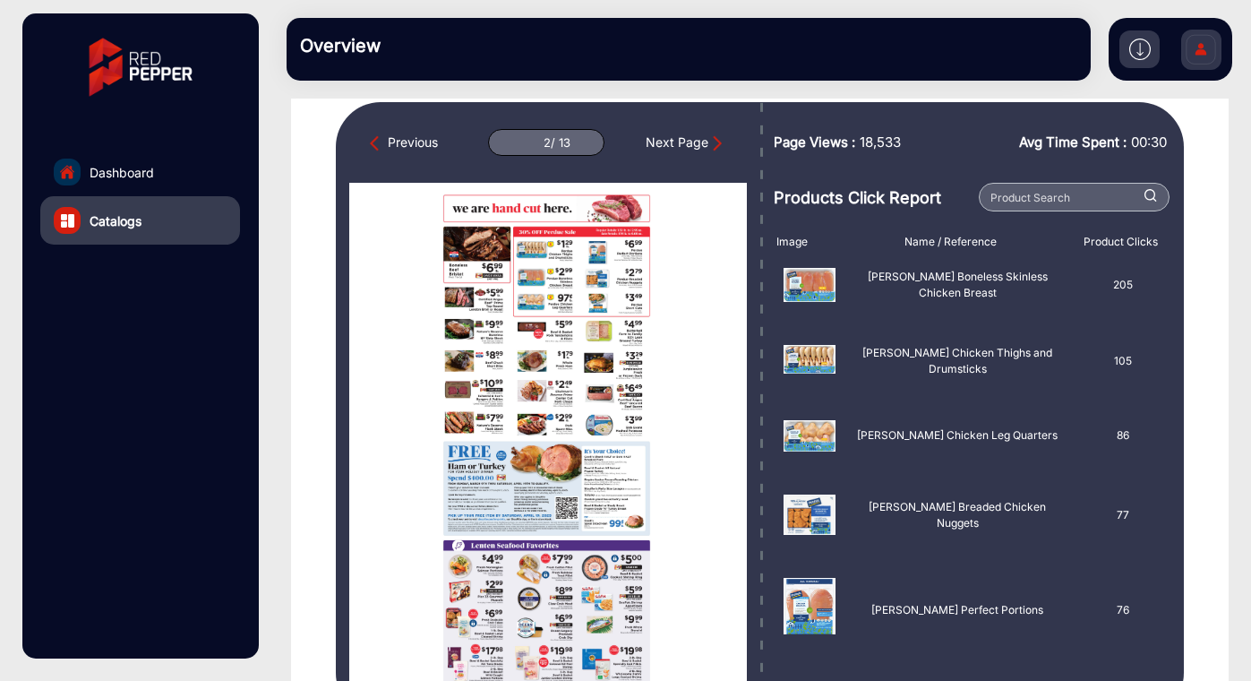
click at [688, 143] on div "Next Page" at bounding box center [686, 143] width 81 height 20
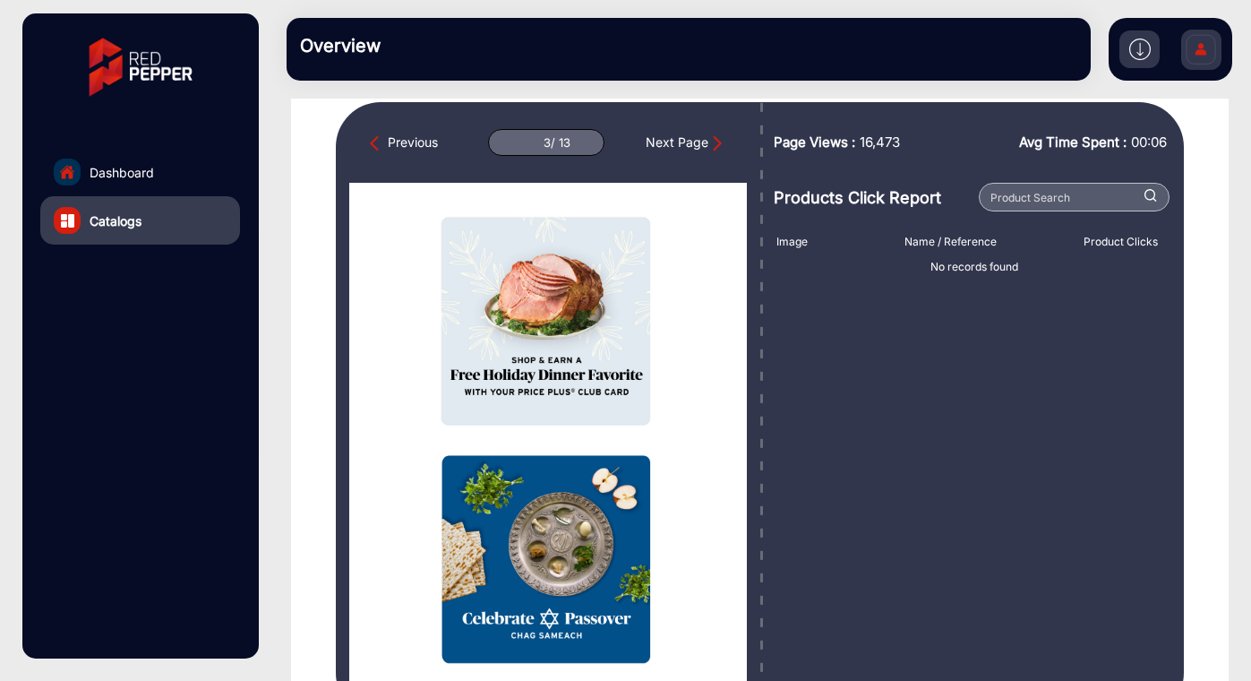
click at [687, 143] on div "Next Page" at bounding box center [686, 143] width 81 height 20
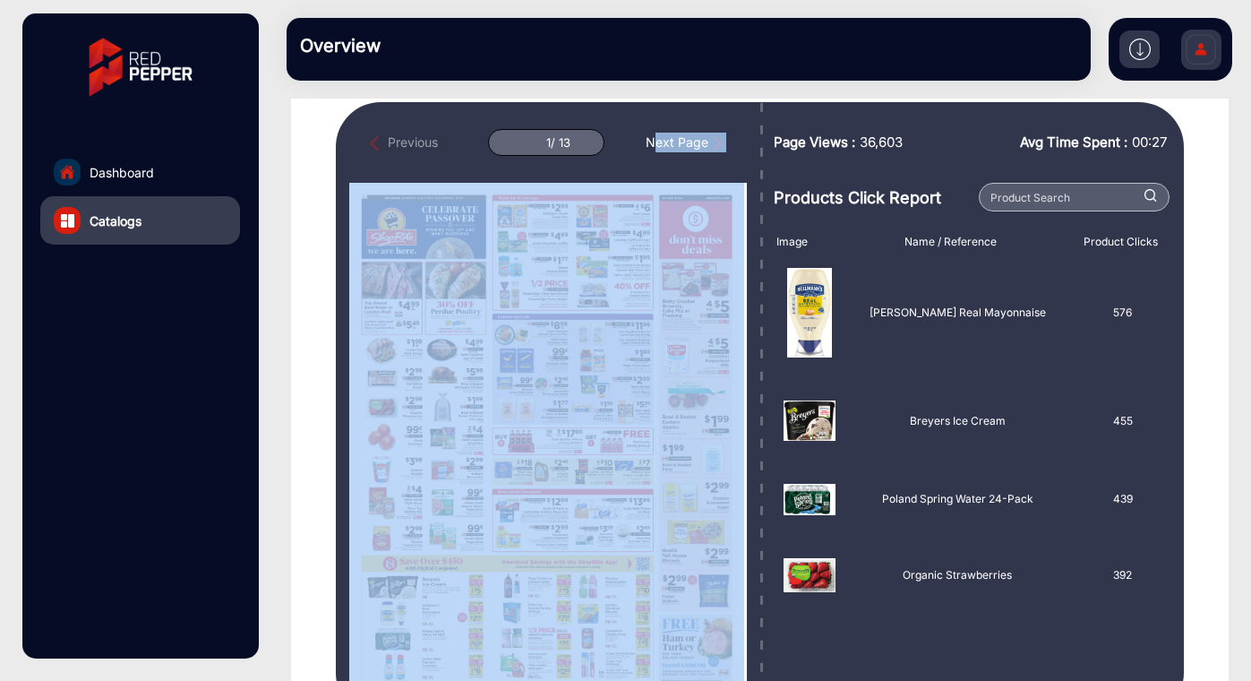
click at [687, 143] on div "Next Page" at bounding box center [686, 143] width 81 height 20
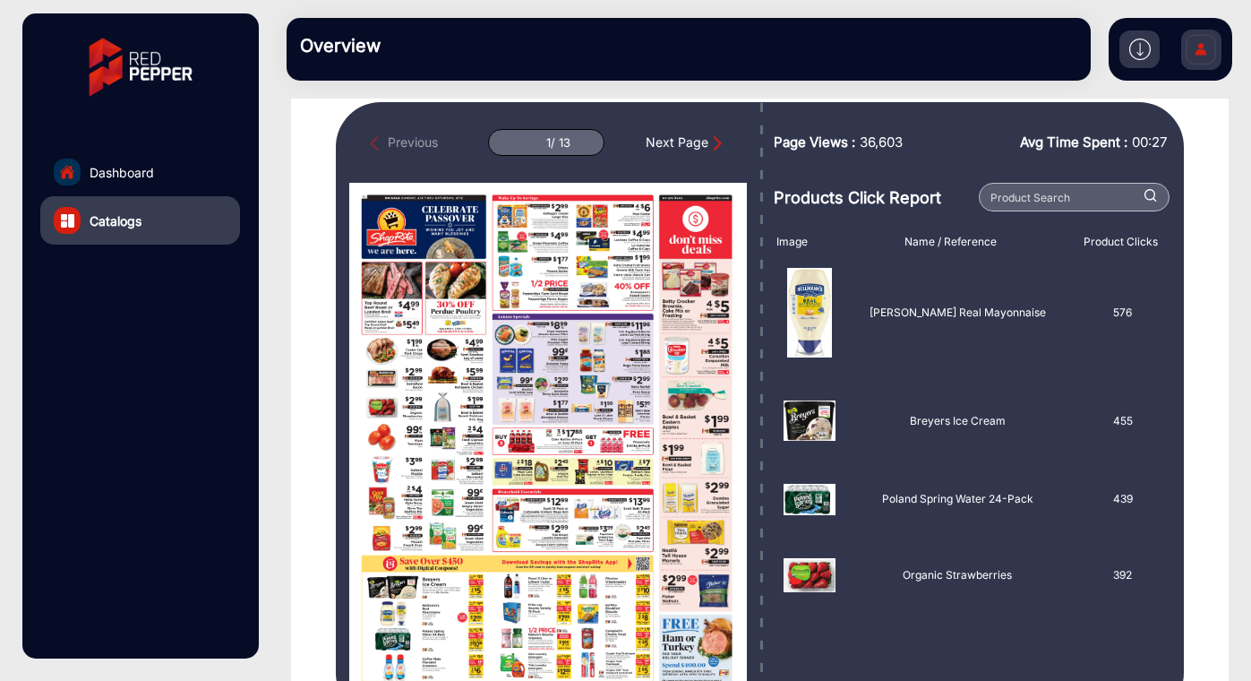
click at [690, 144] on div "Next Page" at bounding box center [686, 143] width 81 height 20
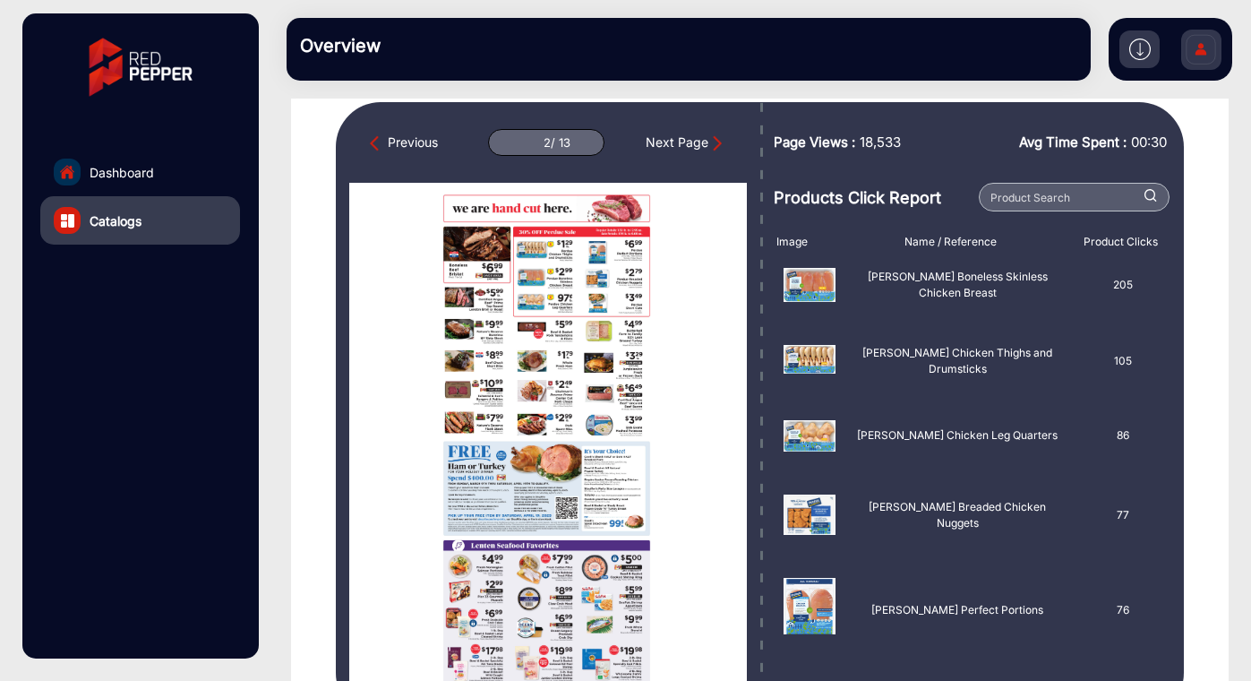
type input "1"
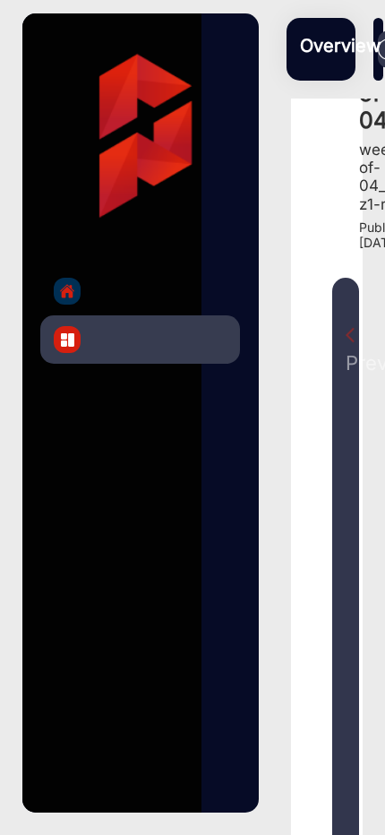
click at [142, 176] on img at bounding box center [140, 135] width 209 height 209
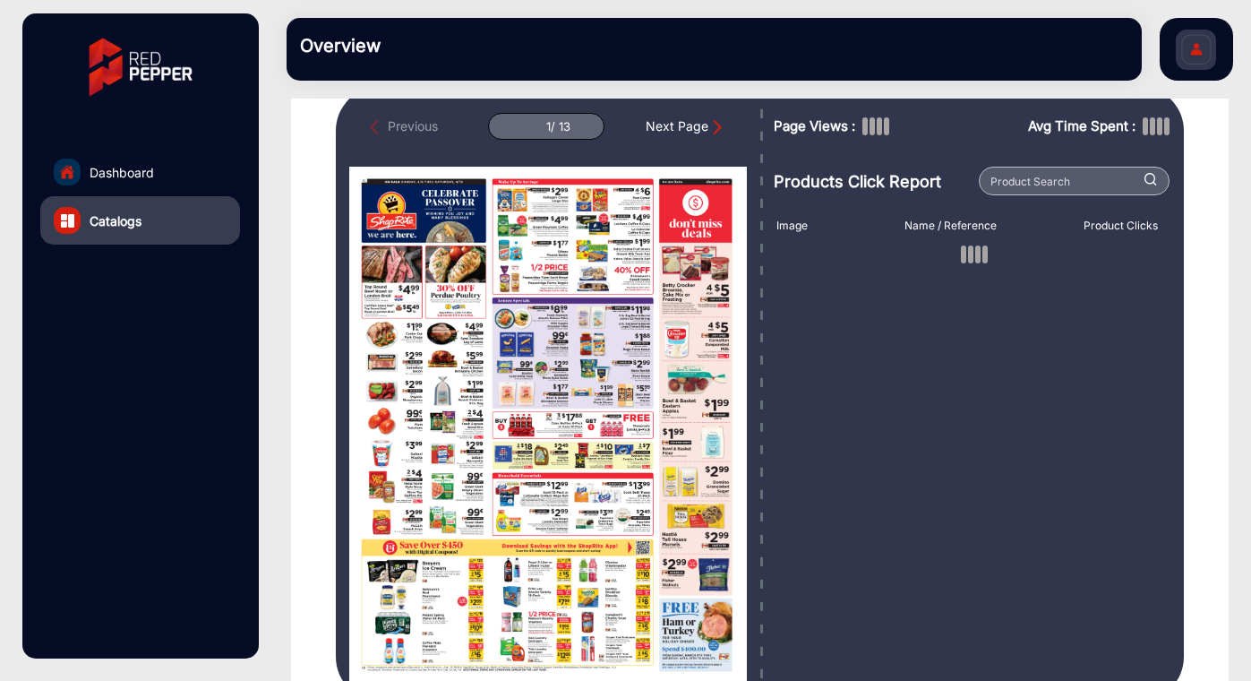
scroll to position [143, 0]
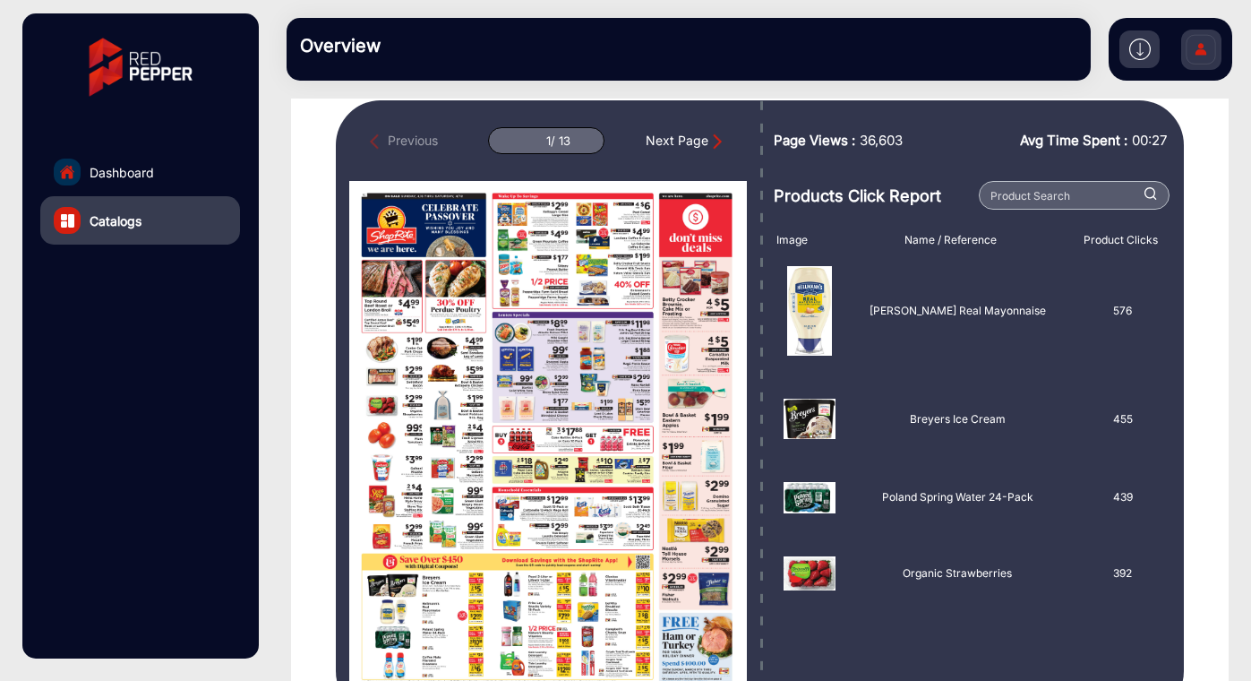
click at [680, 142] on div "Next Page" at bounding box center [686, 141] width 81 height 20
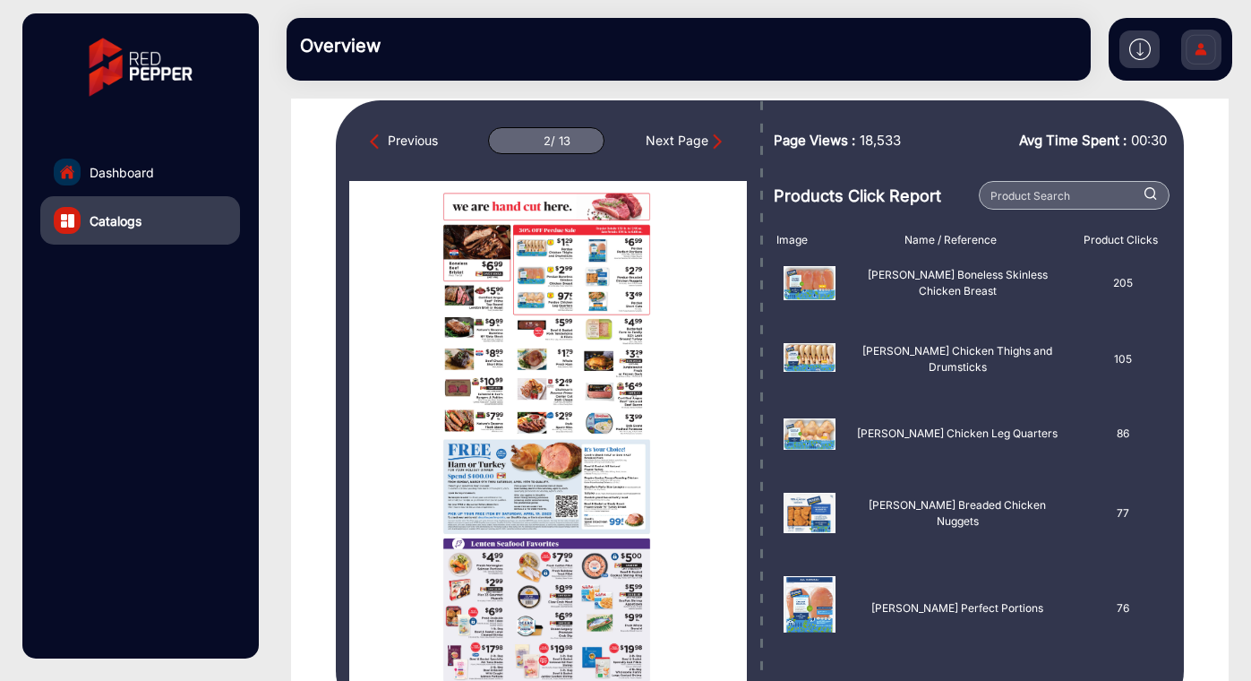
click at [680, 142] on div "Next Page" at bounding box center [686, 141] width 81 height 20
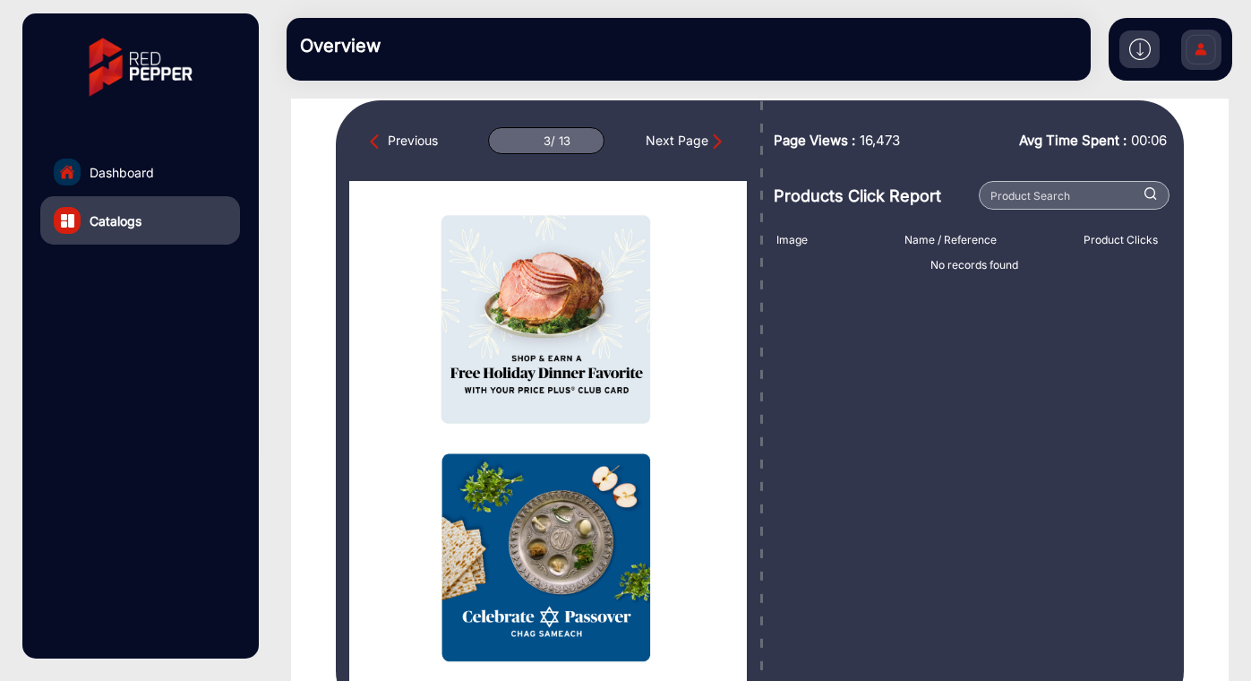
click at [680, 142] on div "Next Page" at bounding box center [686, 141] width 81 height 20
type input "4"
